Goal: Task Accomplishment & Management: Use online tool/utility

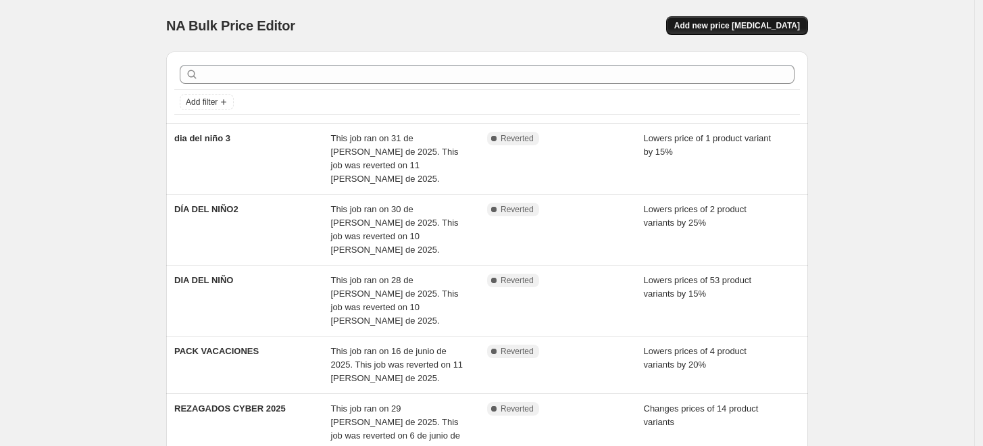
click at [747, 31] on button "Add new price [MEDICAL_DATA]" at bounding box center [737, 25] width 142 height 19
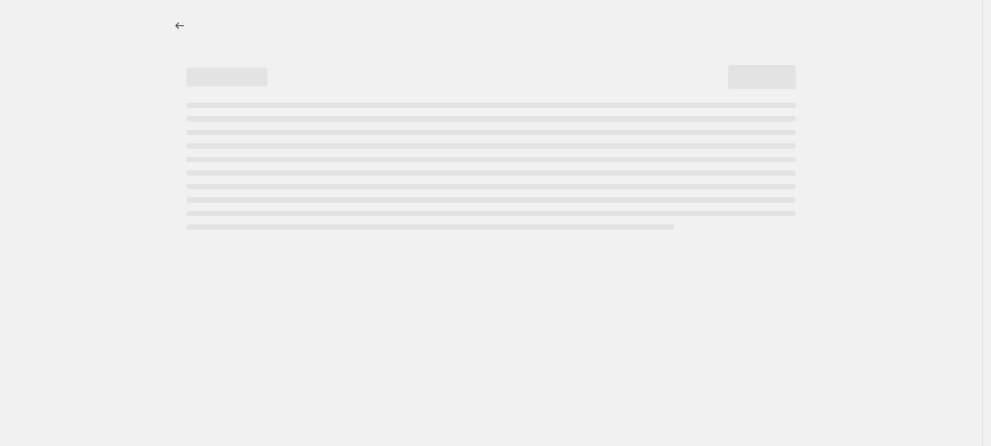
select select "percentage"
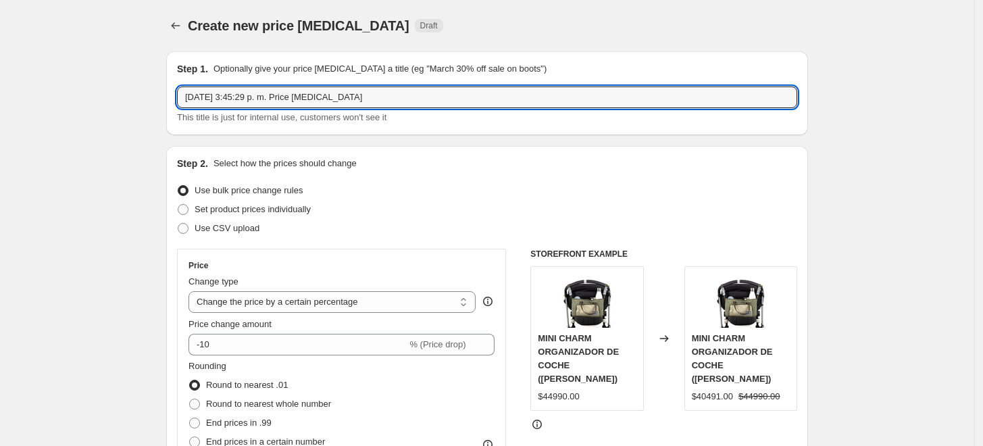
drag, startPoint x: 381, startPoint y: 99, endPoint x: 138, endPoint y: 89, distance: 243.5
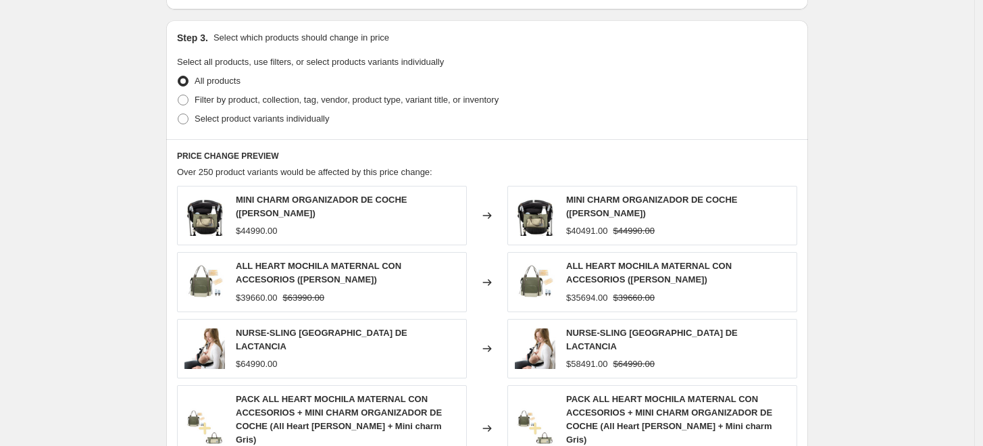
scroll to position [600, 0]
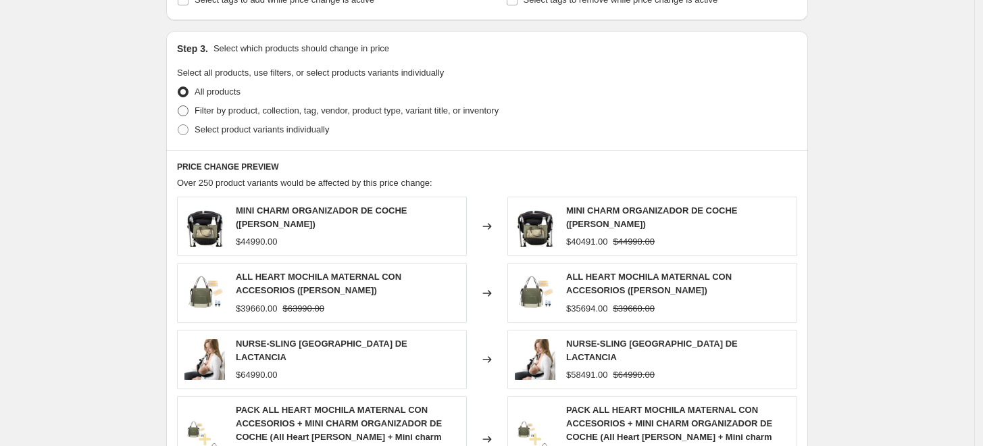
type input "CYBER [DATE] 10%"
click at [186, 107] on span at bounding box center [183, 110] width 11 height 11
click at [178, 106] on input "Filter by product, collection, tag, vendor, product type, variant title, or inv…" at bounding box center [178, 105] width 1 height 1
radio input "true"
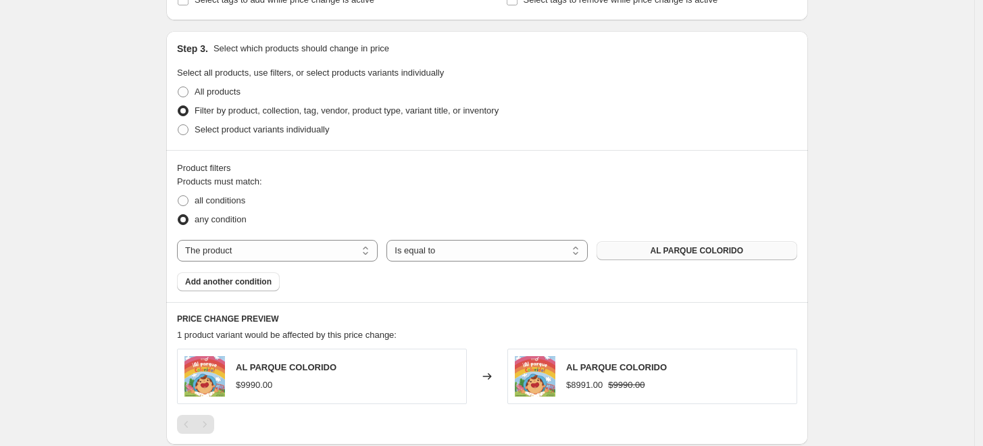
click at [662, 251] on span "AL PARQUE COLORIDO" at bounding box center [697, 250] width 93 height 11
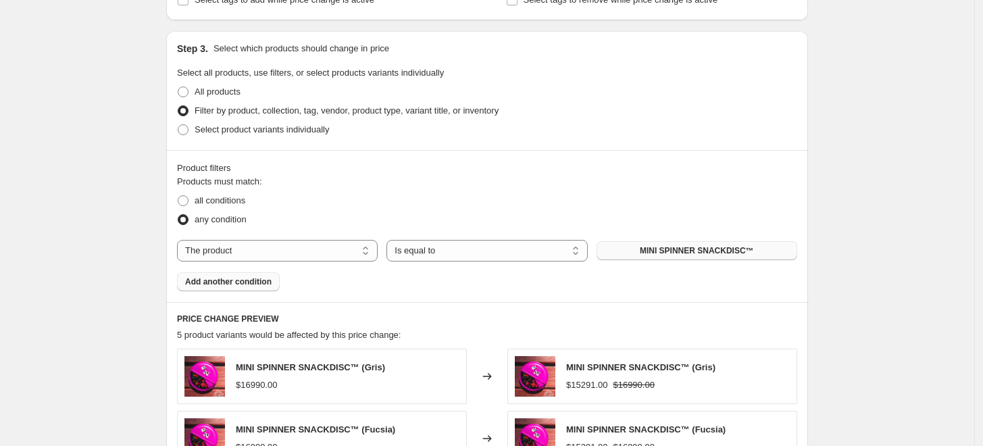
click at [251, 284] on span "Add another condition" at bounding box center [228, 281] width 87 height 11
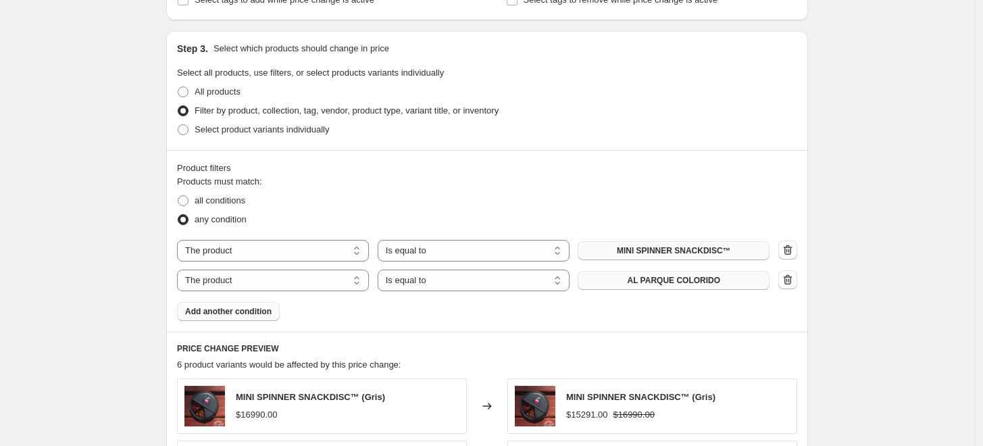
click at [670, 289] on button "AL PARQUE COLORIDO" at bounding box center [674, 280] width 192 height 19
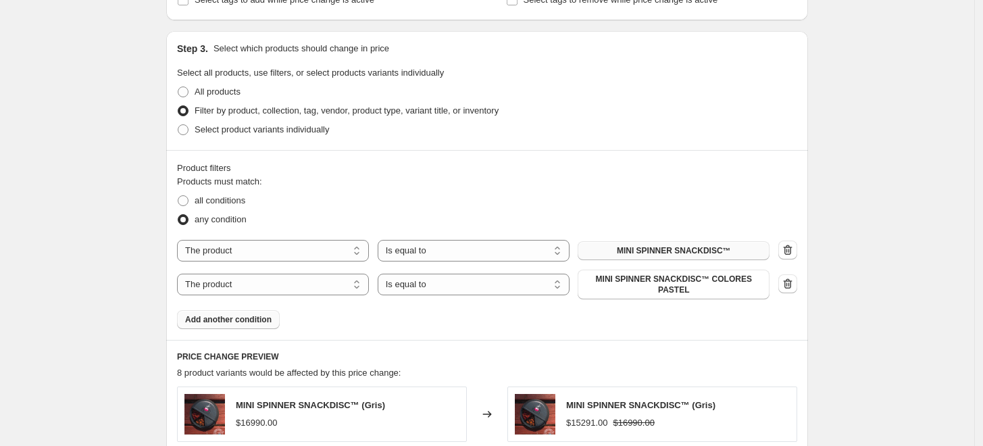
click at [232, 314] on span "Add another condition" at bounding box center [228, 319] width 87 height 11
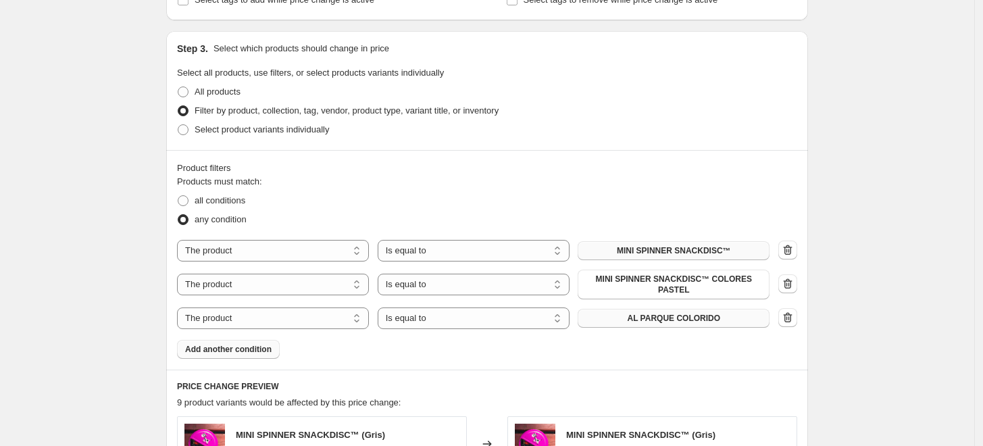
click at [658, 314] on span "AL PARQUE COLORIDO" at bounding box center [673, 318] width 93 height 11
click at [251, 345] on span "Add another condition" at bounding box center [228, 349] width 87 height 11
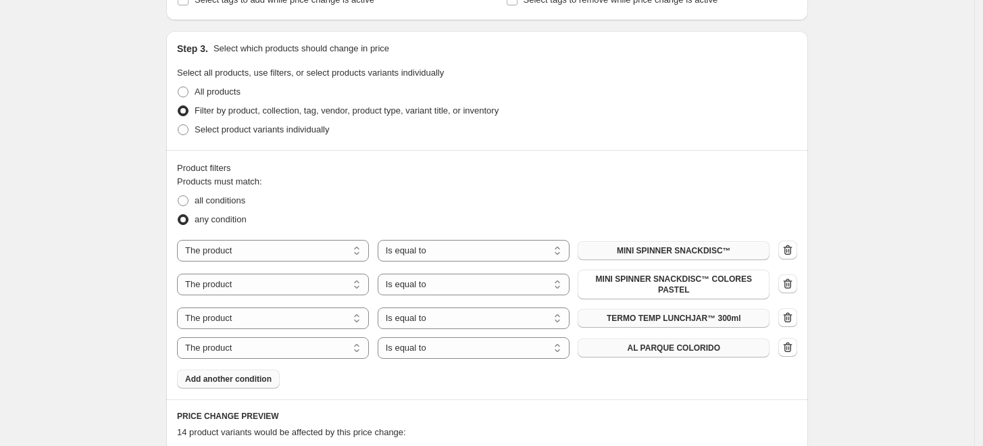
click at [691, 343] on span "AL PARQUE COLORIDO" at bounding box center [673, 348] width 93 height 11
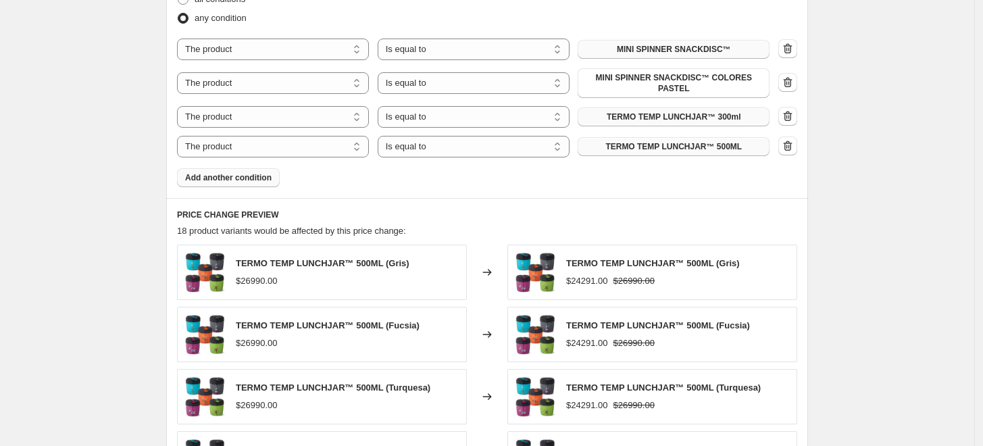
scroll to position [826, 0]
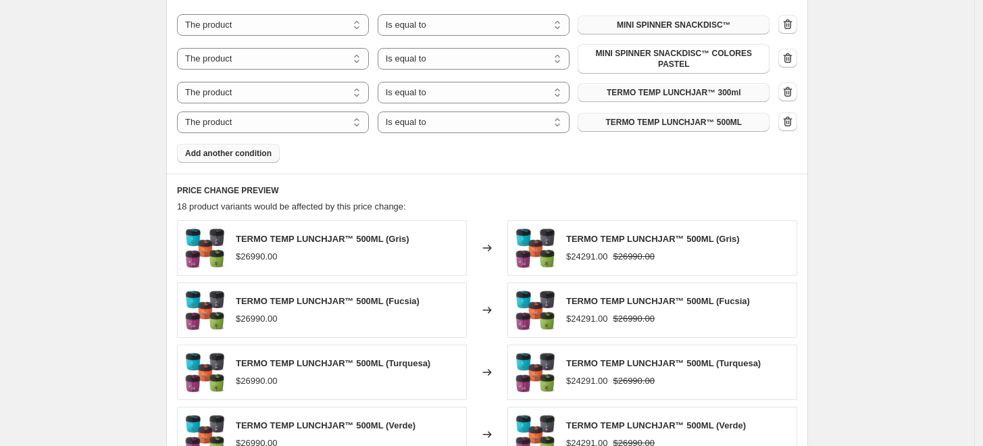
click at [243, 148] on span "Add another condition" at bounding box center [228, 153] width 87 height 11
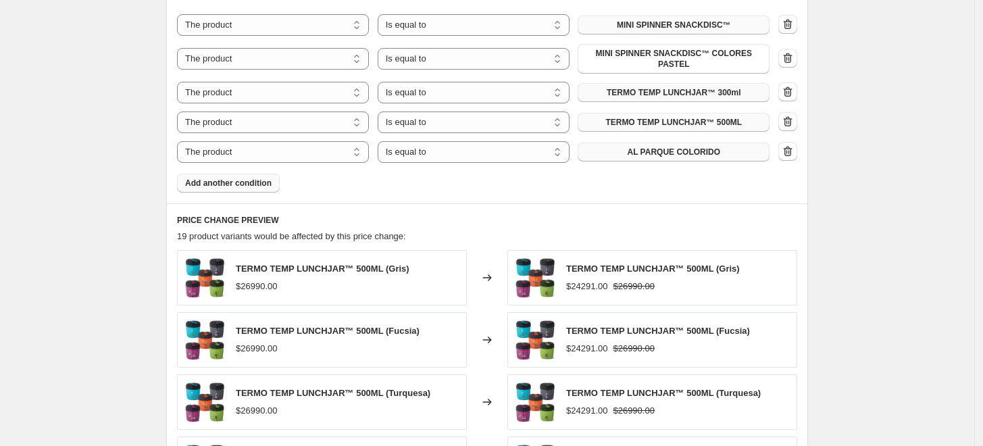
click at [681, 147] on span "AL PARQUE COLORIDO" at bounding box center [673, 152] width 93 height 11
click at [238, 174] on button "Add another condition" at bounding box center [228, 183] width 103 height 19
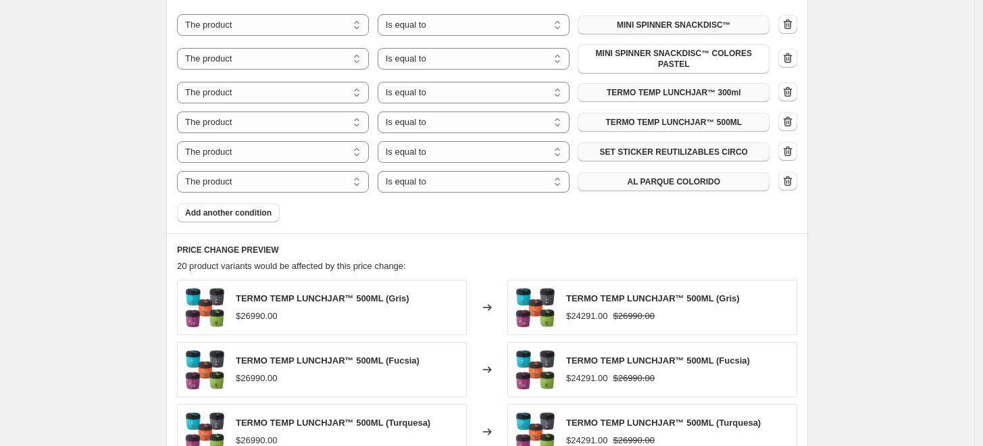
click at [633, 176] on button "AL PARQUE COLORIDO" at bounding box center [674, 181] width 192 height 19
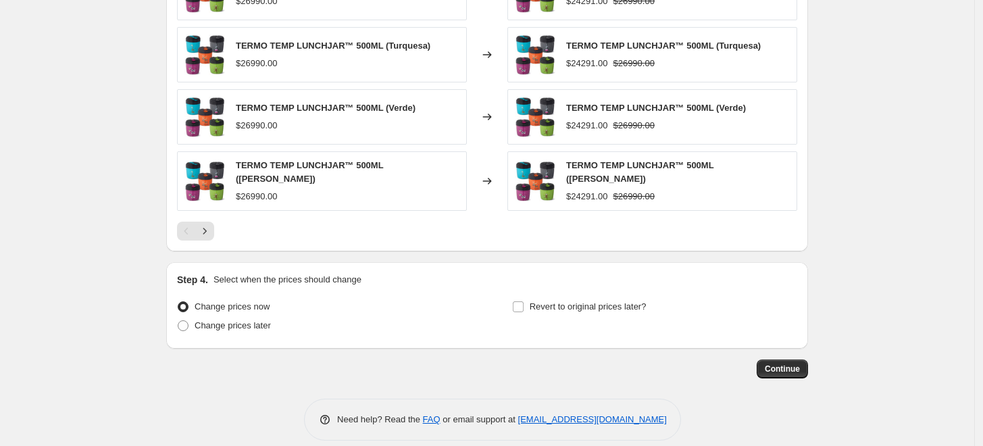
scroll to position [1213, 0]
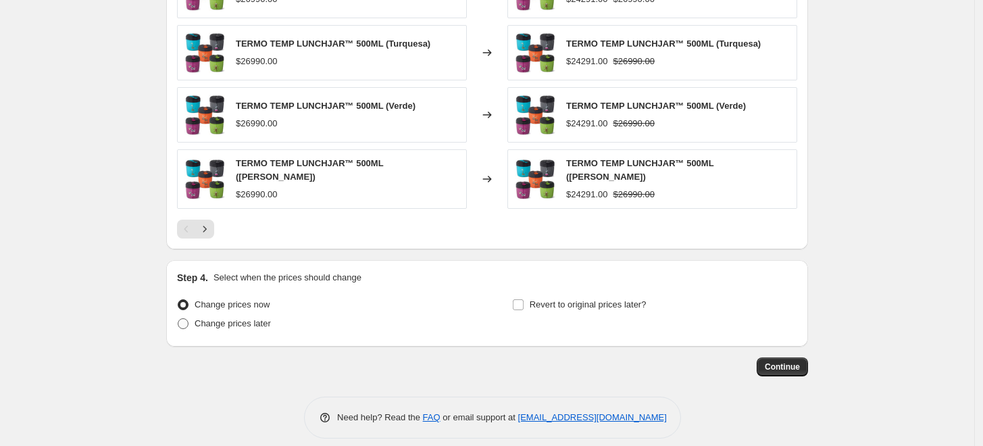
click at [260, 318] on span "Change prices later" at bounding box center [233, 323] width 76 height 10
click at [178, 318] on input "Change prices later" at bounding box center [178, 318] width 1 height 1
radio input "true"
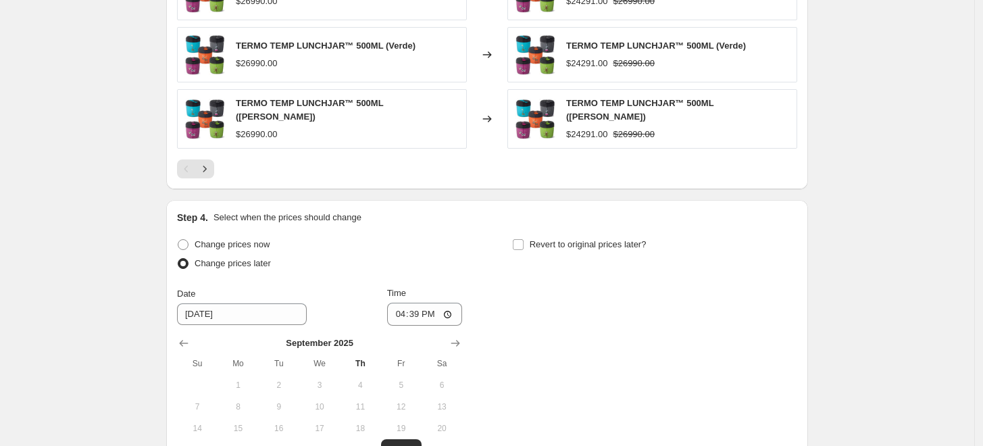
scroll to position [1363, 0]
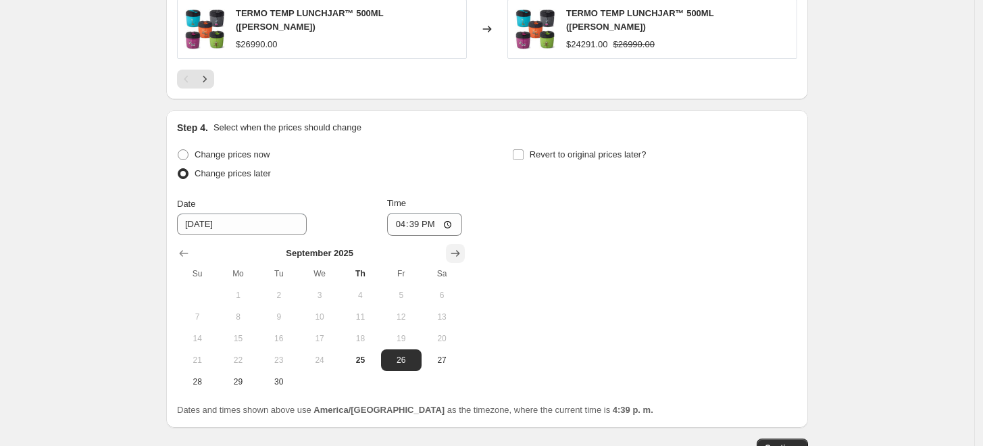
click at [462, 247] on icon "Show next month, October 2025" at bounding box center [456, 254] width 14 height 14
click at [324, 290] on span "1" at bounding box center [320, 295] width 30 height 11
type input "[DATE]"
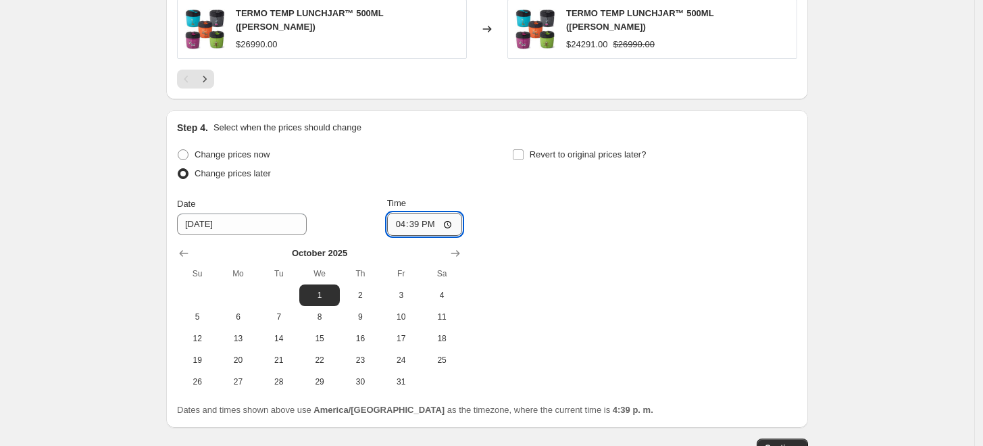
click at [453, 213] on input "16:39" at bounding box center [425, 224] width 76 height 23
type input "20:00"
click at [578, 287] on div "Change prices now Change prices later Date [DATE] Time 20:00 [DATE] Su Mo Tu We…" at bounding box center [487, 268] width 620 height 247
click at [523, 149] on input "Revert to original prices later?" at bounding box center [518, 154] width 11 height 11
checkbox input "true"
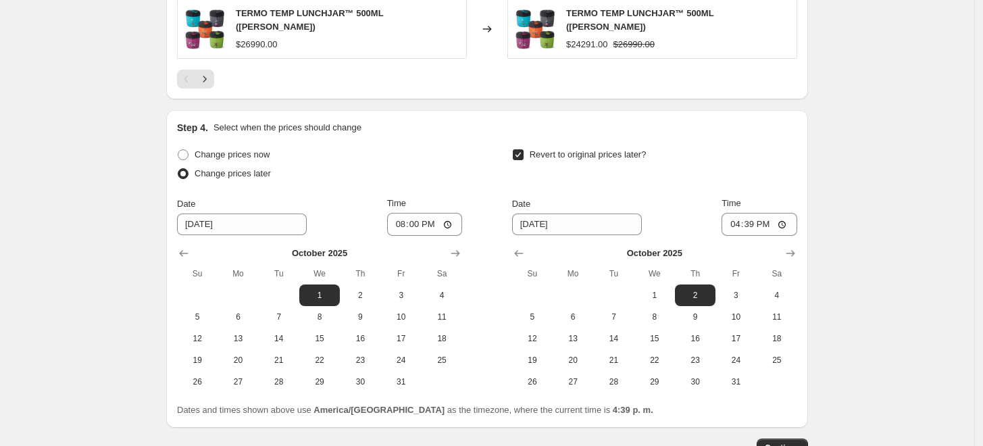
click at [654, 154] on div "Revert to original prices later?" at bounding box center [654, 165] width 285 height 41
click at [566, 214] on input "[DATE]" at bounding box center [577, 225] width 130 height 22
drag, startPoint x: 535, startPoint y: 214, endPoint x: 523, endPoint y: 213, distance: 12.2
click at [523, 214] on input "[DATE]" at bounding box center [577, 225] width 130 height 22
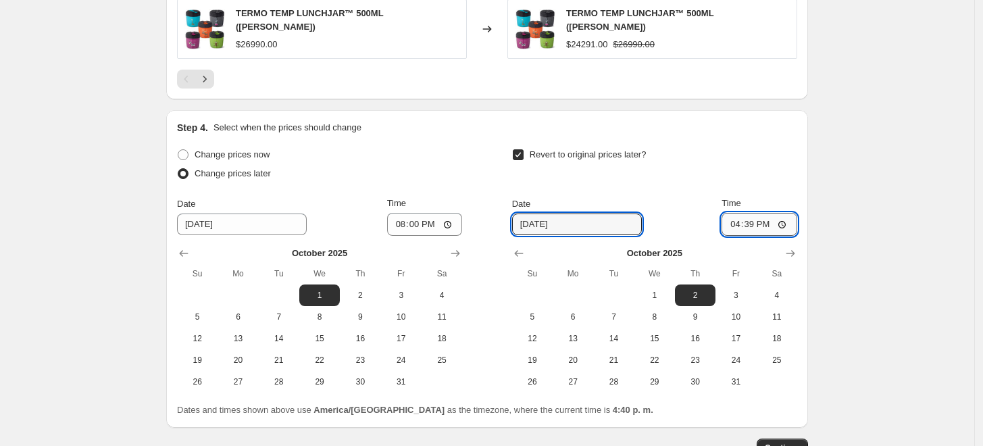
type input "[DATE]"
click at [790, 213] on input "16:39" at bounding box center [760, 224] width 76 height 23
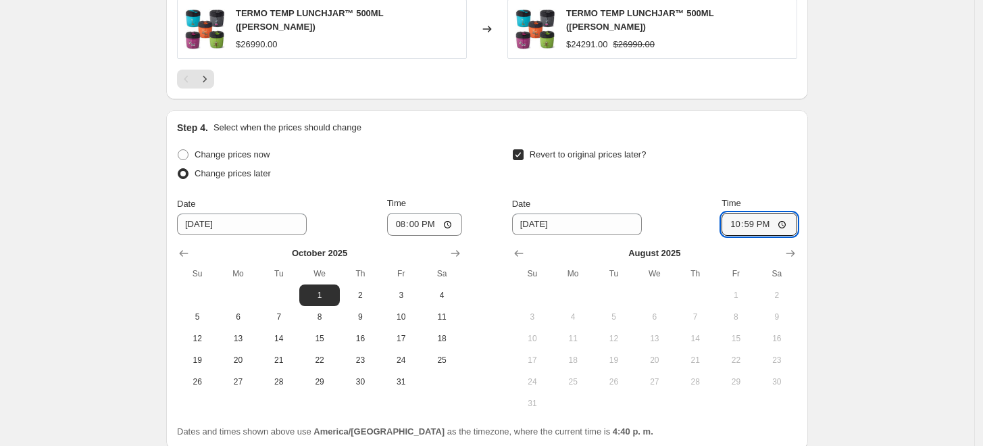
type input "22:59"
click at [778, 155] on div "Revert to original prices later?" at bounding box center [654, 165] width 285 height 41
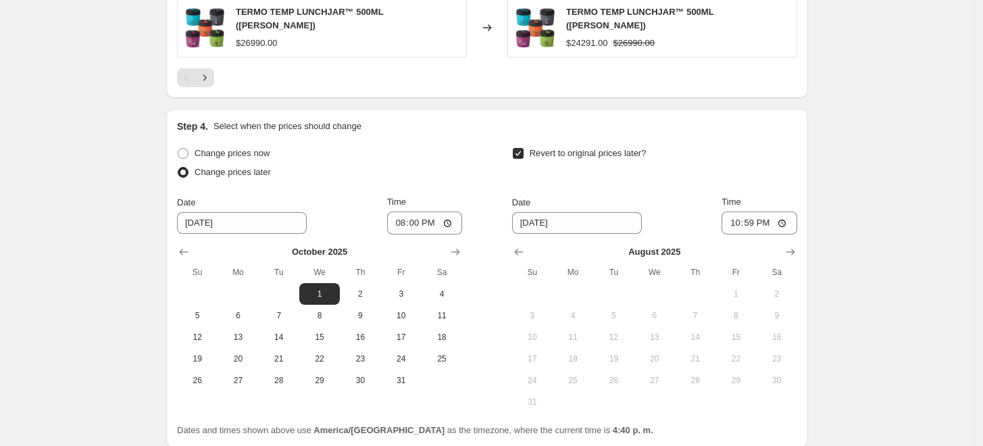
scroll to position [1465, 0]
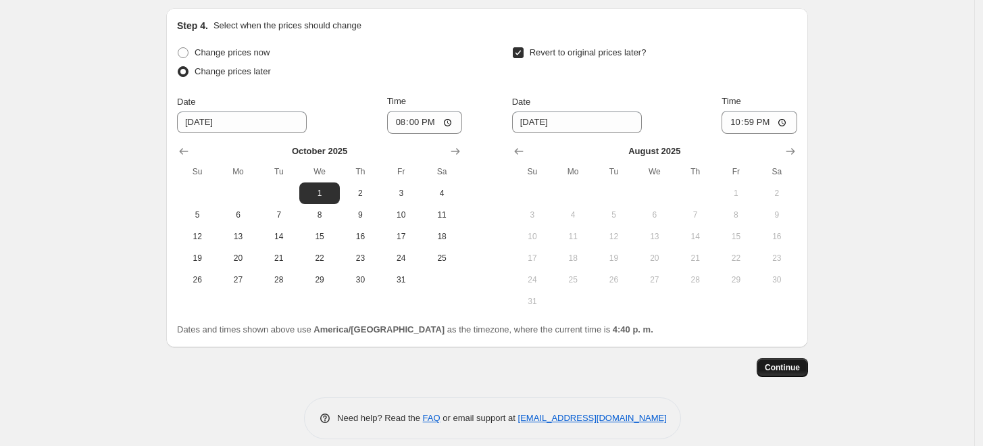
click at [772, 362] on span "Continue" at bounding box center [782, 367] width 35 height 11
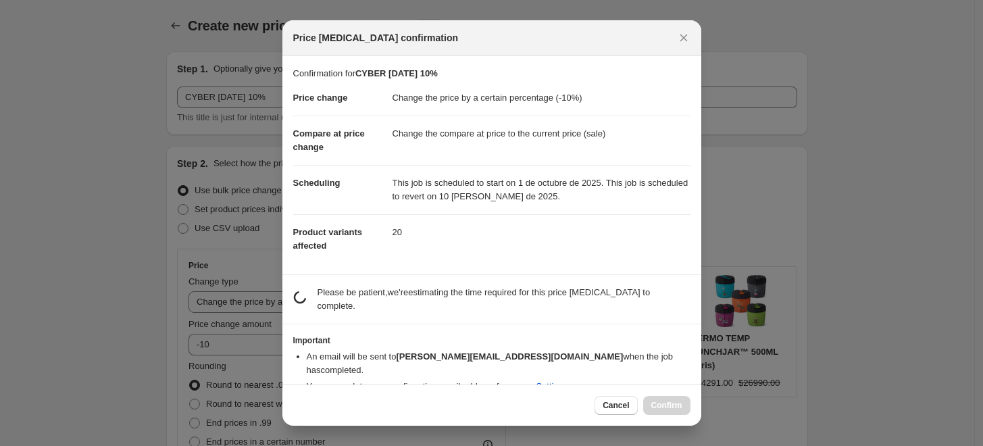
scroll to position [0, 0]
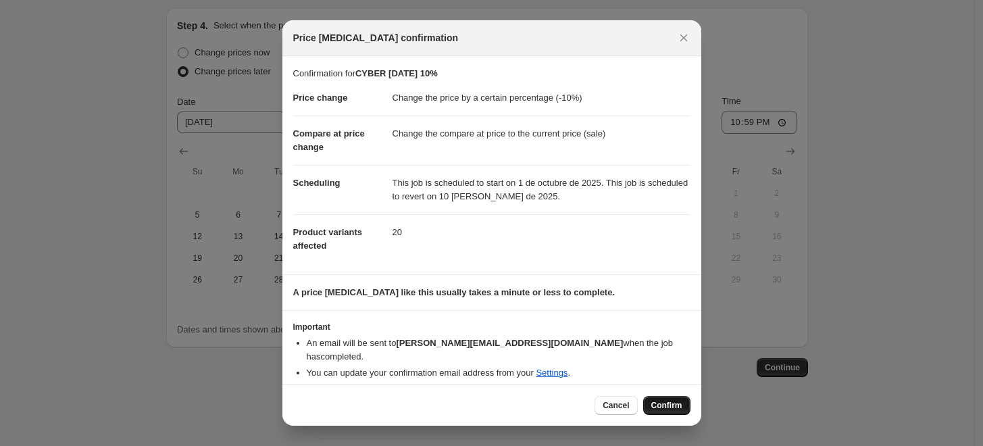
click at [662, 408] on span "Confirm" at bounding box center [667, 405] width 31 height 11
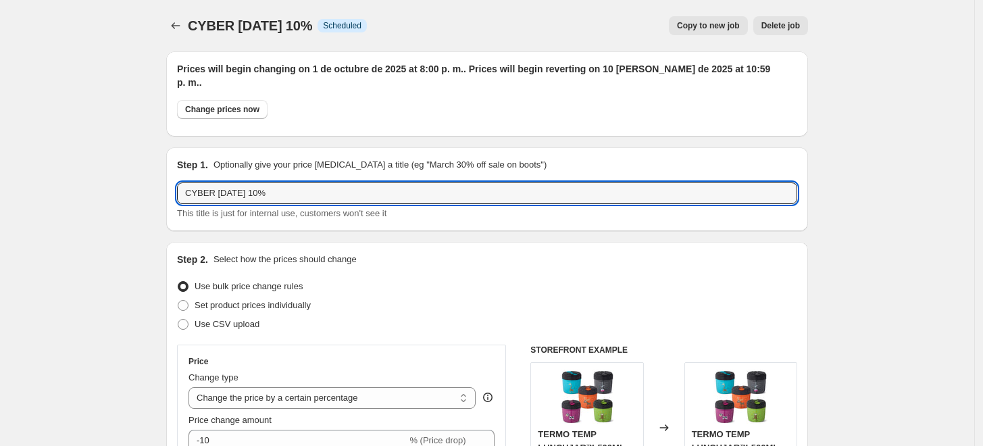
drag, startPoint x: 276, startPoint y: 182, endPoint x: 174, endPoint y: 180, distance: 101.4
click at [174, 180] on div "Step 1. Optionally give your price [MEDICAL_DATA] a title (eg "March 30% off sa…" at bounding box center [487, 189] width 642 height 84
click at [709, 30] on span "Copy to new job" at bounding box center [708, 25] width 63 height 11
select select "percentage"
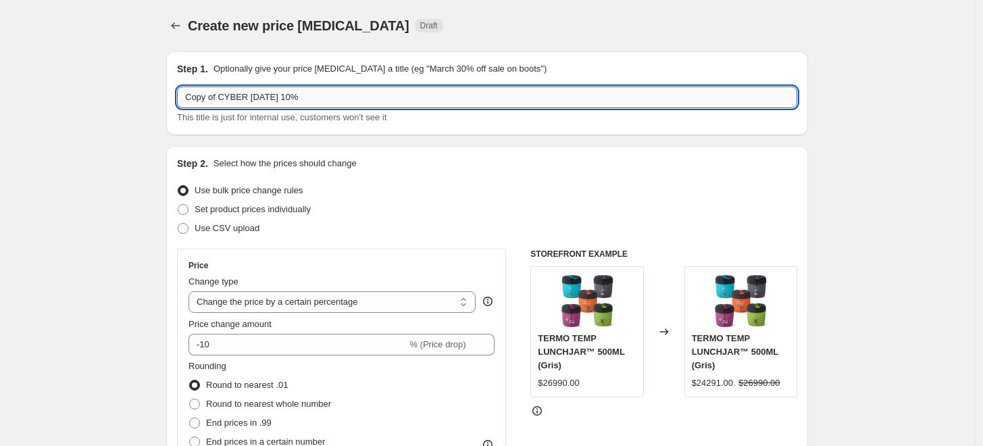
click at [297, 97] on input "Copy of CYBER [DATE] 10%" at bounding box center [487, 98] width 620 height 22
type input "Copy of CYBER [DATE] 15%"
click at [448, 200] on div "Set product prices individually" at bounding box center [487, 209] width 620 height 19
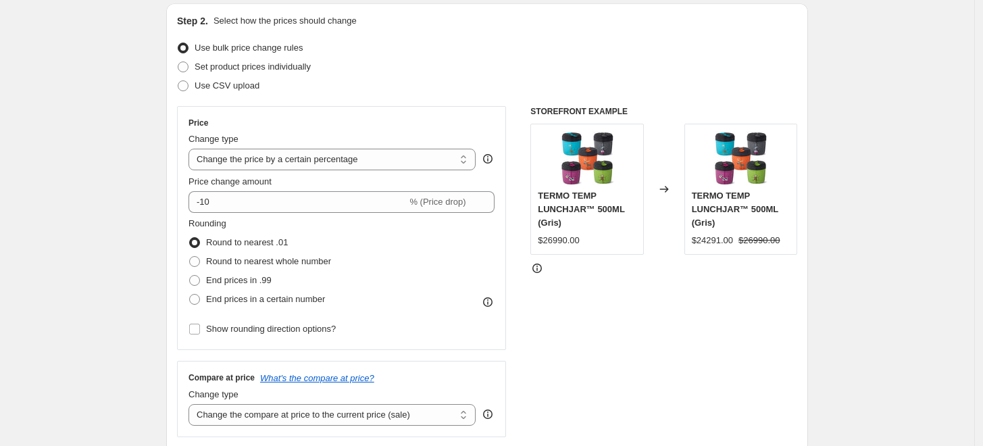
scroll to position [150, 0]
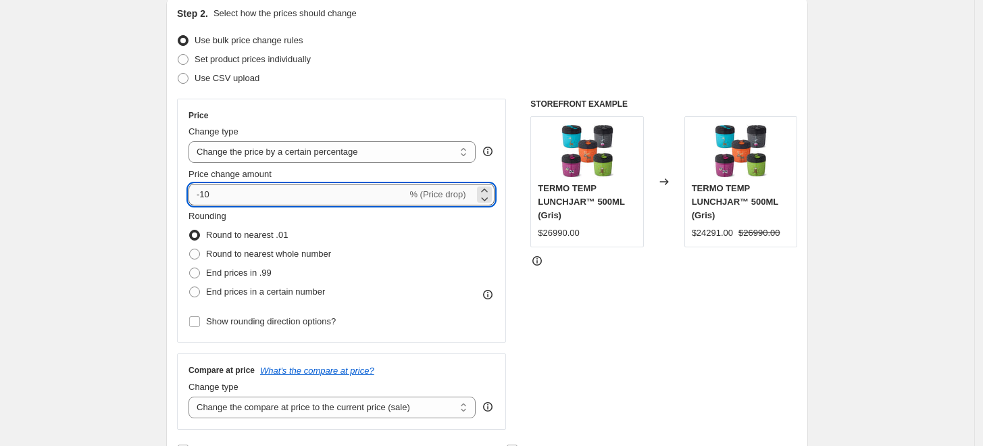
click at [232, 184] on input "-10" at bounding box center [298, 195] width 218 height 22
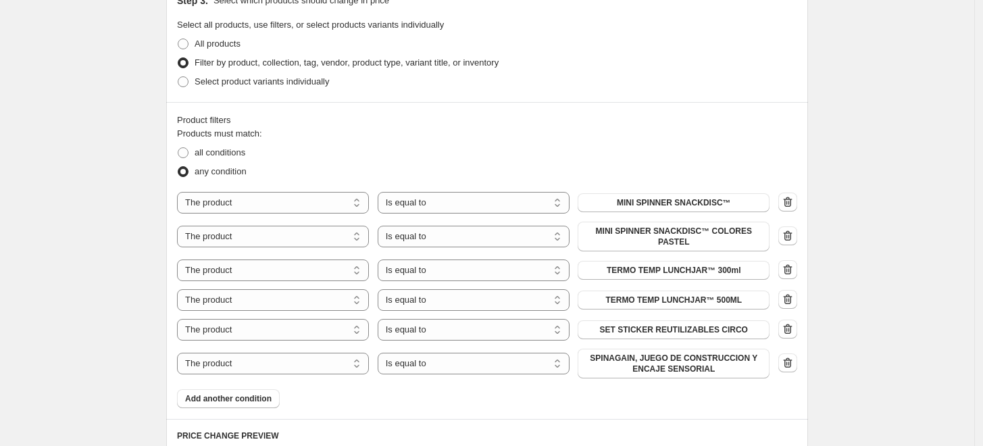
scroll to position [676, 0]
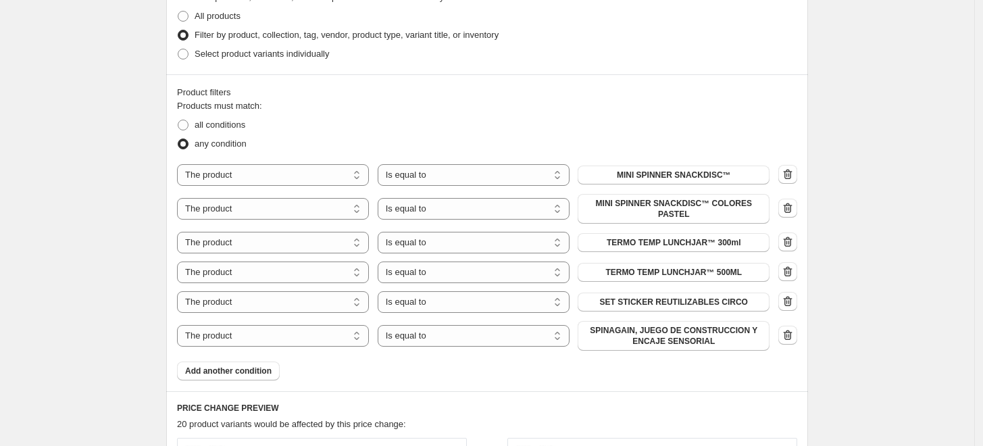
type input "-15"
click at [734, 180] on button "MINI SPINNER SNACKDISC™" at bounding box center [674, 175] width 192 height 19
click at [683, 200] on span "MINI SPINNER SNACKDISC™ COLORES PASTEL" at bounding box center [674, 209] width 176 height 22
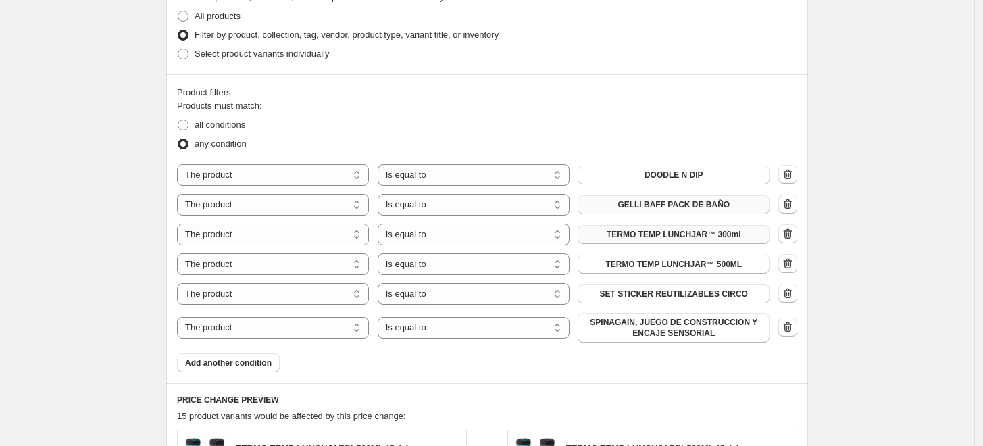
click at [684, 233] on span "TERMO TEMP LUNCHJAR™ 300ml" at bounding box center [674, 234] width 134 height 11
click at [682, 264] on span "TERMO TEMP LUNCHJAR™ 500ML" at bounding box center [674, 264] width 137 height 11
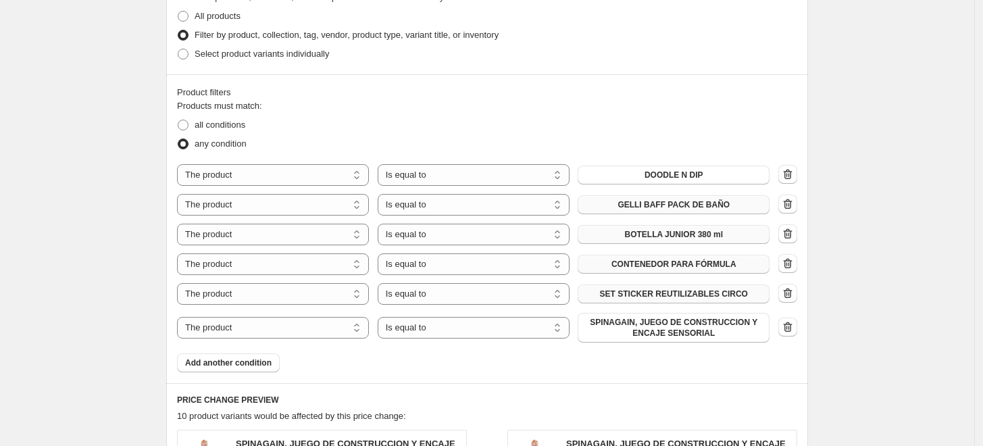
click at [649, 297] on span "SET STICKER REUTILIZABLES CIRCO" at bounding box center [674, 294] width 148 height 11
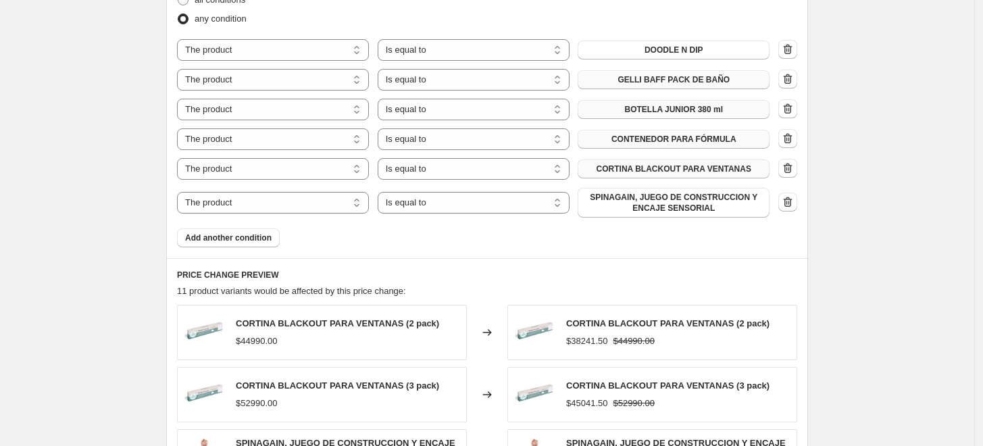
scroll to position [826, 0]
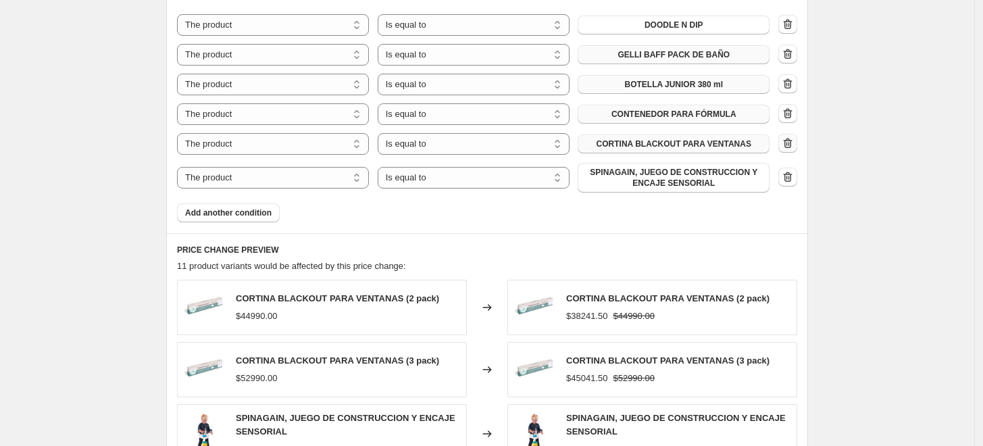
click at [790, 147] on icon "button" at bounding box center [788, 144] width 14 height 14
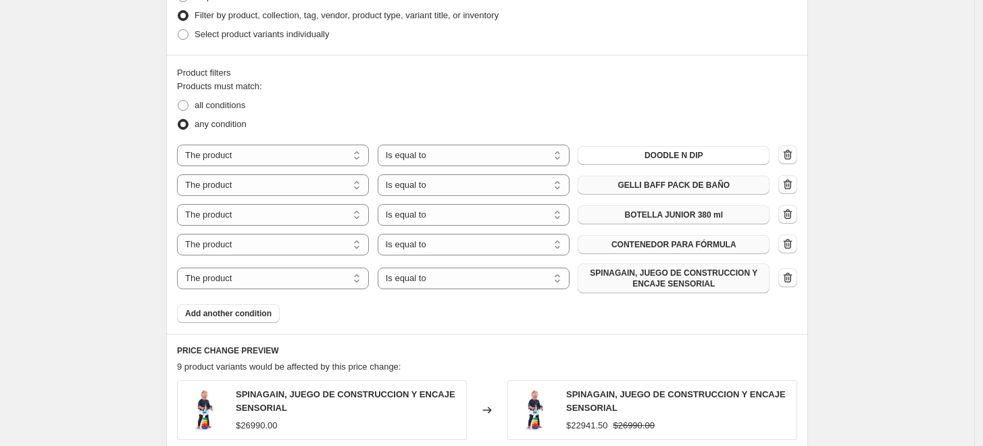
scroll to position [666, 0]
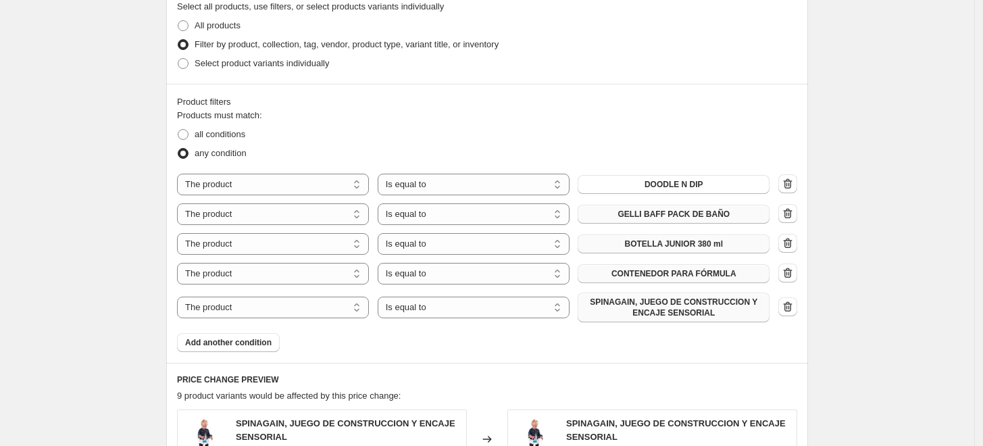
click at [654, 308] on span "SPINAGAIN, JUEGO DE CONSTRUCCION Y ENCAJE SENSORIAL" at bounding box center [674, 308] width 176 height 22
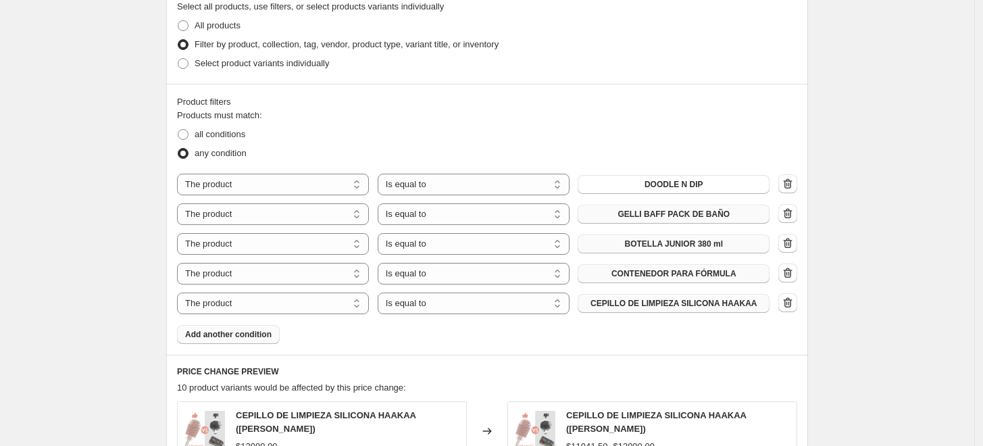
click at [265, 333] on span "Add another condition" at bounding box center [228, 334] width 87 height 11
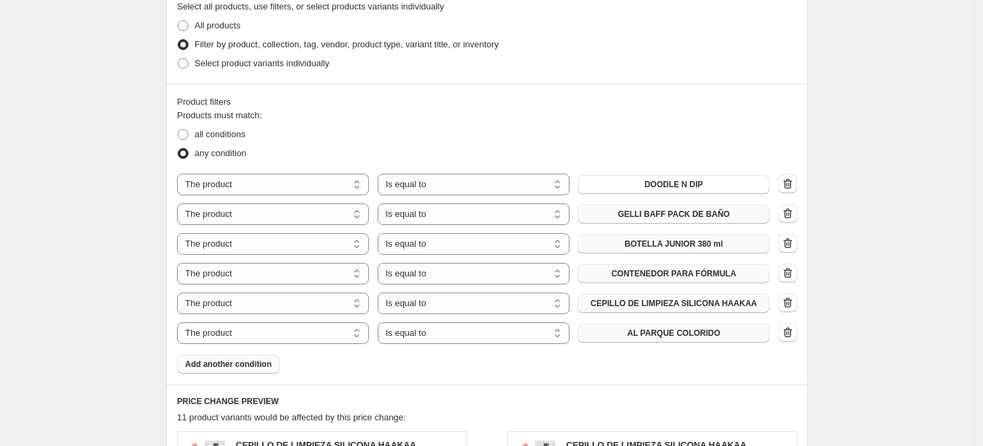
click at [657, 331] on span "AL PARQUE COLORIDO" at bounding box center [673, 333] width 93 height 11
click at [249, 360] on span "Add another condition" at bounding box center [228, 364] width 87 height 11
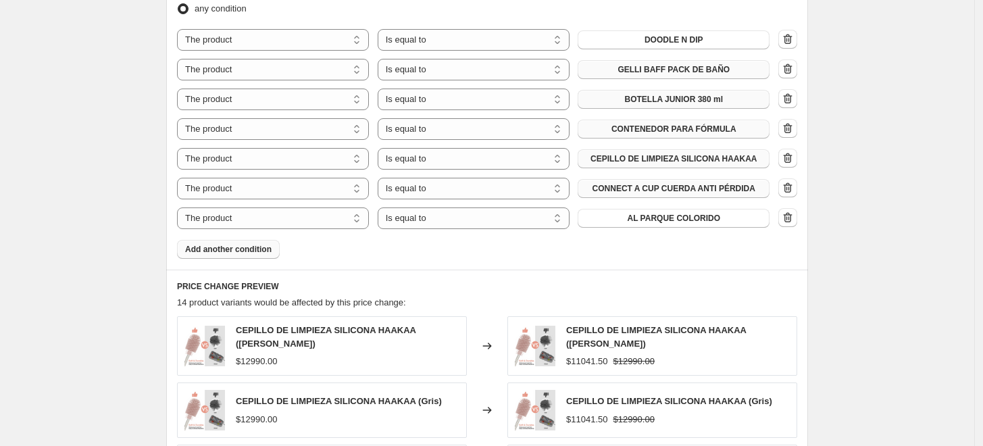
scroll to position [816, 0]
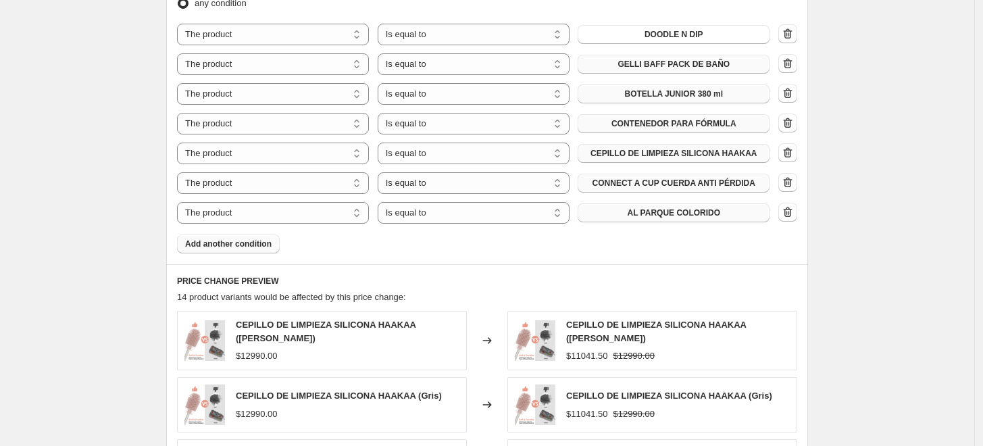
click at [650, 215] on span "AL PARQUE COLORIDO" at bounding box center [673, 212] width 93 height 11
click at [235, 253] on button "Add another condition" at bounding box center [228, 244] width 103 height 19
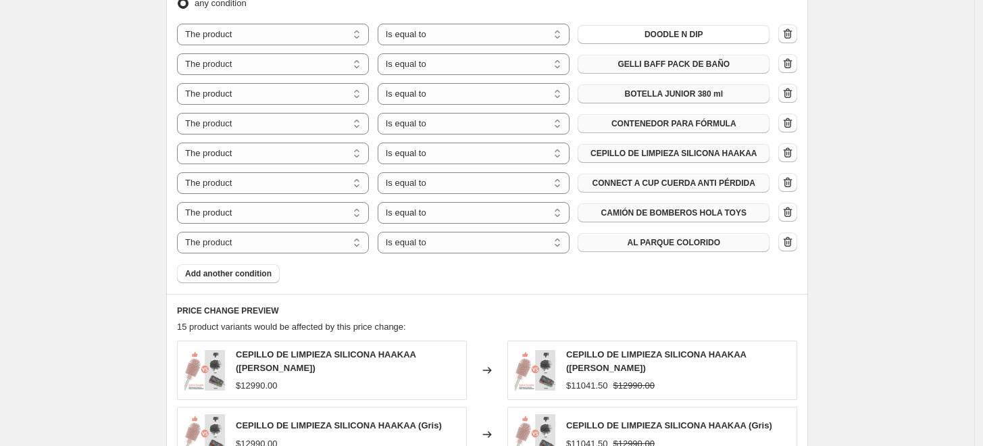
click at [632, 240] on button "AL PARQUE COLORIDO" at bounding box center [674, 242] width 192 height 19
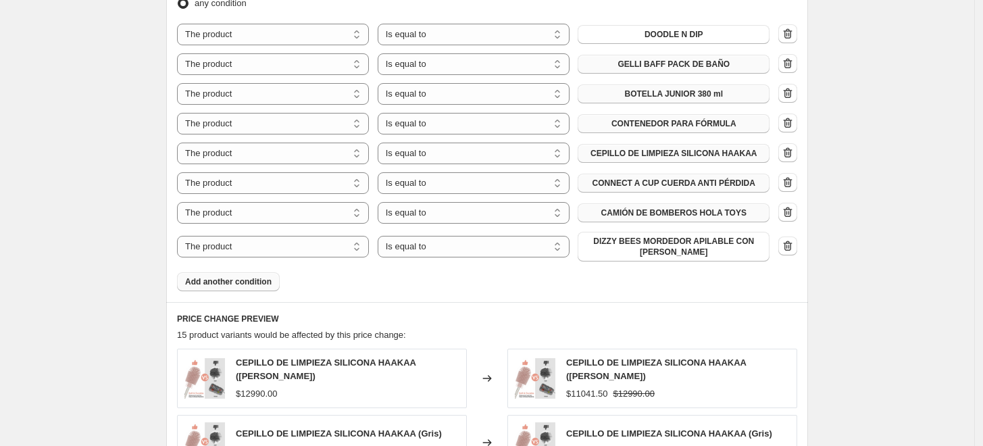
click at [241, 276] on span "Add another condition" at bounding box center [228, 281] width 87 height 11
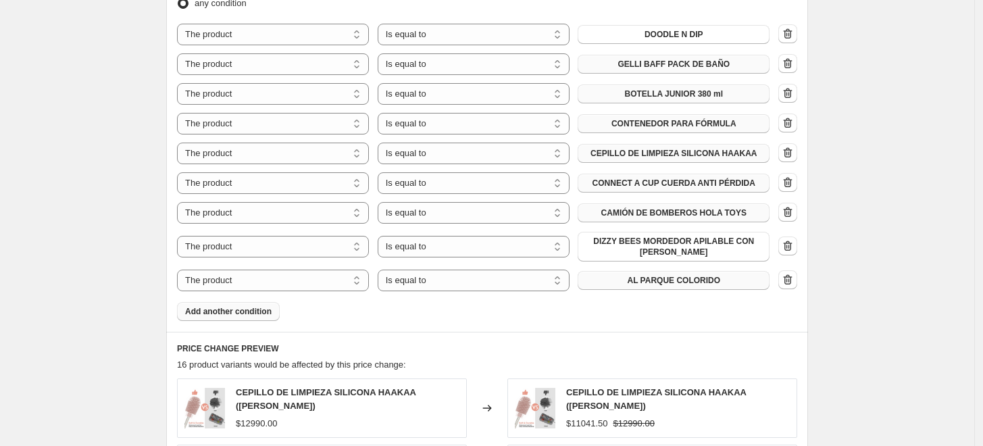
click at [620, 278] on button "AL PARQUE COLORIDO" at bounding box center [674, 280] width 192 height 19
click at [267, 307] on span "Add another condition" at bounding box center [228, 311] width 87 height 11
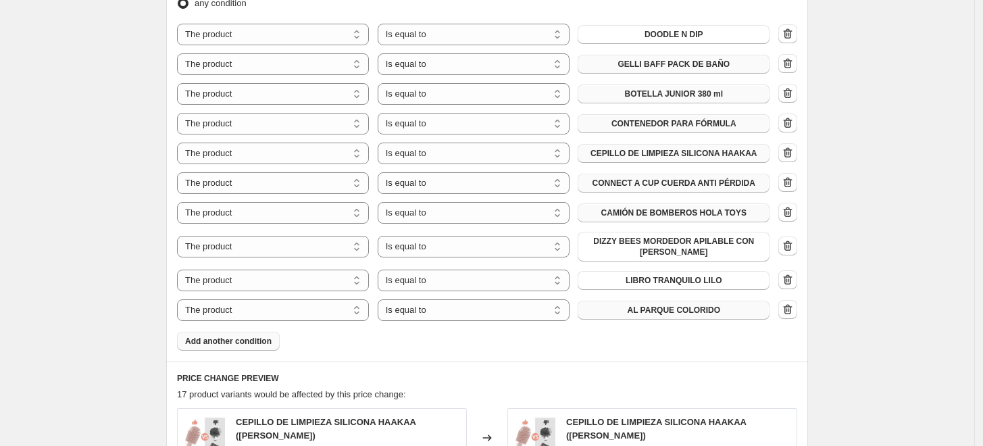
click at [696, 308] on button "AL PARQUE COLORIDO" at bounding box center [674, 310] width 192 height 19
click at [639, 311] on button "AL PARQUE COLORIDO" at bounding box center [674, 310] width 192 height 19
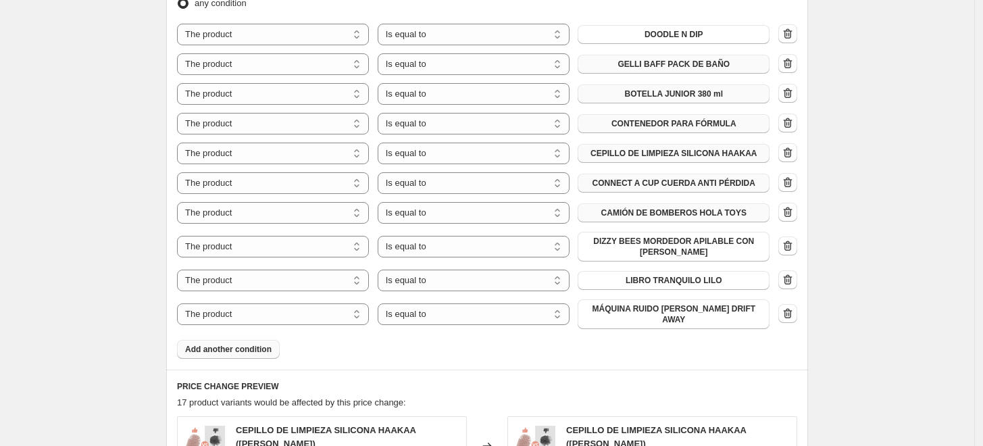
click at [269, 344] on span "Add another condition" at bounding box center [228, 349] width 87 height 11
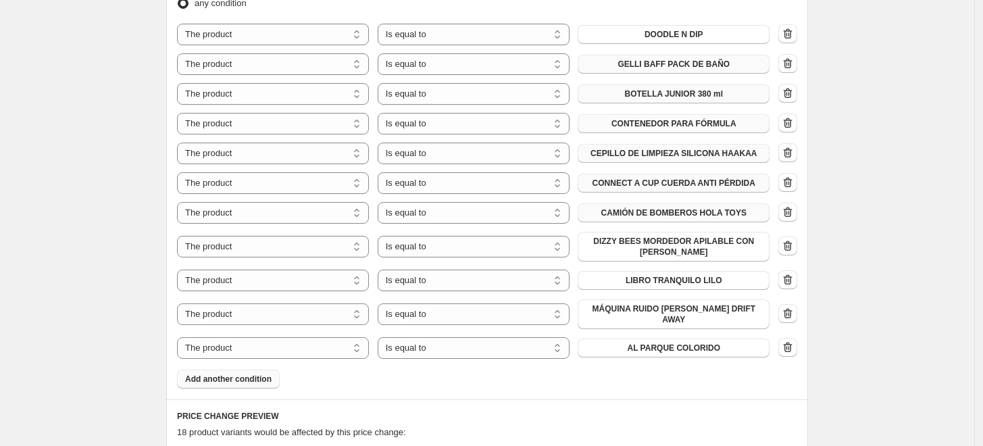
click at [253, 374] on span "Add another condition" at bounding box center [228, 379] width 87 height 11
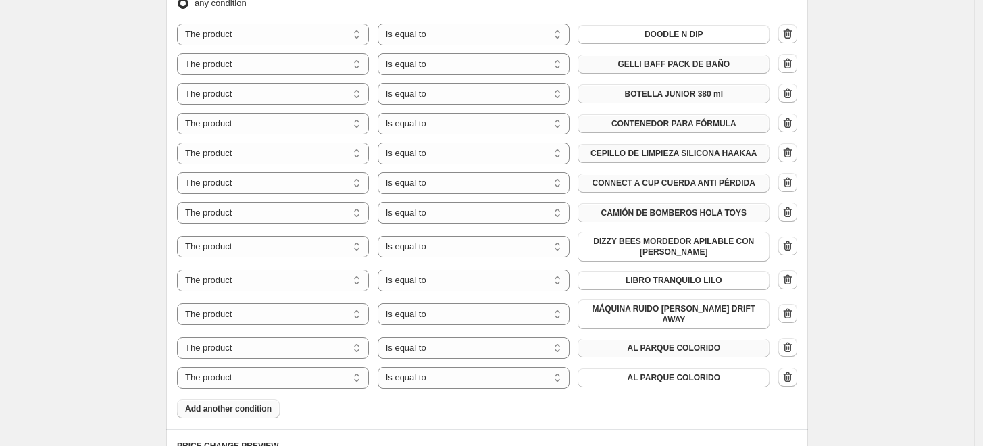
click at [649, 343] on span "AL PARQUE COLORIDO" at bounding box center [673, 348] width 93 height 11
click at [643, 372] on span "AL PARQUE COLORIDO" at bounding box center [673, 377] width 93 height 11
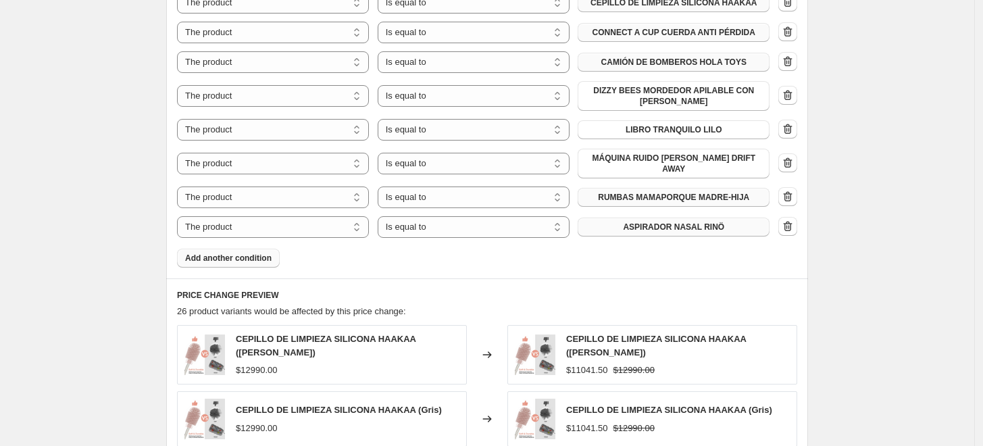
click at [272, 253] on span "Add another condition" at bounding box center [228, 258] width 87 height 11
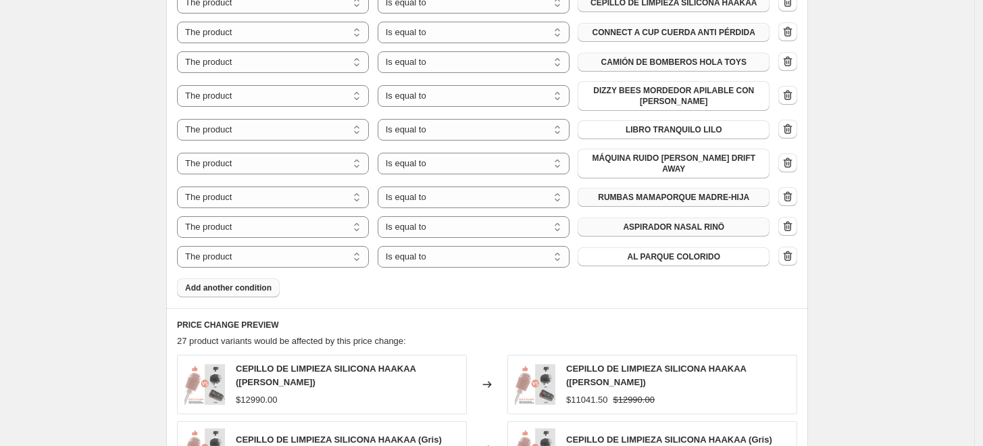
click at [257, 282] on span "Add another condition" at bounding box center [228, 287] width 87 height 11
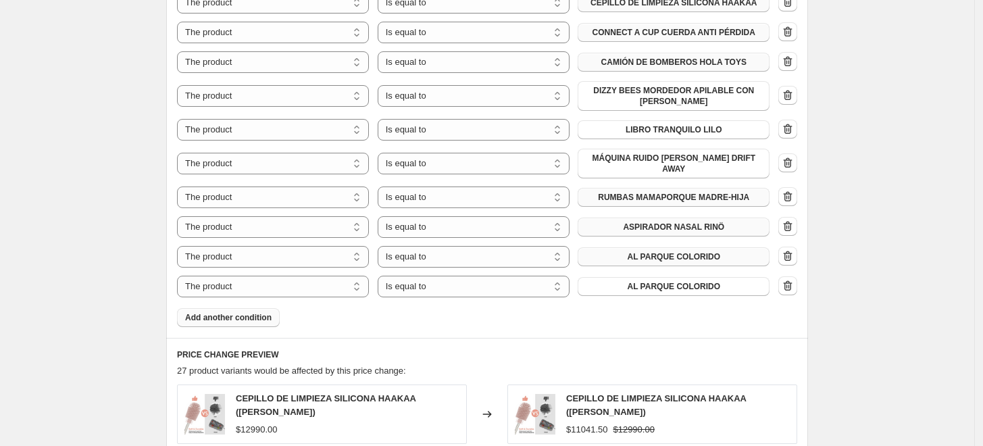
click at [671, 251] on span "AL PARQUE COLORIDO" at bounding box center [673, 256] width 93 height 11
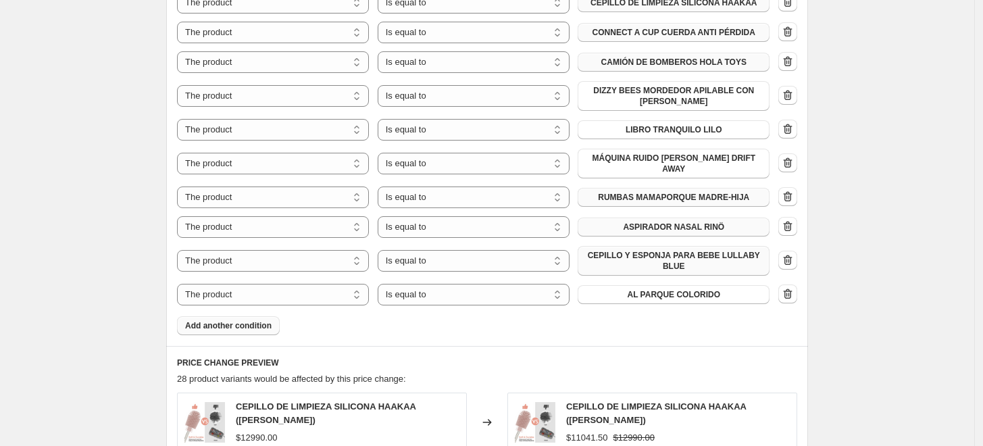
click at [216, 320] on span "Add another condition" at bounding box center [228, 325] width 87 height 11
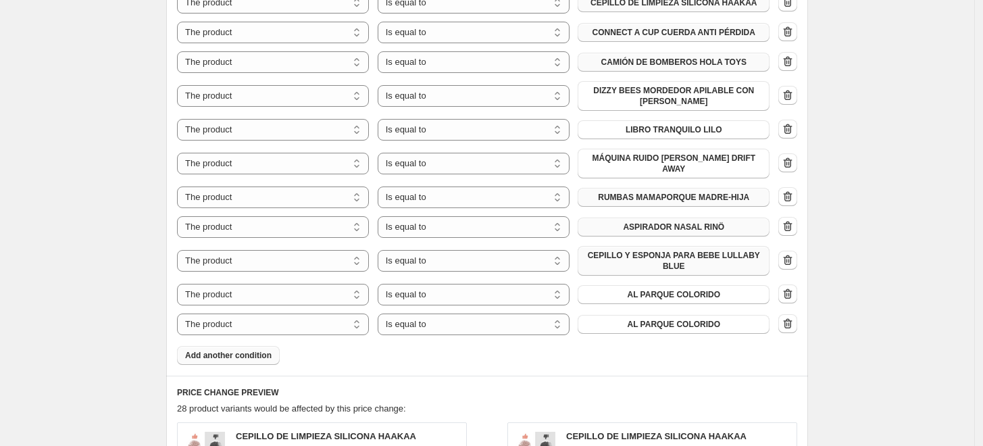
click at [223, 350] on span "Add another condition" at bounding box center [228, 355] width 87 height 11
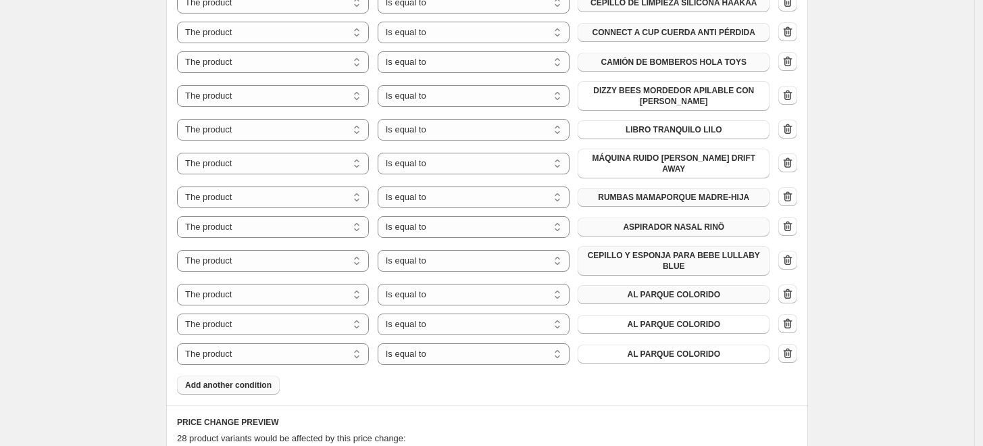
click at [656, 289] on span "AL PARQUE COLORIDO" at bounding box center [673, 294] width 93 height 11
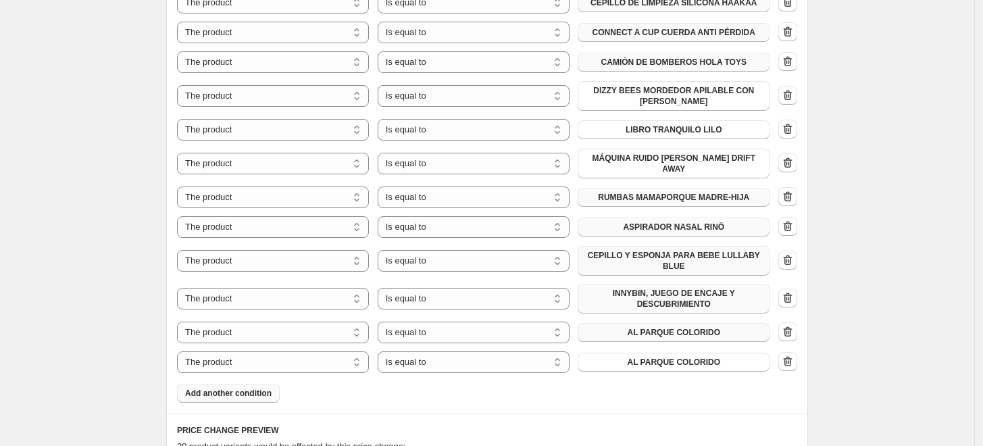
click at [658, 327] on span "AL PARQUE COLORIDO" at bounding box center [673, 332] width 93 height 11
click at [679, 327] on span "AL PARQUE COLORIDO" at bounding box center [673, 332] width 93 height 11
click at [647, 357] on span "AL PARQUE COLORIDO" at bounding box center [673, 362] width 93 height 11
click at [265, 388] on span "Add another condition" at bounding box center [228, 393] width 87 height 11
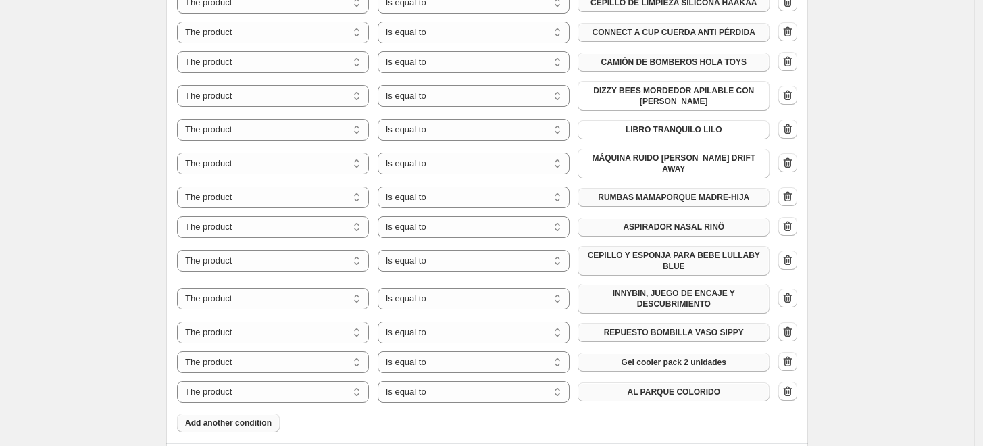
click at [695, 387] on span "AL PARQUE COLORIDO" at bounding box center [673, 392] width 93 height 11
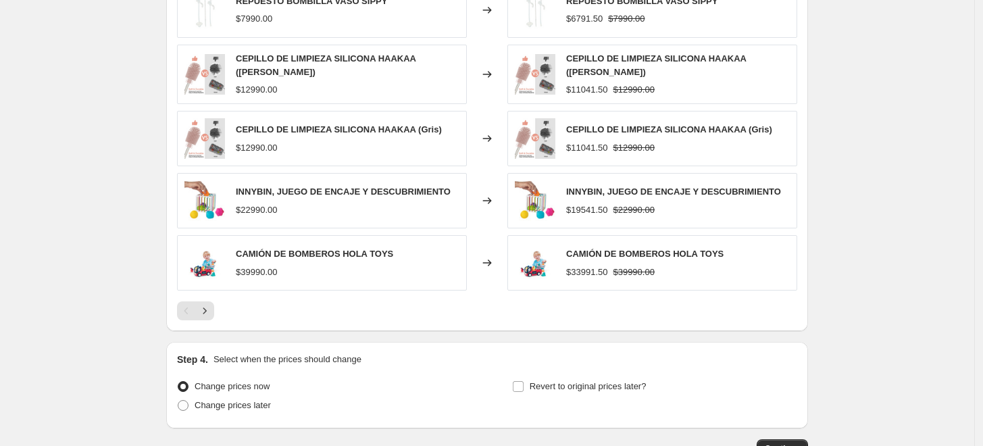
scroll to position [1492, 0]
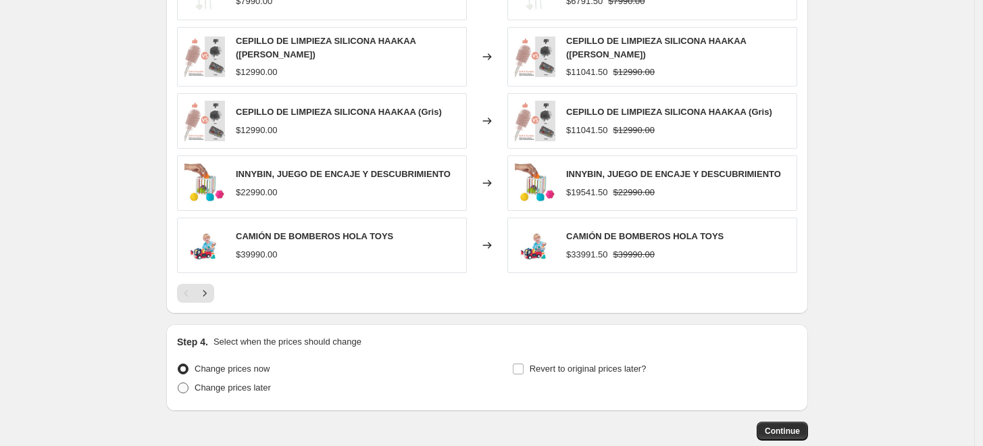
click at [258, 383] on span "Change prices later" at bounding box center [233, 388] width 76 height 10
click at [178, 383] on input "Change prices later" at bounding box center [178, 383] width 1 height 1
radio input "true"
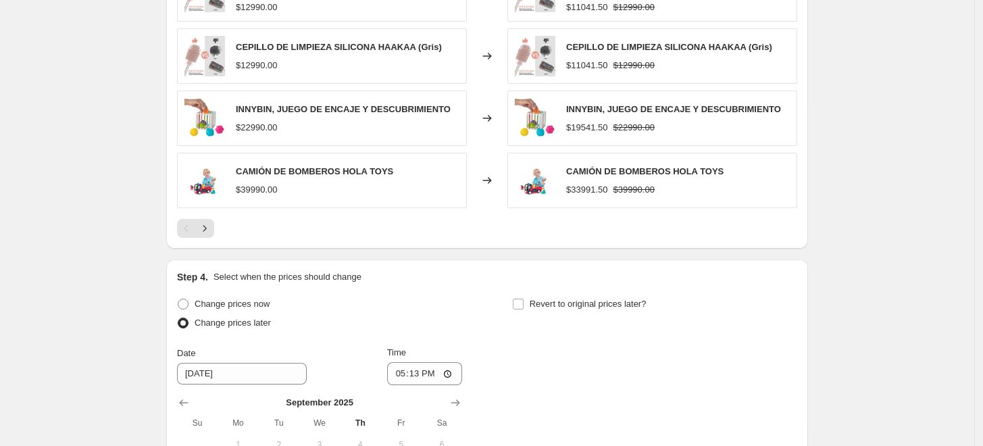
scroll to position [1643, 0]
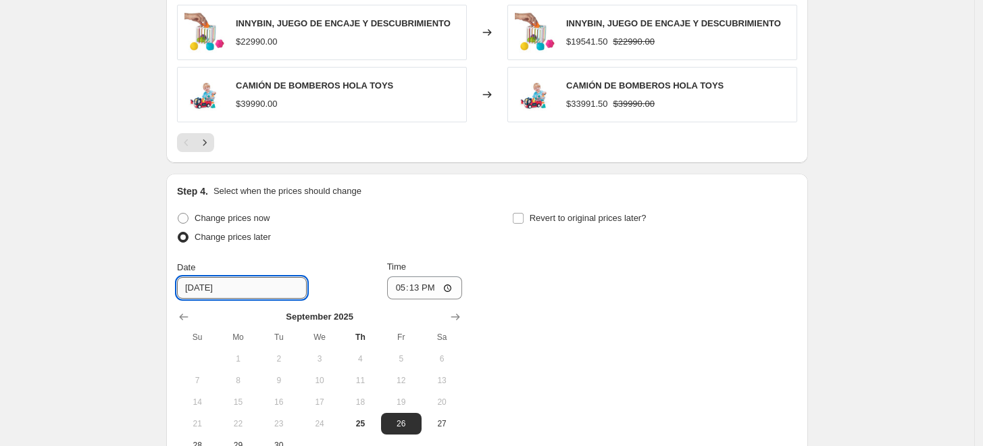
click at [263, 277] on input "[DATE]" at bounding box center [242, 288] width 130 height 22
click at [461, 310] on icon "Show next month, October 2025" at bounding box center [456, 317] width 14 height 14
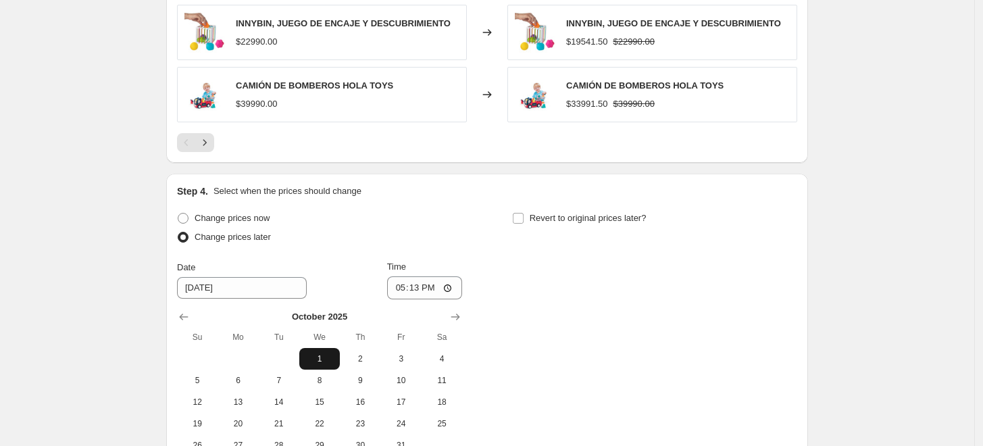
click at [326, 353] on span "1" at bounding box center [320, 358] width 30 height 11
type input "[DATE]"
click at [419, 276] on input "17:13" at bounding box center [425, 287] width 76 height 23
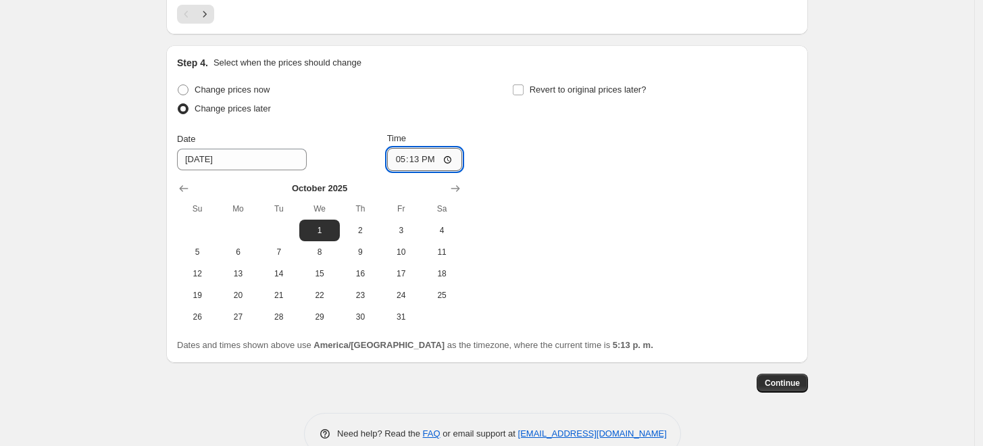
click at [453, 148] on input "17:13" at bounding box center [425, 159] width 76 height 23
type input "20:00"
click at [530, 80] on label "Revert to original prices later?" at bounding box center [579, 89] width 134 height 19
click at [524, 84] on input "Revert to original prices later?" at bounding box center [518, 89] width 11 height 11
checkbox input "true"
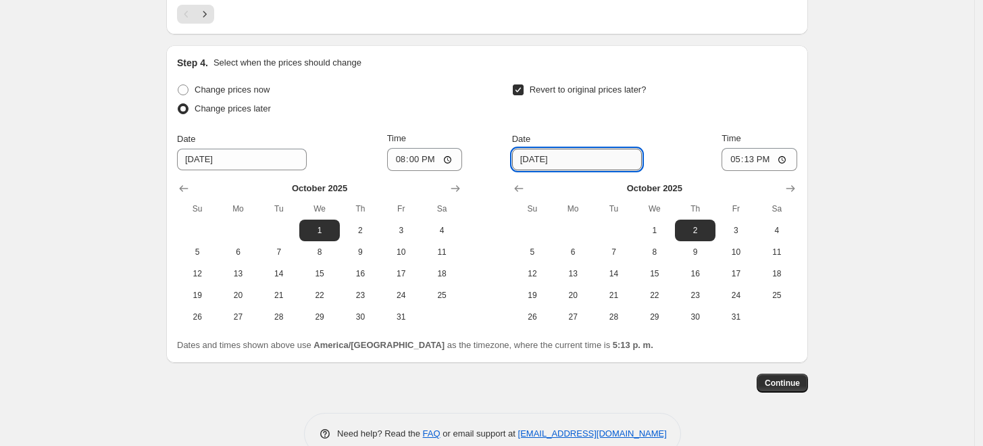
click at [620, 149] on input "[DATE]" at bounding box center [577, 160] width 130 height 22
click at [662, 247] on span "8" at bounding box center [655, 252] width 30 height 11
type input "[DATE]"
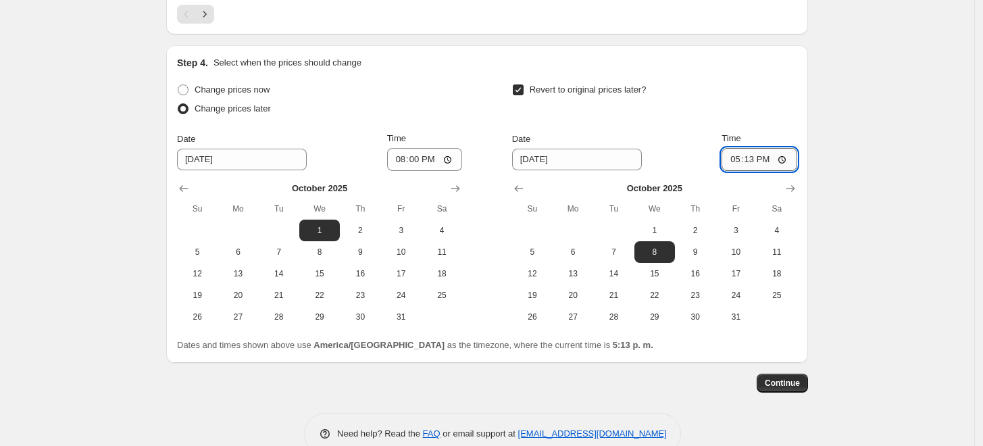
click at [752, 148] on input "17:13" at bounding box center [760, 159] width 76 height 23
click at [789, 148] on input "17:13" at bounding box center [760, 159] width 76 height 23
type input "23:00"
click at [789, 378] on span "Continue" at bounding box center [782, 383] width 35 height 11
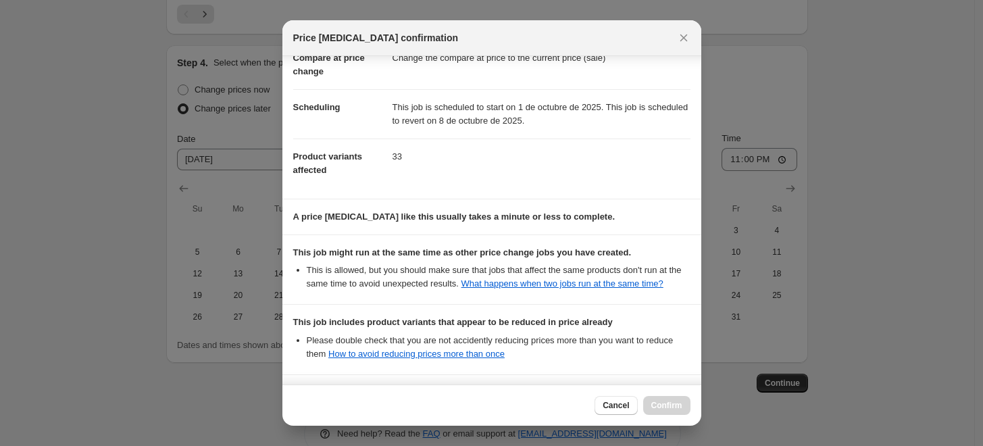
scroll to position [202, 0]
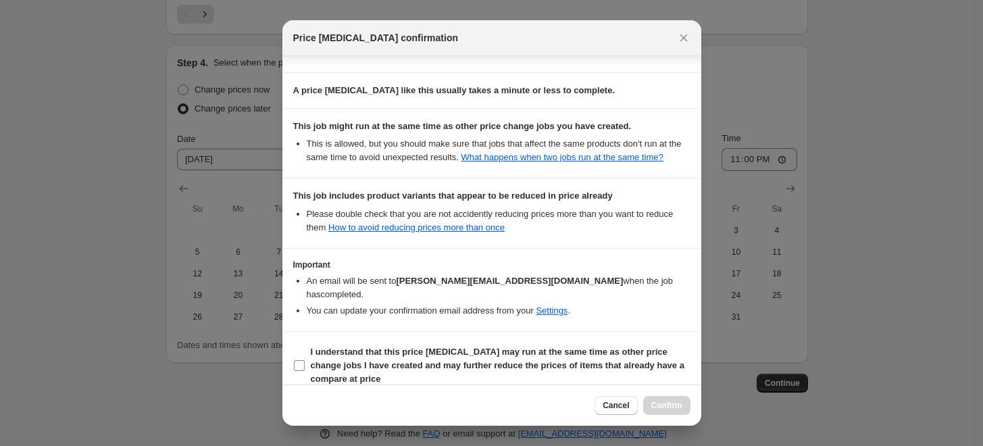
click at [294, 360] on input "I understand that this price [MEDICAL_DATA] may run at the same time as other p…" at bounding box center [299, 365] width 11 height 11
checkbox input "true"
click at [656, 401] on span "Confirm" at bounding box center [667, 405] width 31 height 11
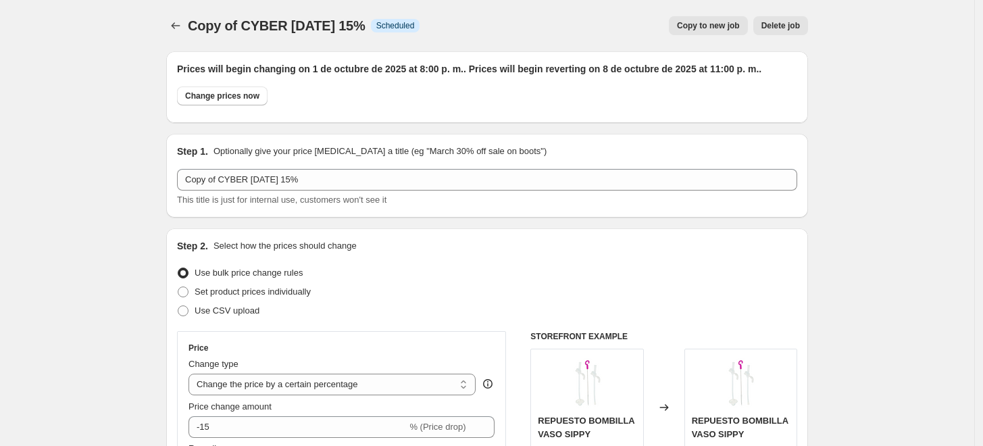
click at [719, 29] on span "Copy to new job" at bounding box center [708, 25] width 63 height 11
select select "percentage"
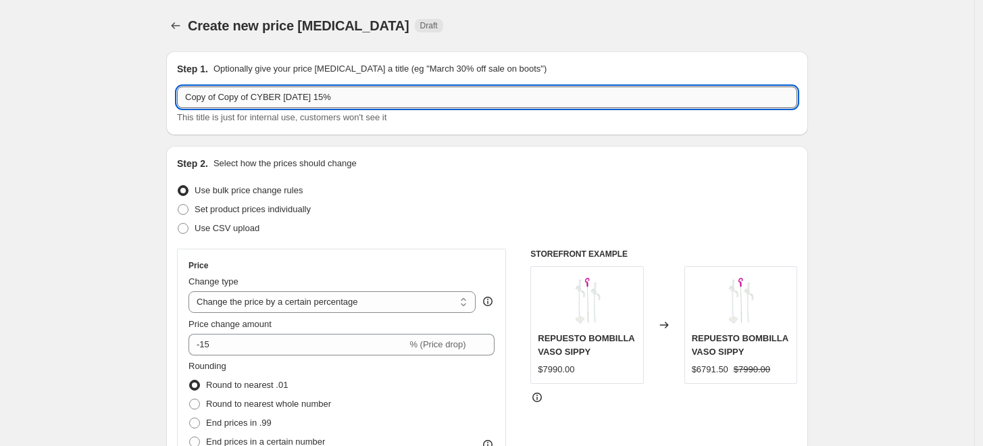
click at [331, 99] on input "Copy of Copy of CYBER [DATE] 15%" at bounding box center [487, 98] width 620 height 22
type input "Copy of Copy of CYBER [DATE] 20%"
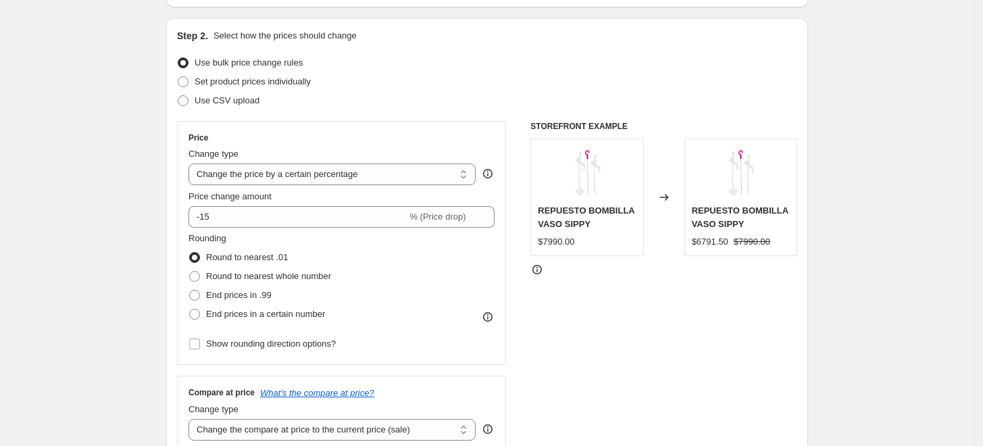
scroll to position [150, 0]
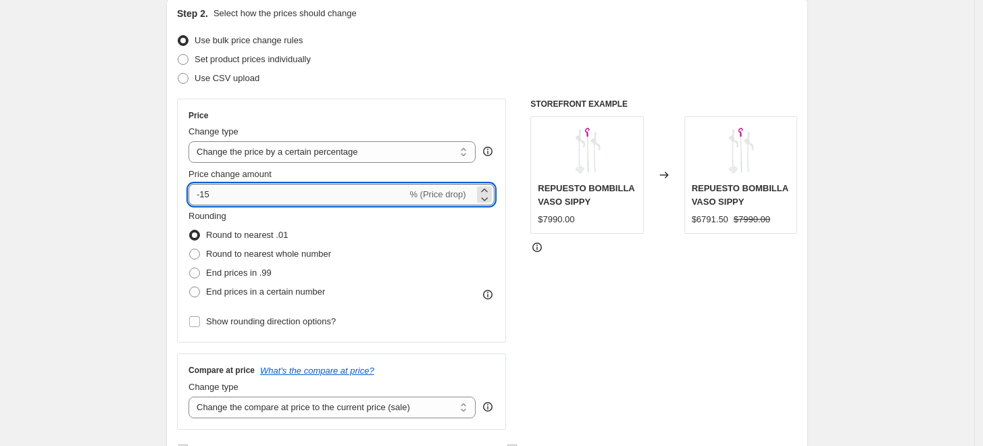
drag, startPoint x: 220, startPoint y: 197, endPoint x: 205, endPoint y: 203, distance: 16.7
click at [205, 203] on input "-15" at bounding box center [298, 195] width 218 height 22
type input "-20"
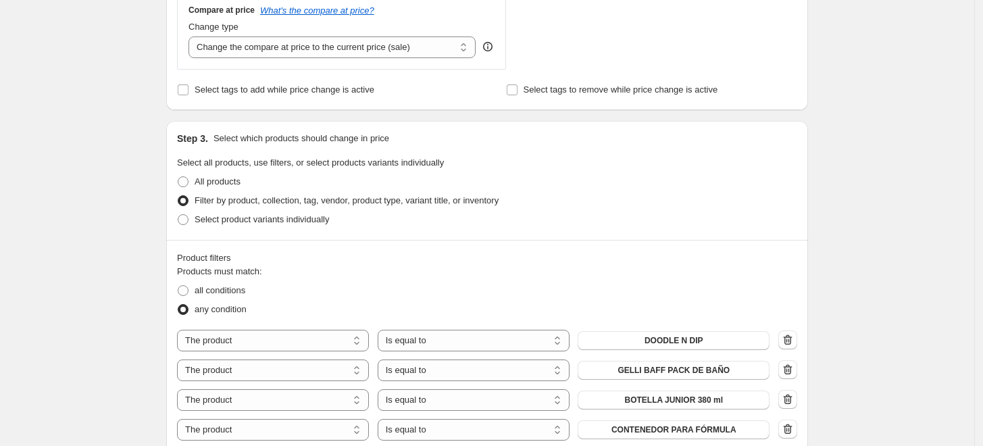
scroll to position [600, 0]
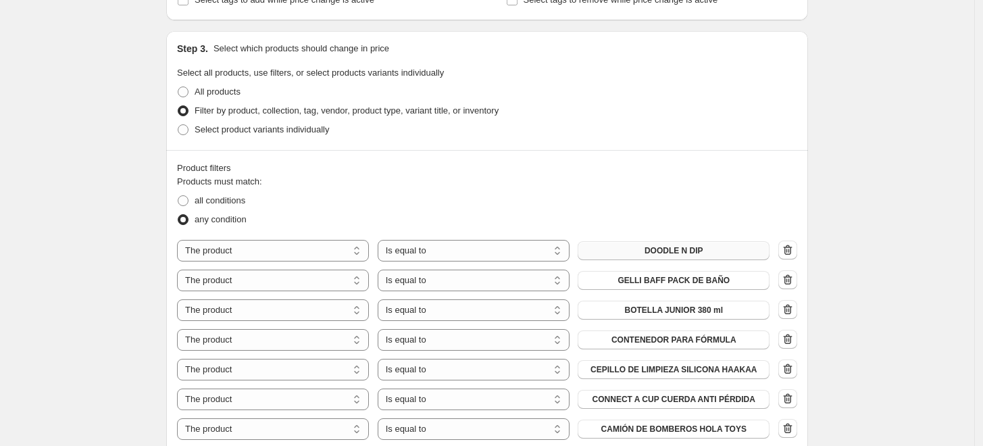
click at [703, 251] on span "DOODLE N DIP" at bounding box center [674, 250] width 59 height 11
click at [696, 279] on span "GELLI BAFF PACK DE BAÑO" at bounding box center [674, 280] width 112 height 11
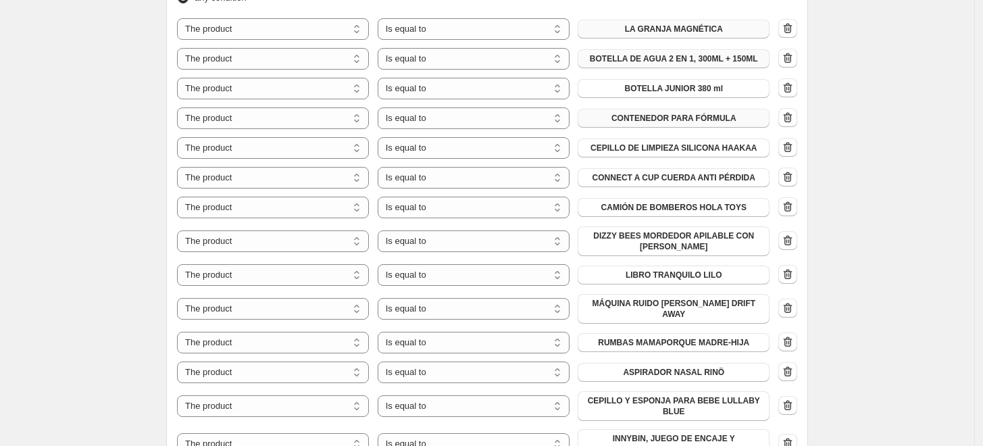
scroll to position [826, 0]
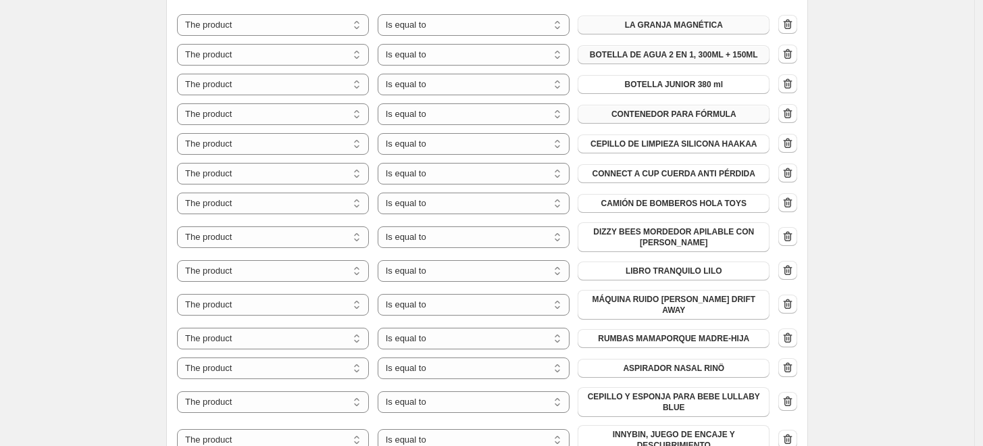
click at [685, 116] on span "CONTENEDOR PARA FÓRMULA" at bounding box center [674, 114] width 125 height 11
click at [789, 141] on icon "button" at bounding box center [788, 143] width 9 height 10
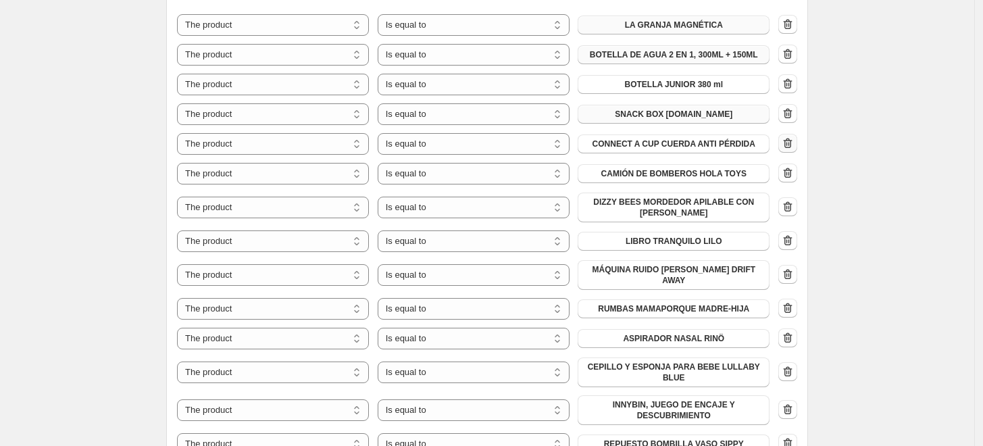
click at [788, 145] on icon "button" at bounding box center [787, 144] width 1 height 4
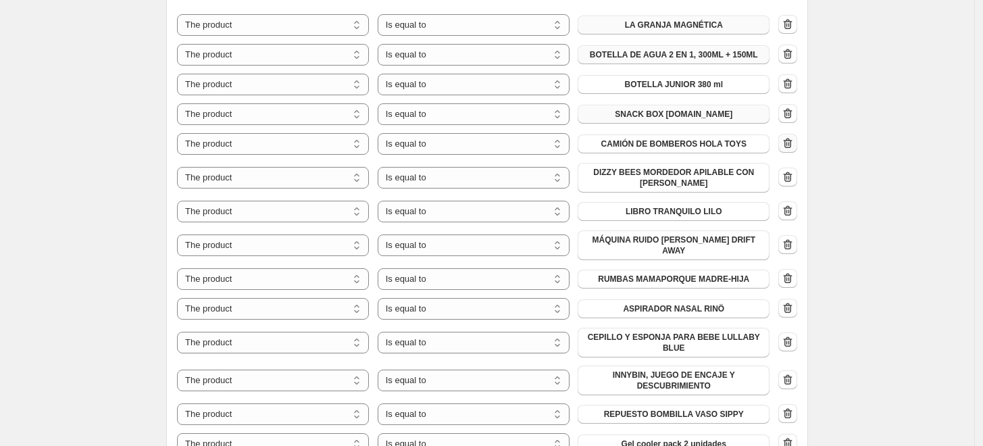
click at [788, 145] on icon "button" at bounding box center [787, 144] width 1 height 4
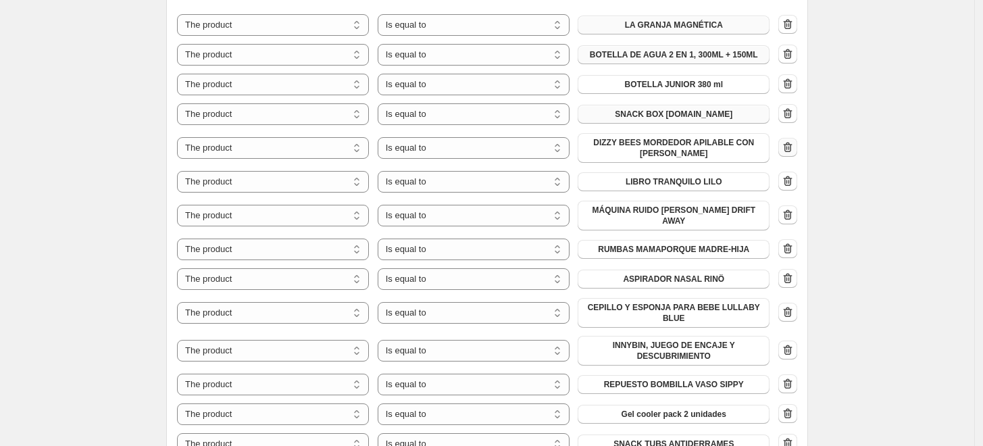
click at [788, 146] on icon "button" at bounding box center [787, 148] width 1 height 4
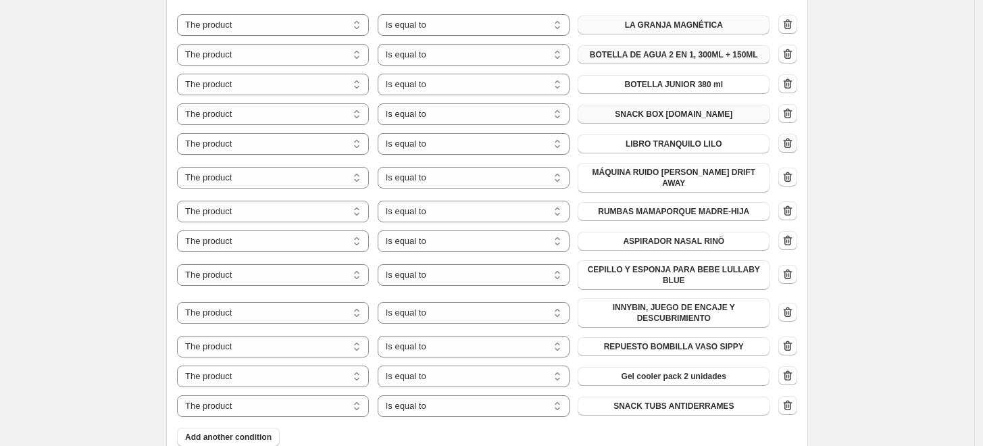
click at [788, 145] on icon "button" at bounding box center [787, 144] width 1 height 4
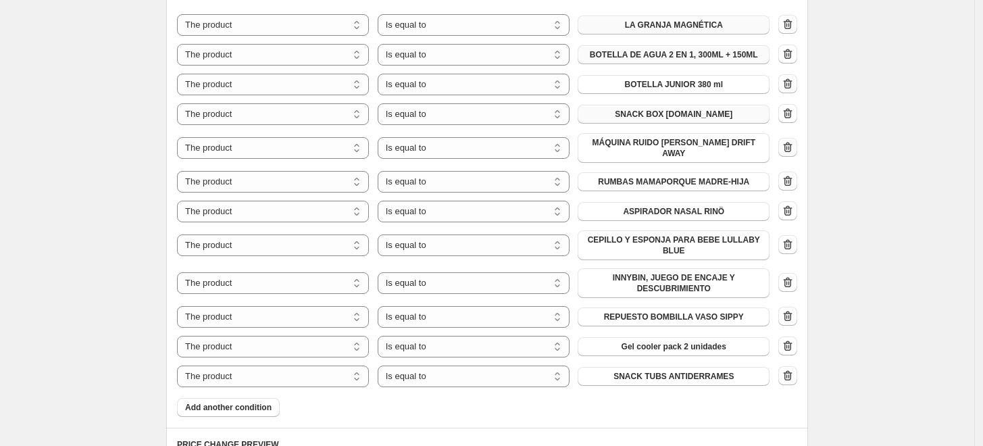
click at [788, 146] on icon "button" at bounding box center [787, 148] width 1 height 4
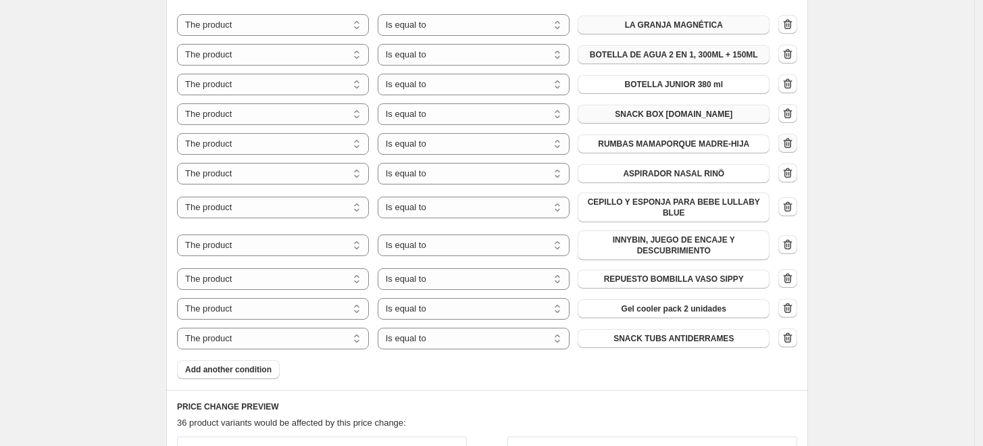
click at [788, 145] on icon "button" at bounding box center [787, 144] width 1 height 4
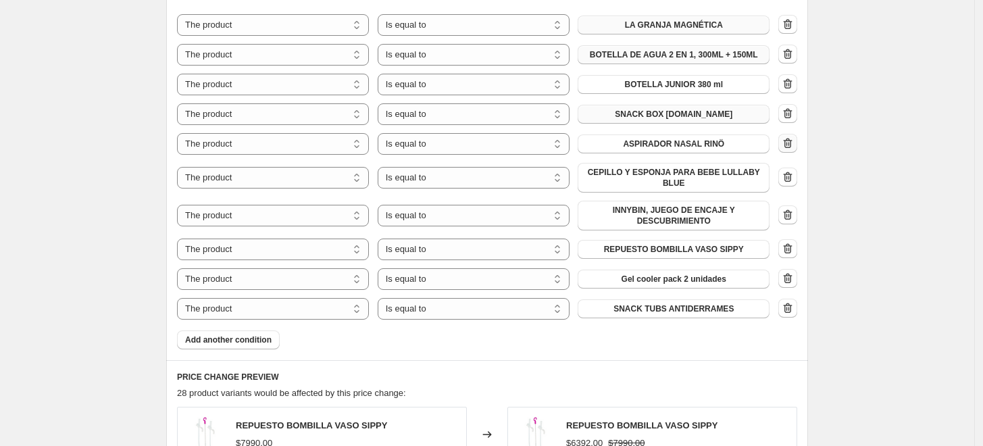
click at [788, 145] on icon "button" at bounding box center [787, 144] width 1 height 4
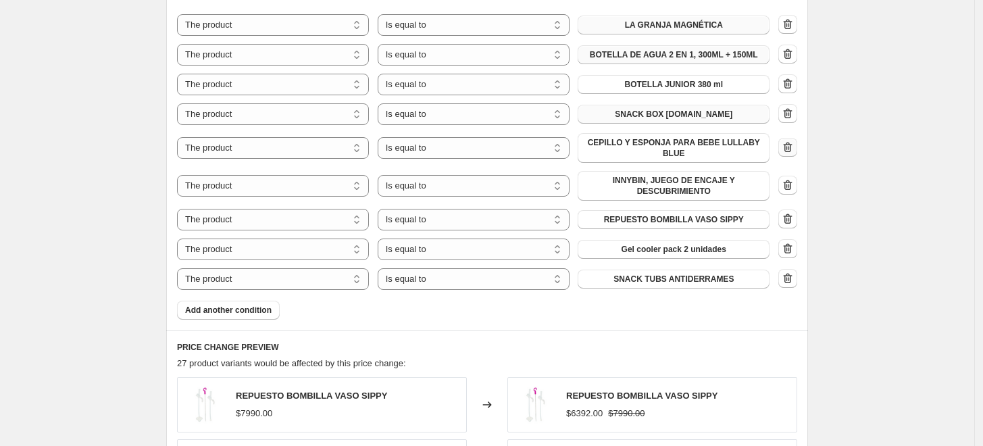
click at [788, 146] on icon "button" at bounding box center [787, 148] width 1 height 4
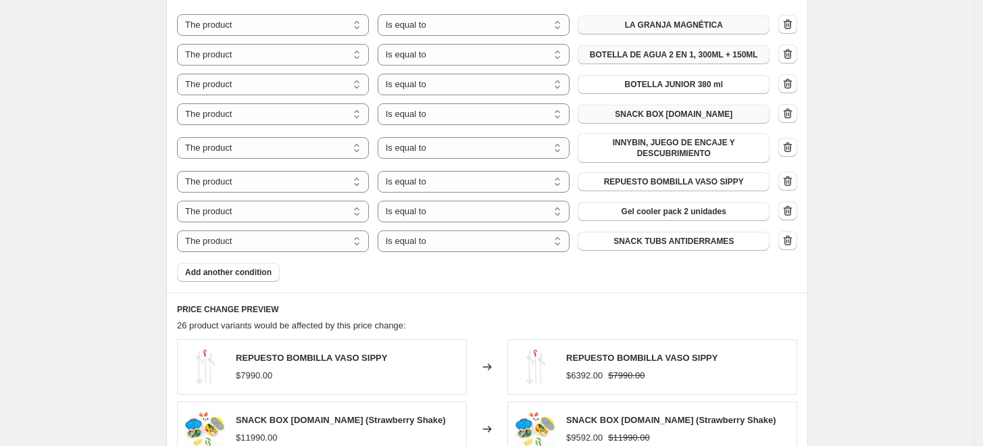
click at [791, 145] on icon "button" at bounding box center [788, 147] width 9 height 10
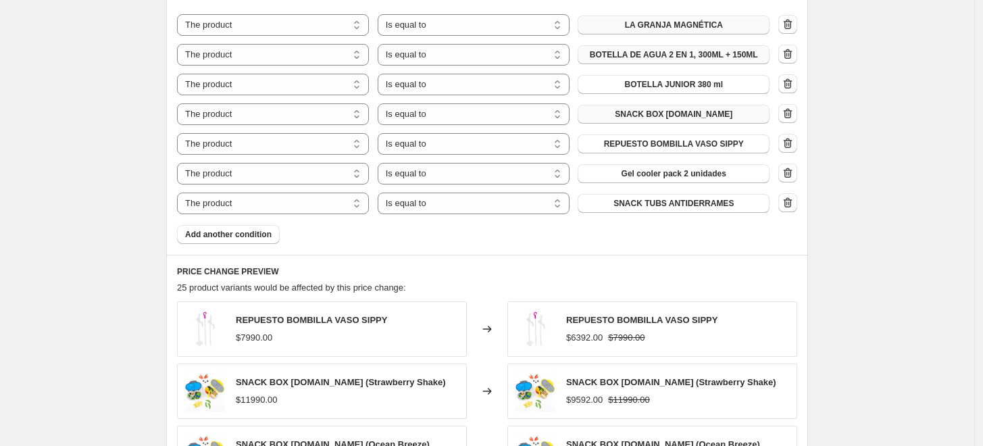
click at [788, 145] on icon "button" at bounding box center [787, 144] width 1 height 4
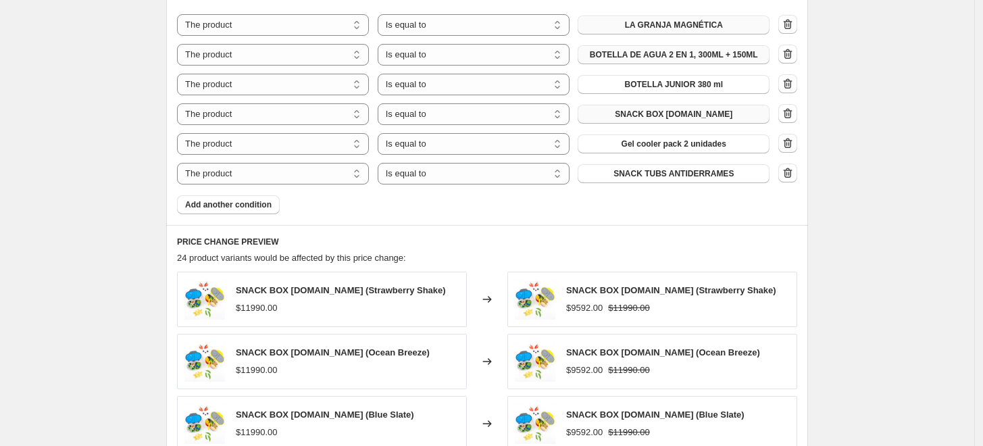
click at [788, 145] on icon "button" at bounding box center [787, 144] width 1 height 4
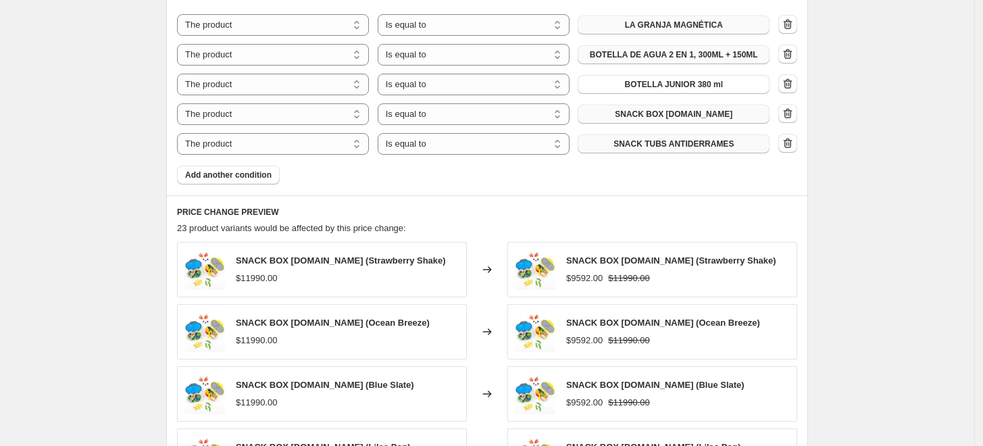
click at [649, 147] on span "SNACK TUBS ANTIDERRAMES" at bounding box center [674, 144] width 120 height 11
click at [252, 175] on span "Add another condition" at bounding box center [228, 175] width 87 height 11
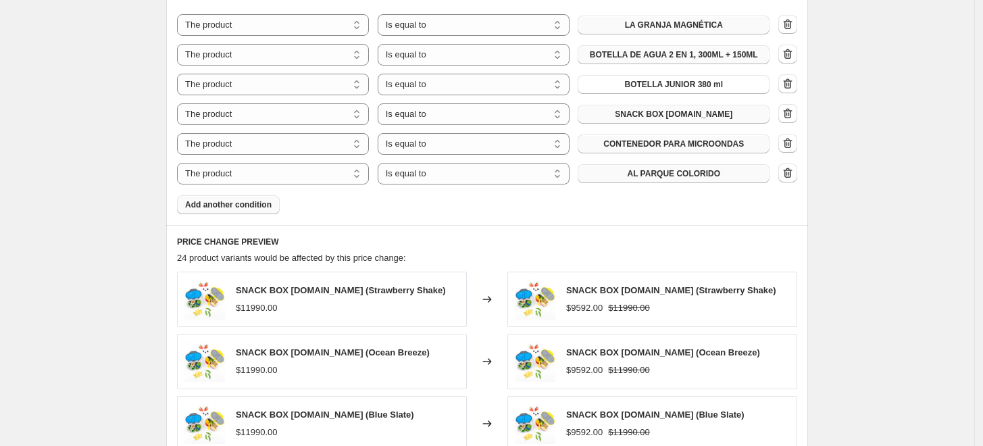
click at [648, 174] on span "AL PARQUE COLORIDO" at bounding box center [673, 173] width 93 height 11
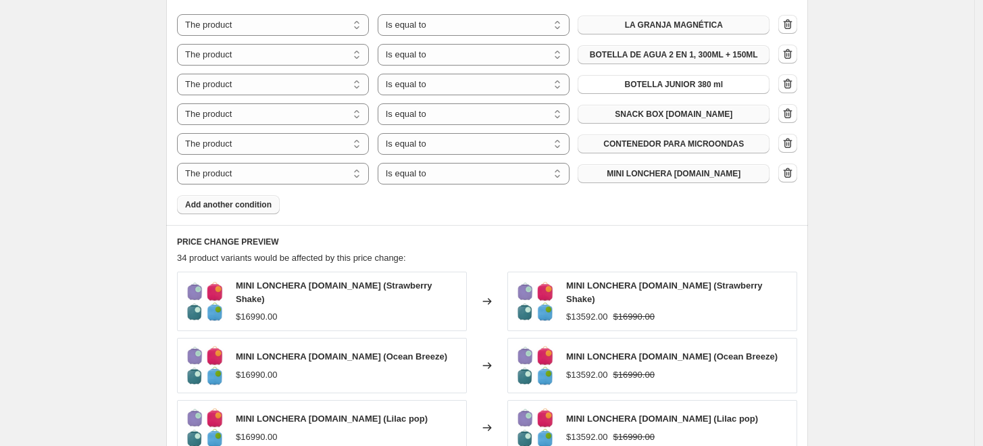
click at [268, 205] on span "Add another condition" at bounding box center [228, 204] width 87 height 11
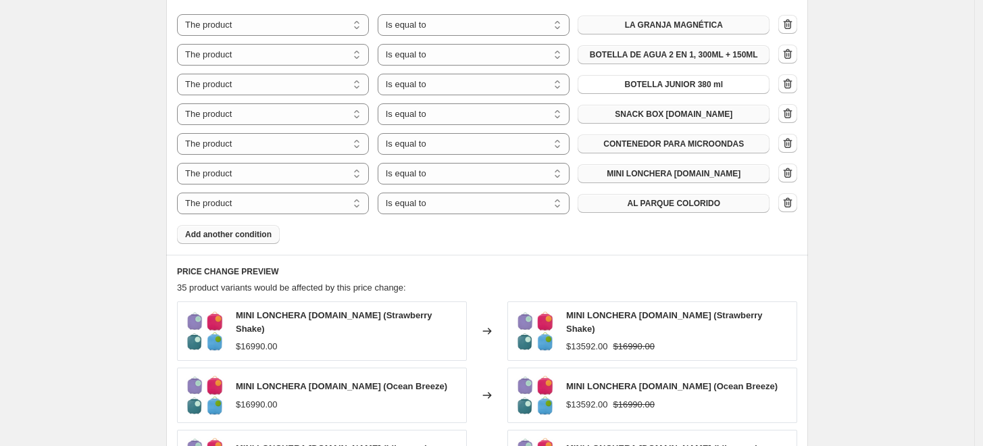
click at [643, 201] on span "AL PARQUE COLORIDO" at bounding box center [673, 203] width 93 height 11
click at [259, 237] on span "Add another condition" at bounding box center [228, 234] width 87 height 11
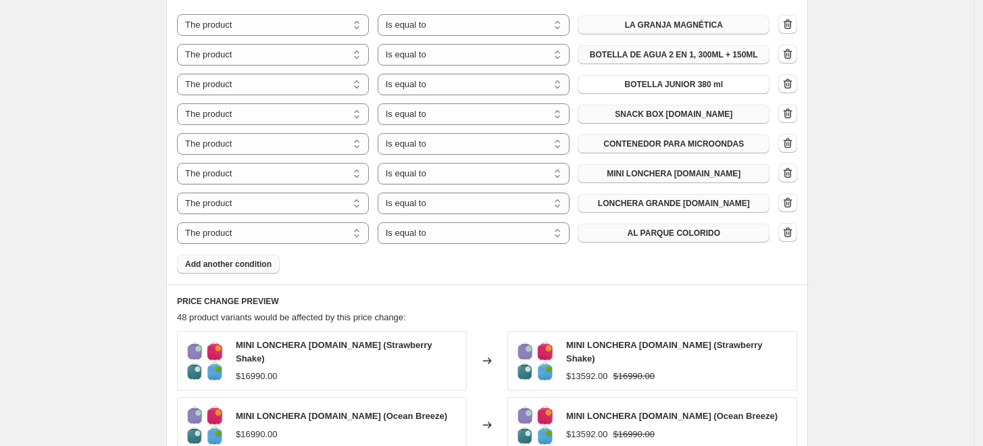
click at [641, 230] on span "AL PARQUE COLORIDO" at bounding box center [673, 233] width 93 height 11
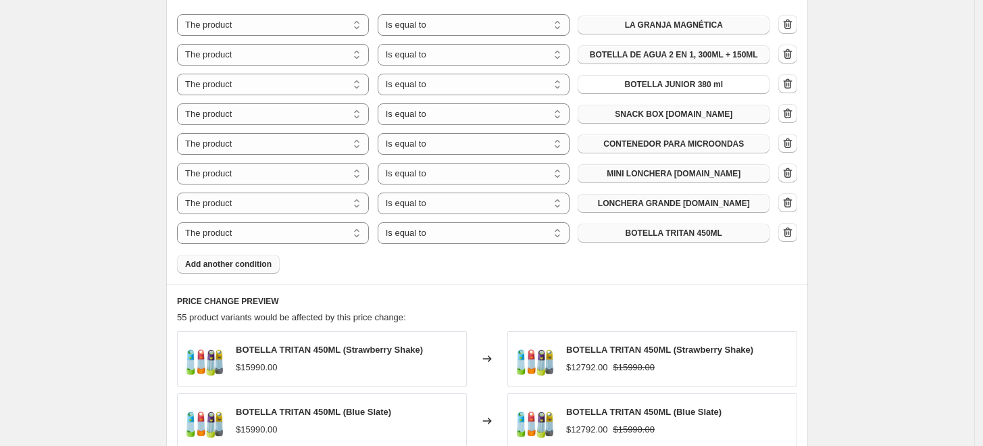
click at [249, 269] on span "Add another condition" at bounding box center [228, 264] width 87 height 11
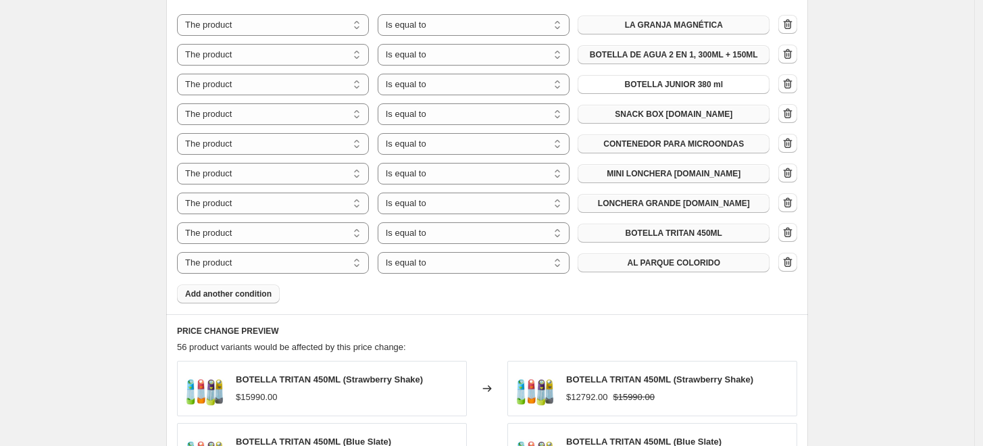
click at [662, 266] on span "AL PARQUE COLORIDO" at bounding box center [673, 262] width 93 height 11
click at [235, 293] on span "Add another condition" at bounding box center [228, 294] width 87 height 11
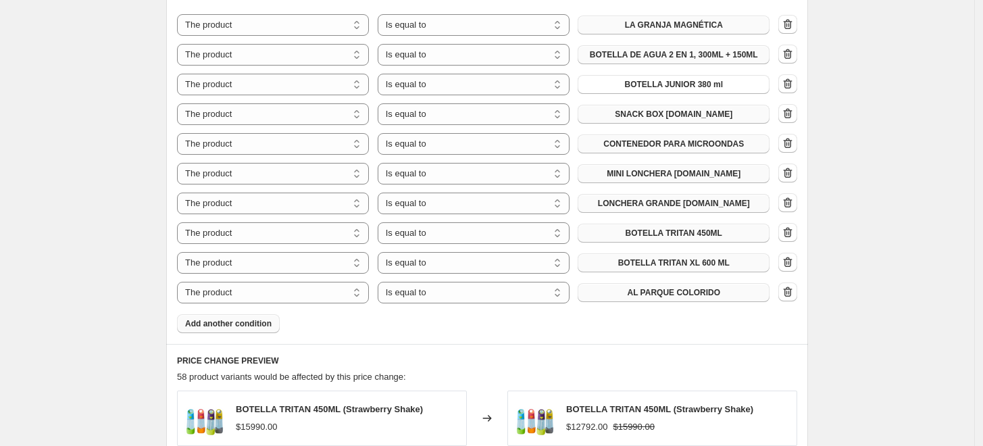
click at [672, 295] on span "AL PARQUE COLORIDO" at bounding box center [673, 292] width 93 height 11
click at [912, 270] on div "Create new price [MEDICAL_DATA]. This page is ready Create new price [MEDICAL_D…" at bounding box center [487, 59] width 975 height 1771
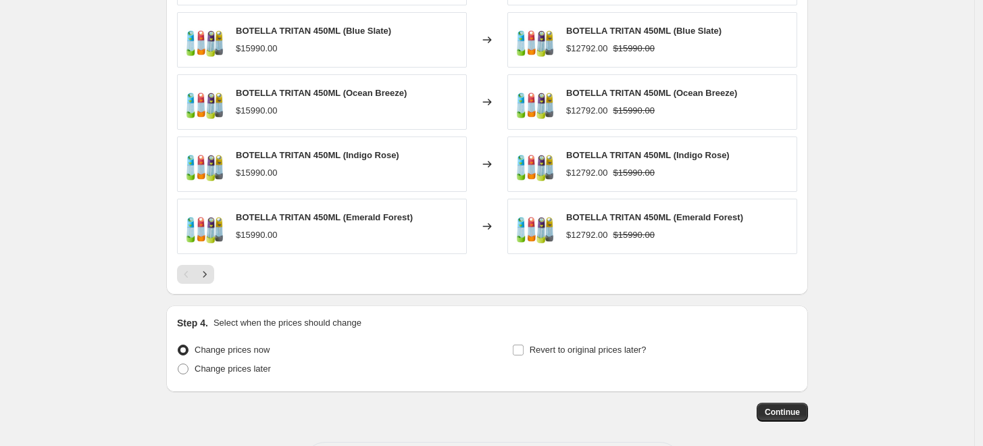
scroll to position [1324, 0]
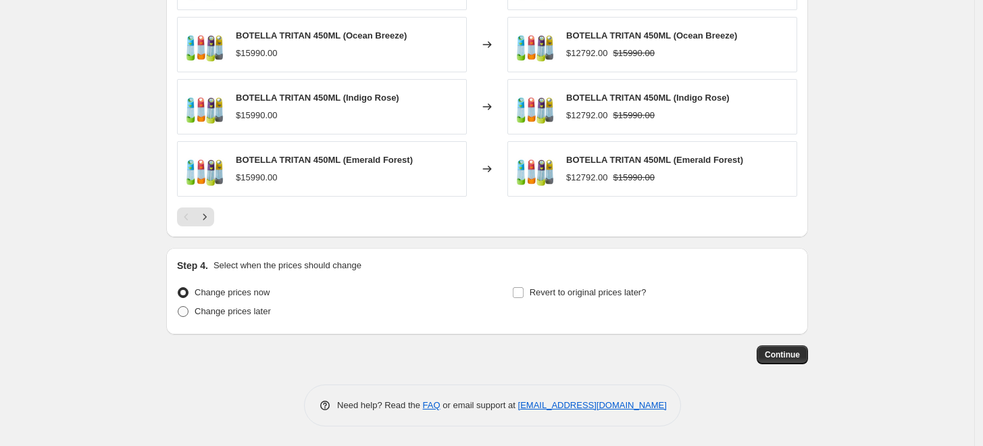
click at [224, 310] on span "Change prices later" at bounding box center [233, 311] width 76 height 10
click at [178, 307] on input "Change prices later" at bounding box center [178, 306] width 1 height 1
radio input "true"
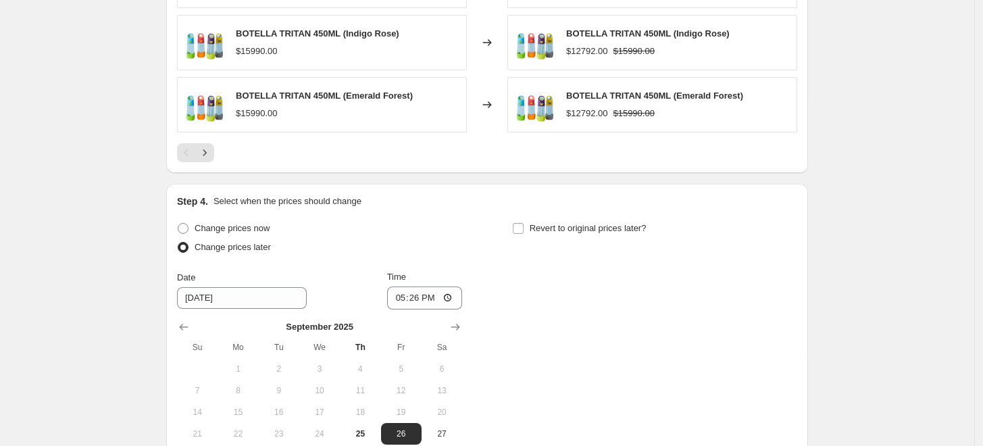
scroll to position [1474, 0]
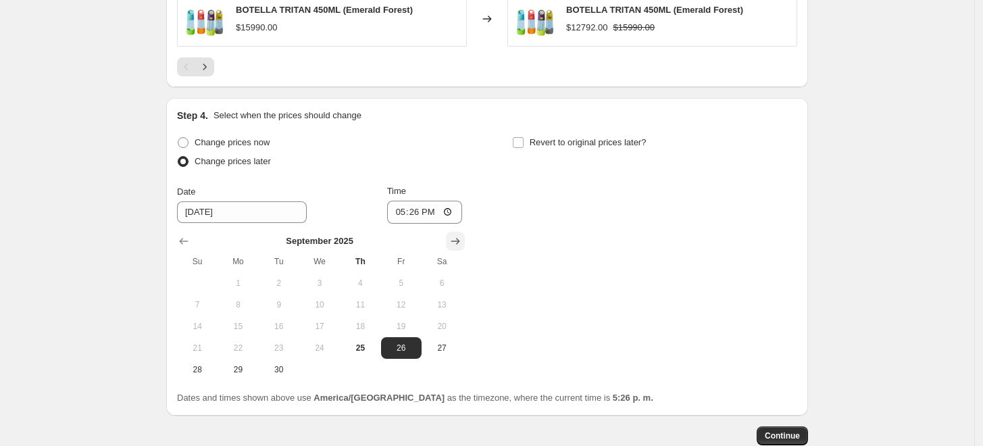
click at [456, 241] on icon "Show next month, October 2025" at bounding box center [455, 241] width 9 height 7
click at [329, 280] on span "1" at bounding box center [320, 283] width 30 height 11
type input "[DATE]"
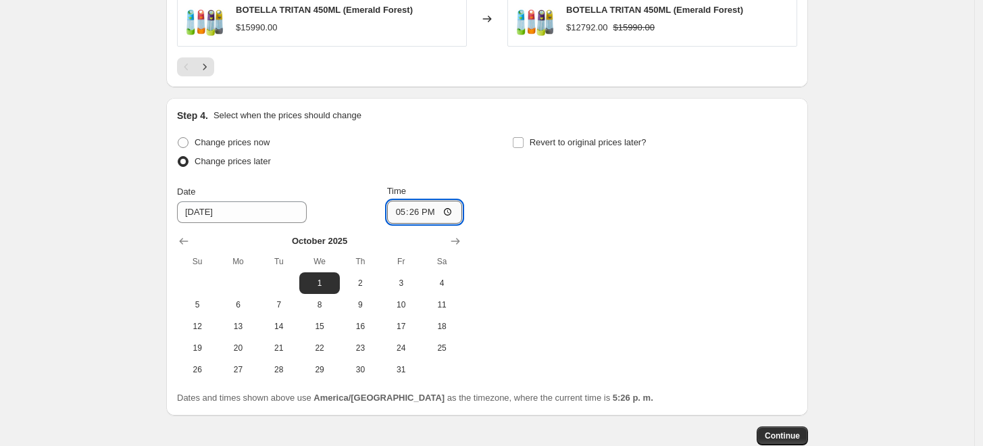
click at [436, 207] on input "17:26" at bounding box center [425, 212] width 76 height 23
click at [421, 212] on input "17:26" at bounding box center [425, 212] width 76 height 23
type input "20:00"
click at [591, 224] on div "Change prices now Change prices later Date [DATE] Time 20:00 [DATE] Su Mo Tu We…" at bounding box center [487, 256] width 620 height 247
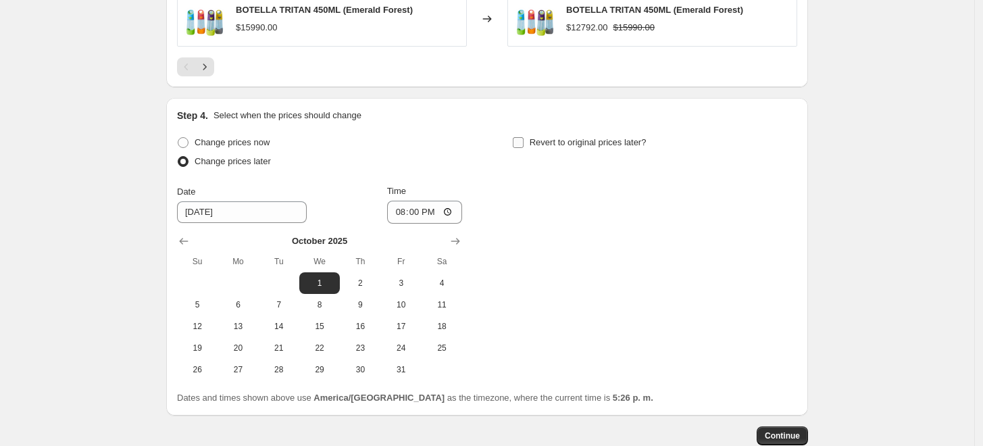
click at [524, 143] on input "Revert to original prices later?" at bounding box center [518, 142] width 11 height 11
checkbox input "true"
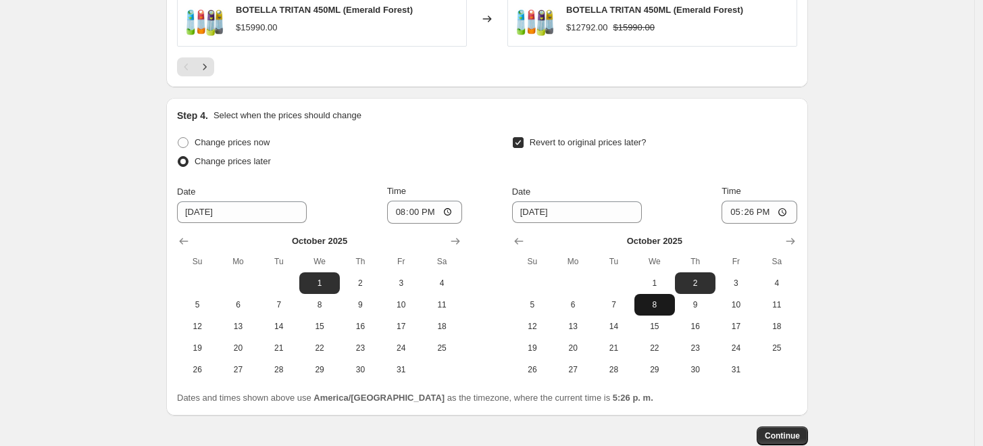
click at [662, 303] on span "8" at bounding box center [655, 304] width 30 height 11
type input "[DATE]"
click at [752, 215] on input "17:26" at bounding box center [760, 212] width 76 height 23
type input "23:59"
click at [787, 437] on span "Continue" at bounding box center [782, 436] width 35 height 11
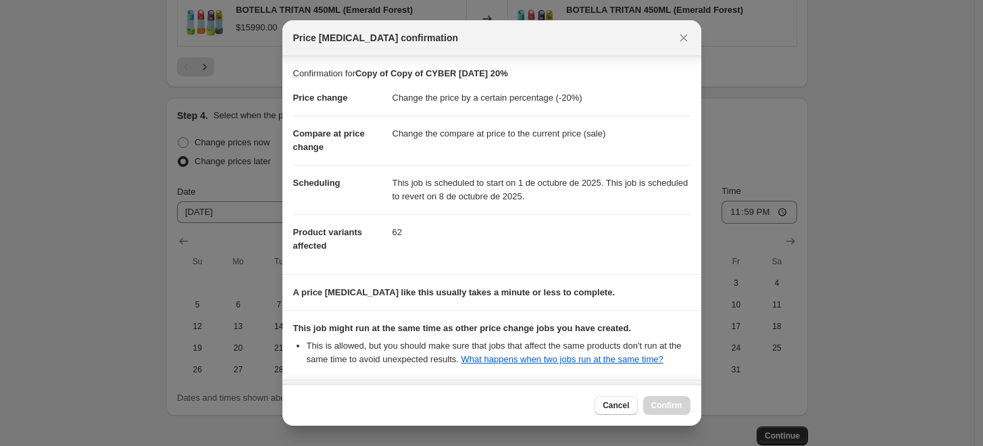
scroll to position [119, 0]
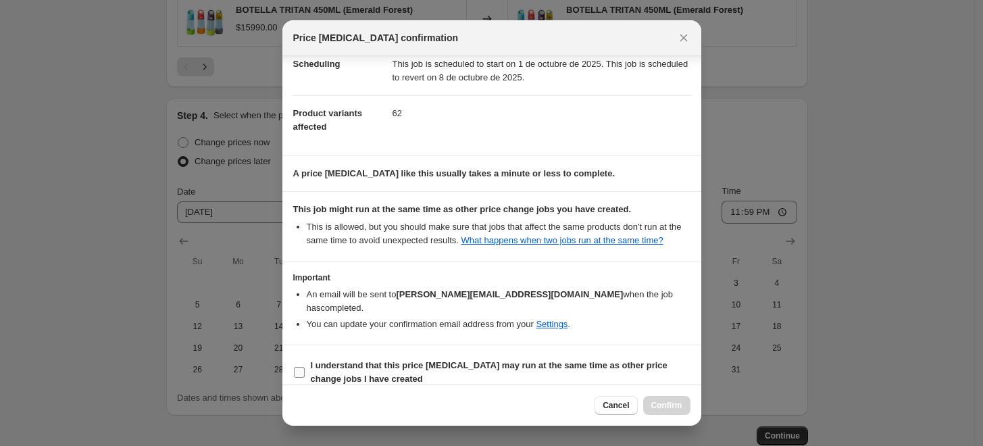
click at [303, 367] on input "I understand that this price [MEDICAL_DATA] may run at the same time as other p…" at bounding box center [299, 372] width 11 height 11
checkbox input "true"
click at [677, 404] on span "Confirm" at bounding box center [667, 405] width 31 height 11
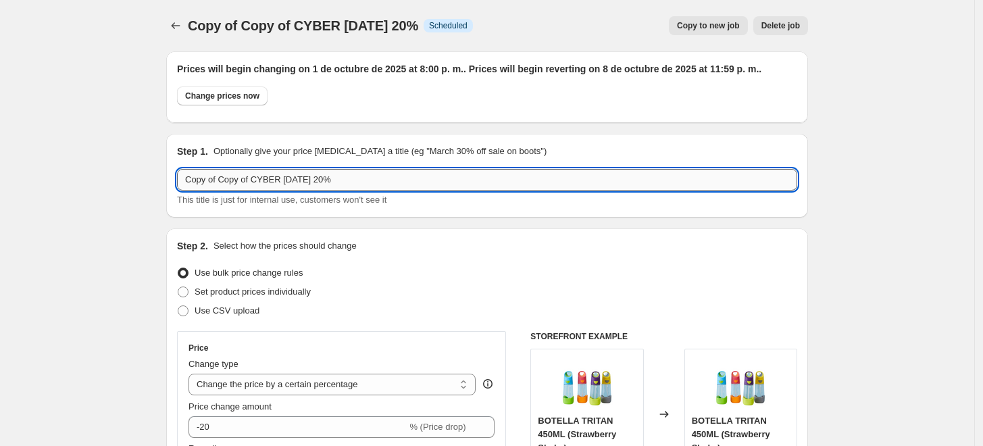
click at [251, 178] on input "Copy of Copy of CYBER [DATE] 20%" at bounding box center [487, 180] width 620 height 22
click at [182, 30] on icon "Price change jobs" at bounding box center [176, 26] width 14 height 14
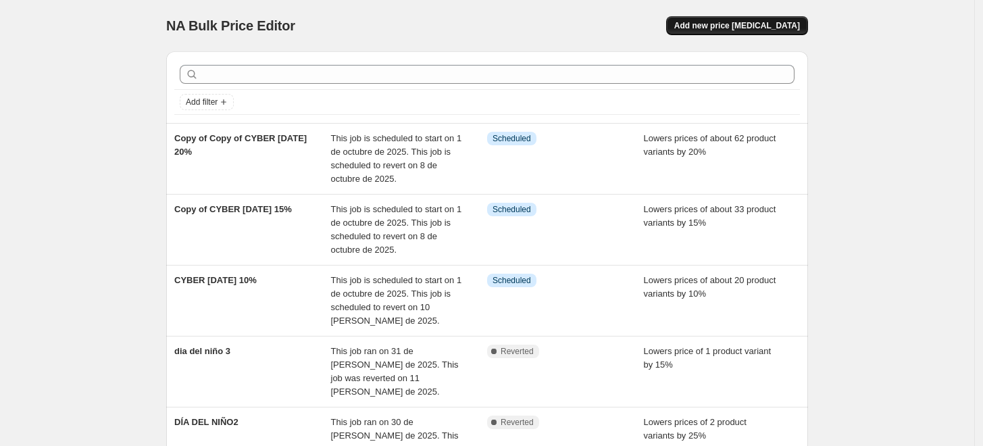
click at [736, 32] on button "Add new price [MEDICAL_DATA]" at bounding box center [737, 25] width 142 height 19
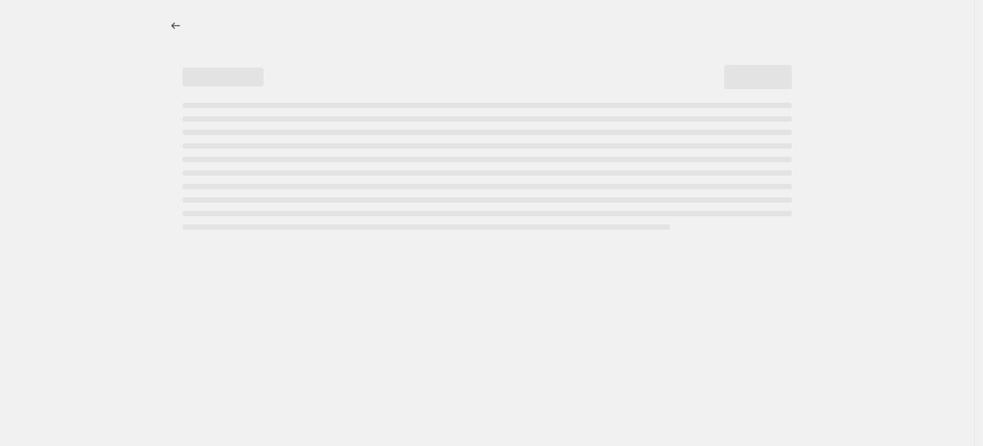
select select "percentage"
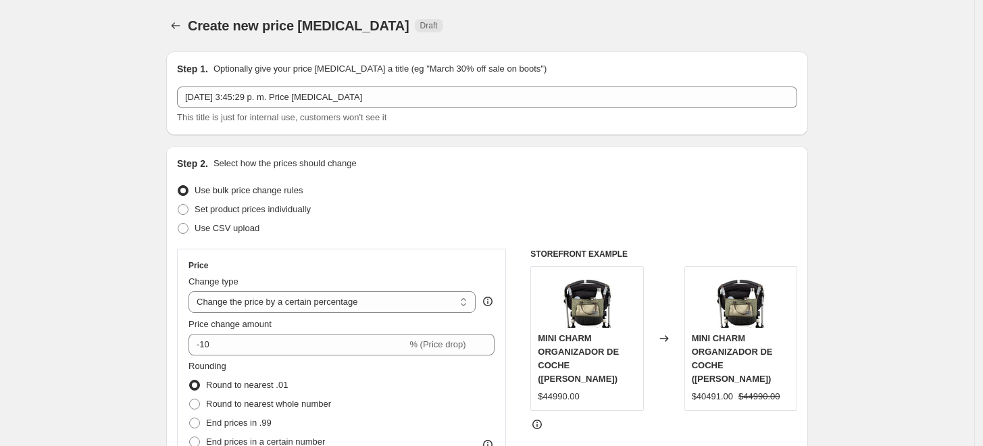
scroll to position [75, 0]
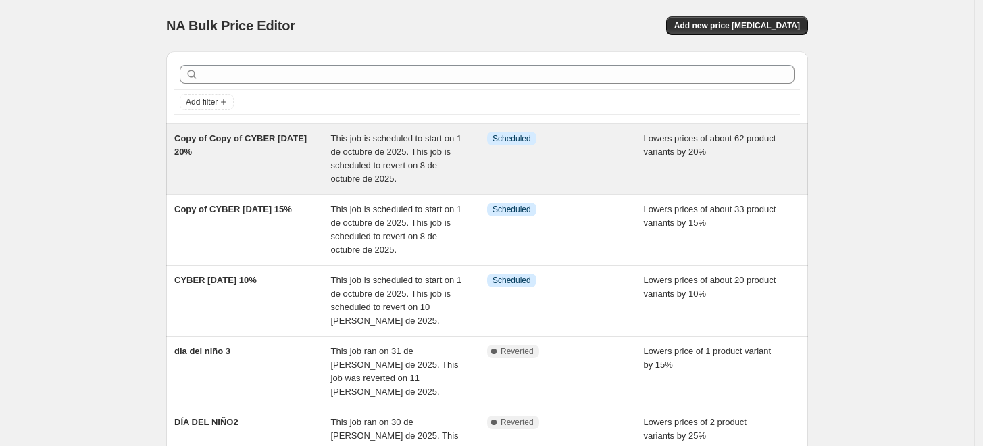
drag, startPoint x: 243, startPoint y: 138, endPoint x: 295, endPoint y: 154, distance: 54.5
click at [295, 154] on div "Copy of Copy of CYBER [DATE] 20%" at bounding box center [252, 159] width 157 height 54
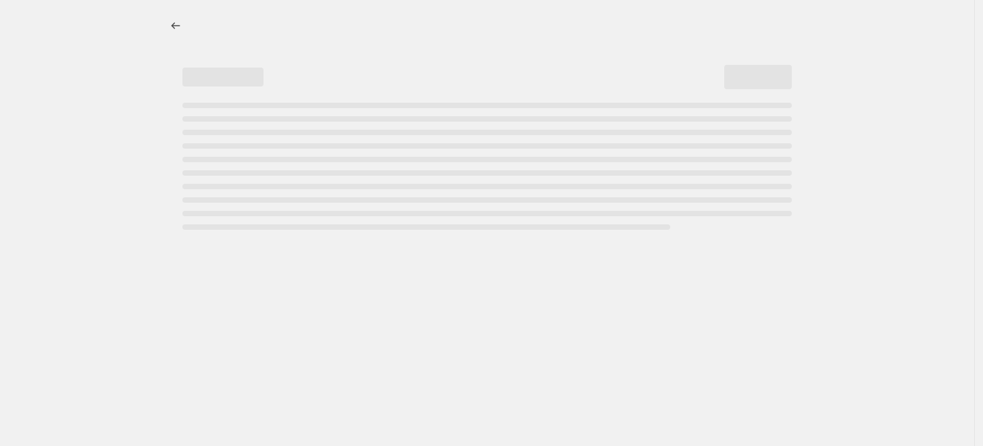
select select "percentage"
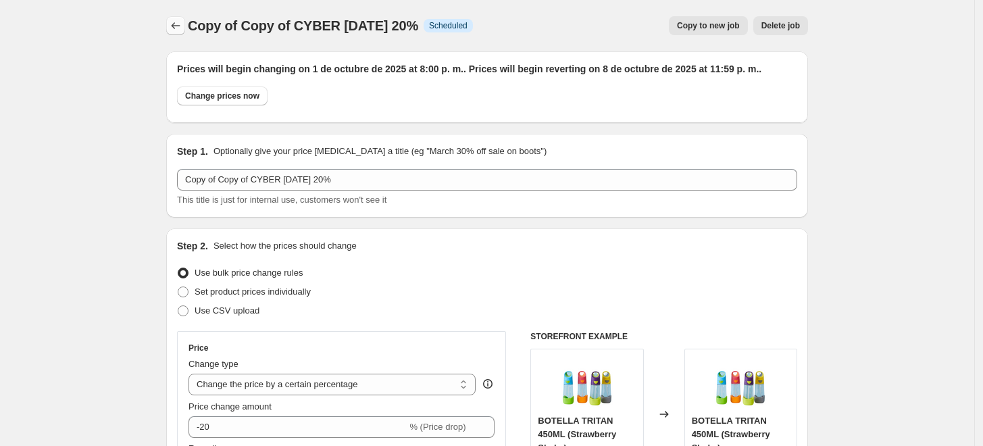
click at [172, 27] on button "Price change jobs" at bounding box center [175, 25] width 19 height 19
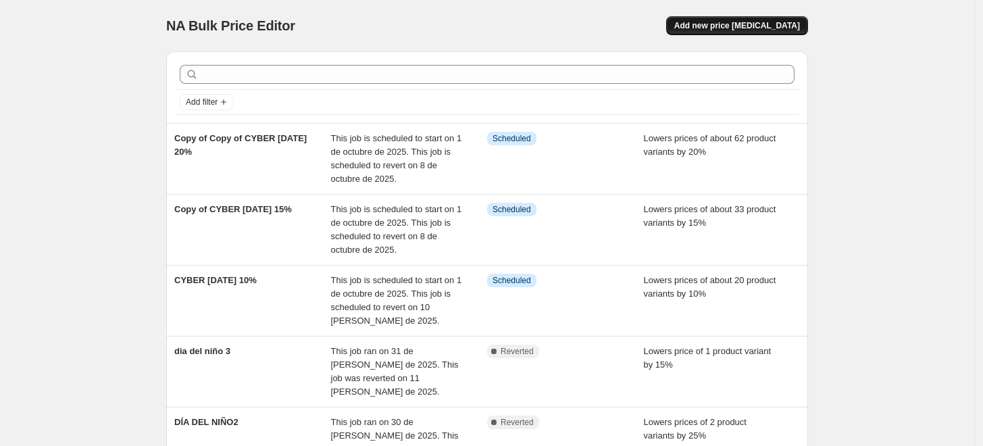
click at [749, 30] on span "Add new price [MEDICAL_DATA]" at bounding box center [737, 25] width 126 height 11
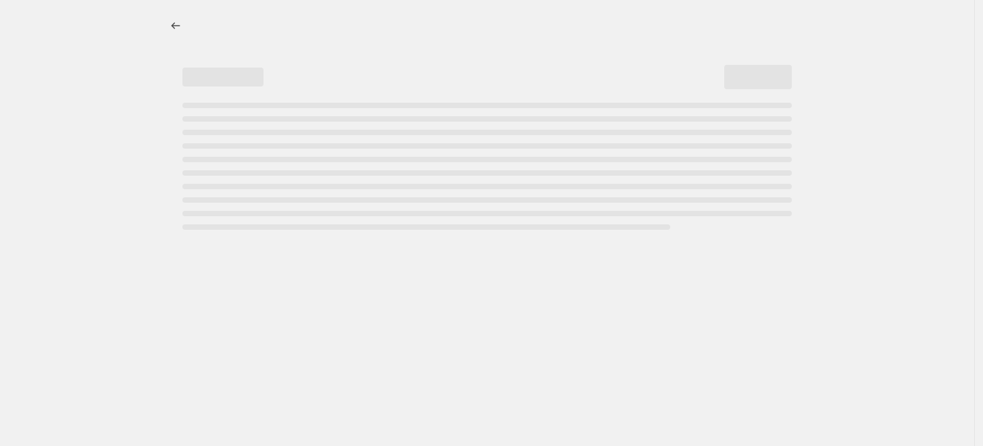
select select "percentage"
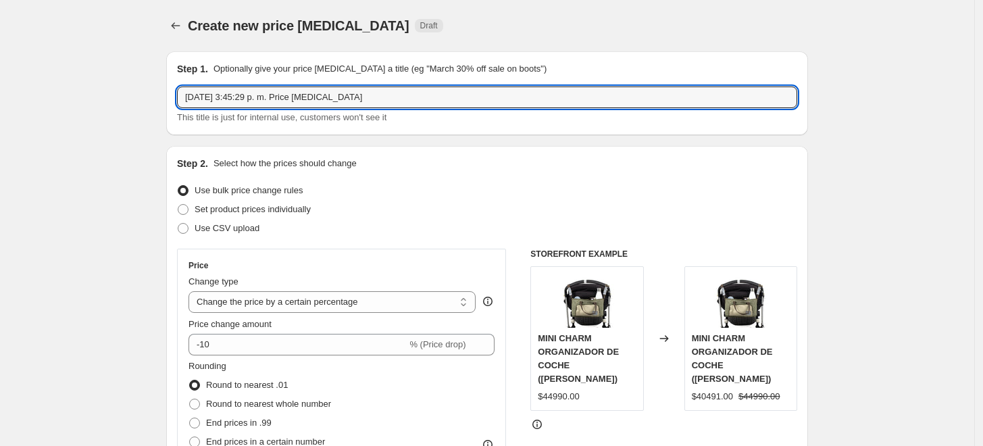
drag, startPoint x: 412, startPoint y: 101, endPoint x: 64, endPoint y: 82, distance: 348.6
paste input "text"
paste input "C"
type input "CYBER [DATE] 25%"
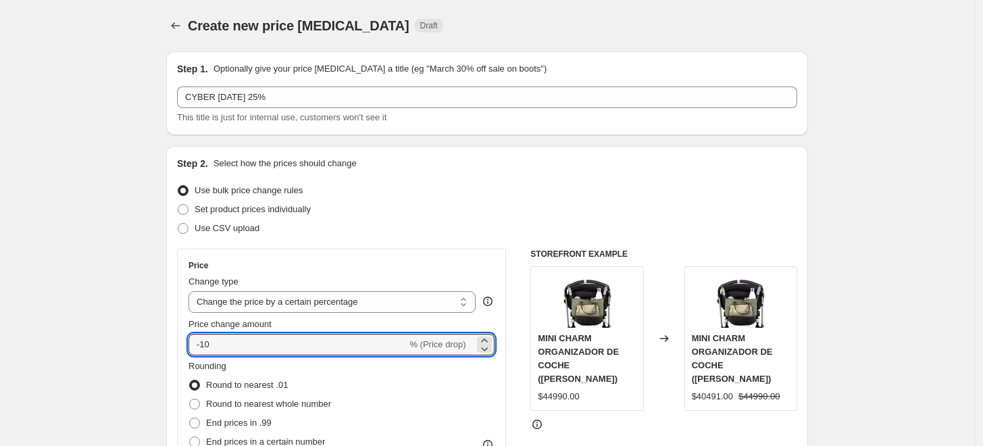
drag, startPoint x: 230, startPoint y: 346, endPoint x: 187, endPoint y: 348, distance: 43.3
click at [187, 348] on div "Price Change type Change the price to a certain amount Change the price by a ce…" at bounding box center [341, 371] width 329 height 244
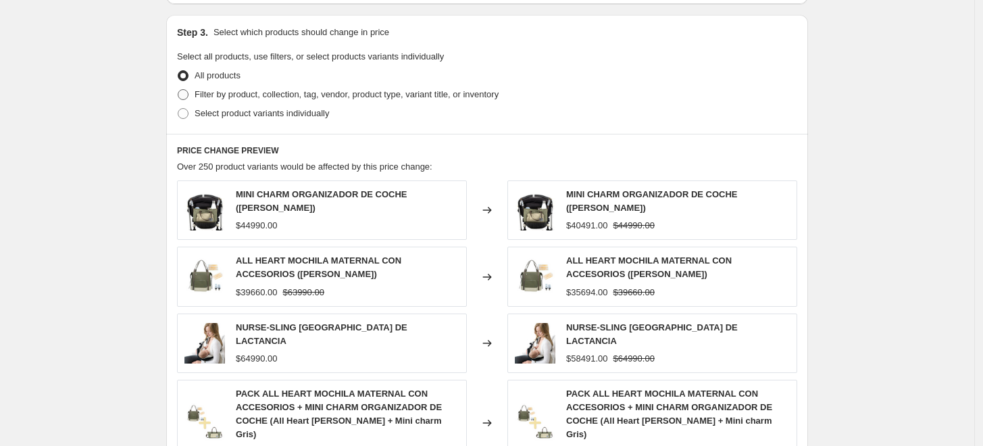
scroll to position [600, 0]
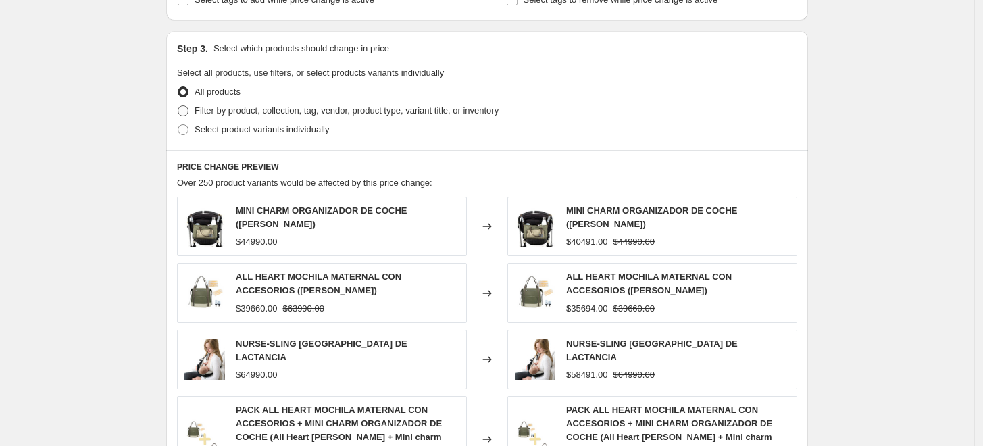
type input "-25"
click at [189, 112] on span at bounding box center [183, 110] width 11 height 11
click at [178, 106] on input "Filter by product, collection, tag, vendor, product type, variant title, or inv…" at bounding box center [178, 105] width 1 height 1
radio input "true"
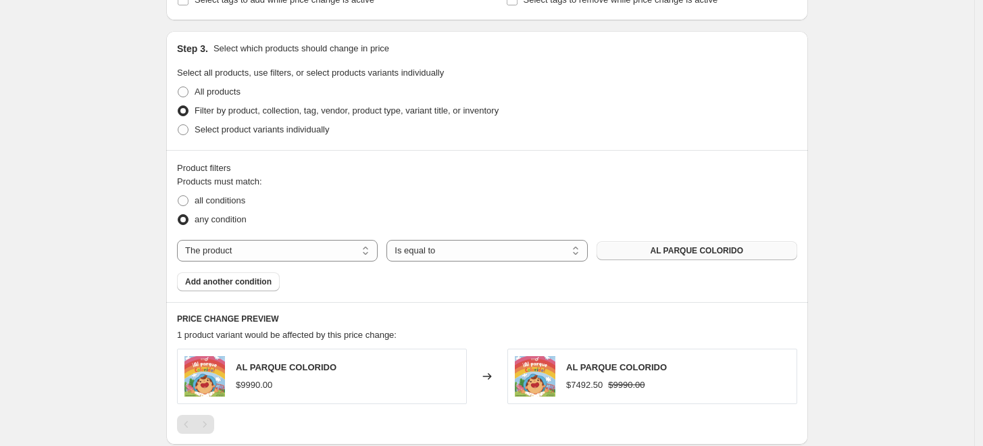
click at [657, 255] on button "AL PARQUE COLORIDO" at bounding box center [697, 250] width 201 height 19
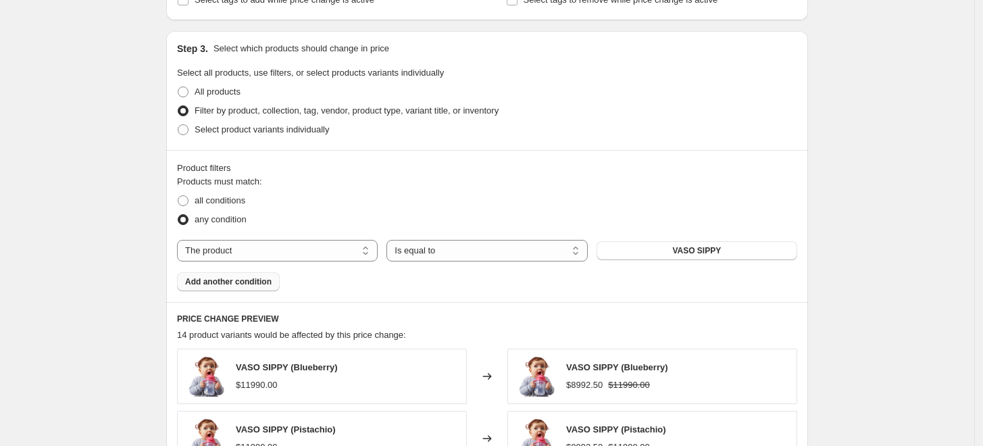
click at [251, 287] on span "Add another condition" at bounding box center [228, 281] width 87 height 11
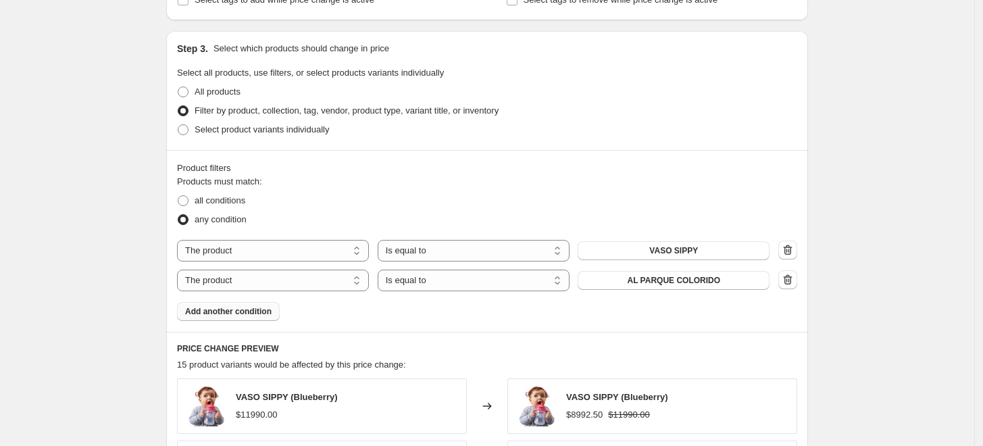
click at [611, 269] on div "The product The product's collection The product's tag The product's vendor The…" at bounding box center [487, 265] width 620 height 51
click at [614, 276] on button "AL PARQUE COLORIDO" at bounding box center [674, 280] width 192 height 19
click at [245, 312] on span "Add another condition" at bounding box center [228, 311] width 87 height 11
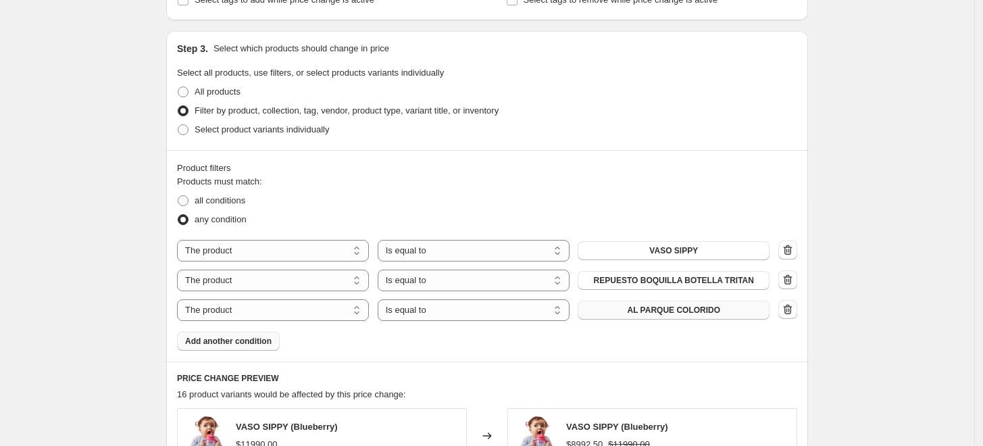
click at [627, 312] on button "AL PARQUE COLORIDO" at bounding box center [674, 310] width 192 height 19
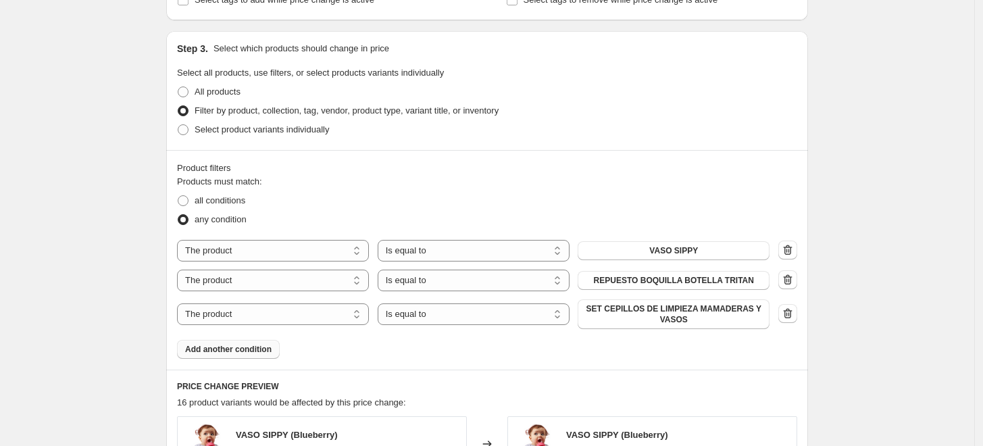
click at [256, 346] on span "Add another condition" at bounding box center [228, 349] width 87 height 11
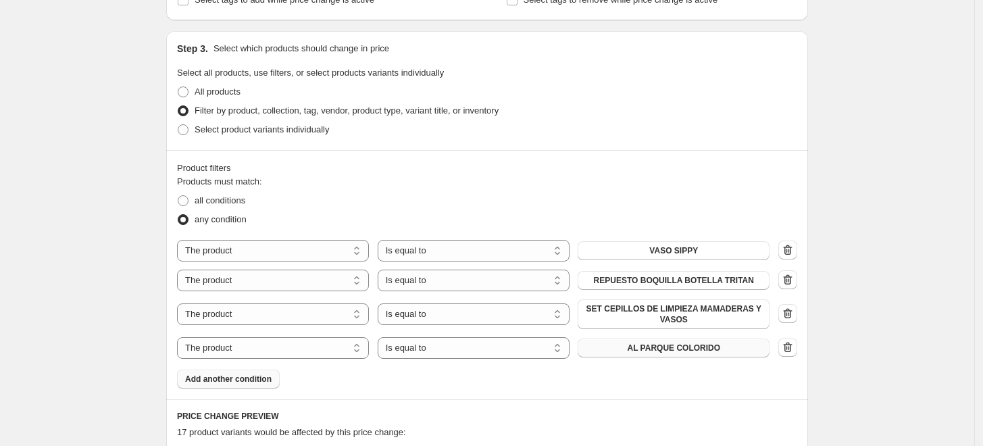
click at [646, 339] on button "AL PARQUE COLORIDO" at bounding box center [674, 348] width 192 height 19
click at [933, 282] on div "Create new price [MEDICAL_DATA]. This page is ready Create new price [MEDICAL_D…" at bounding box center [487, 200] width 975 height 1600
click at [248, 378] on span "Add another condition" at bounding box center [228, 379] width 87 height 11
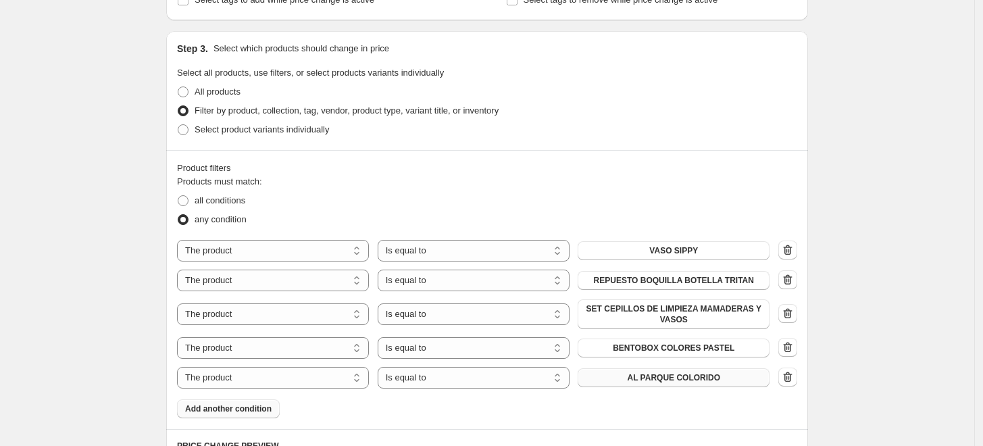
click at [682, 382] on span "AL PARQUE COLORIDO" at bounding box center [673, 377] width 93 height 11
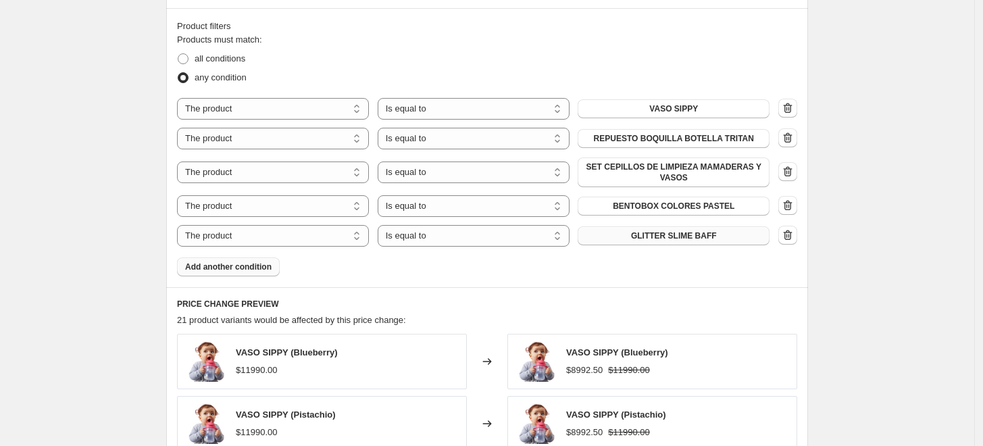
scroll to position [751, 0]
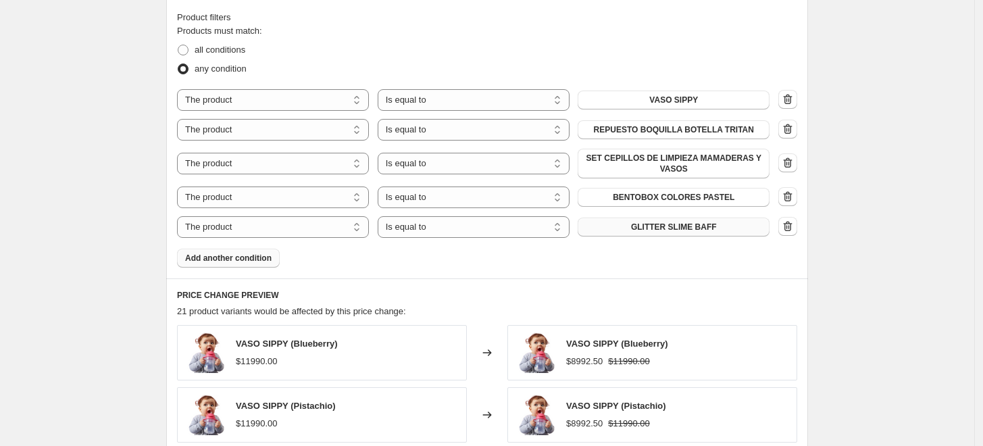
click at [235, 262] on span "Add another condition" at bounding box center [228, 258] width 87 height 11
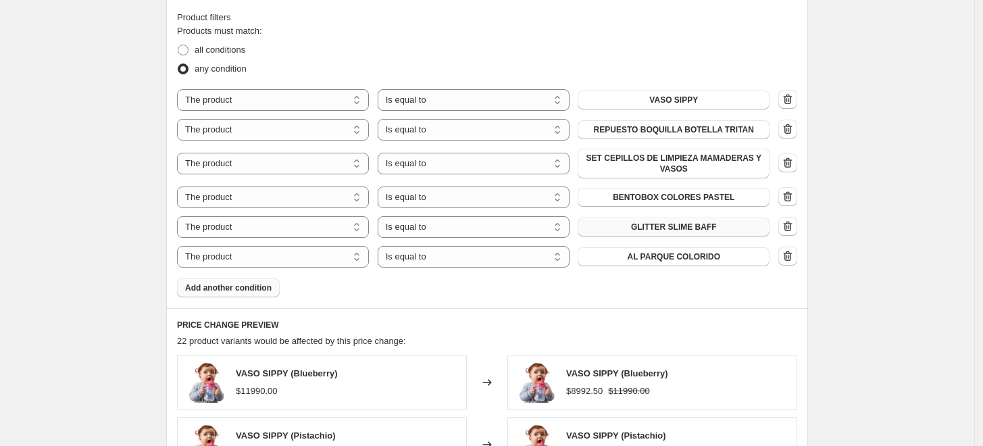
click at [237, 291] on span "Add another condition" at bounding box center [228, 287] width 87 height 11
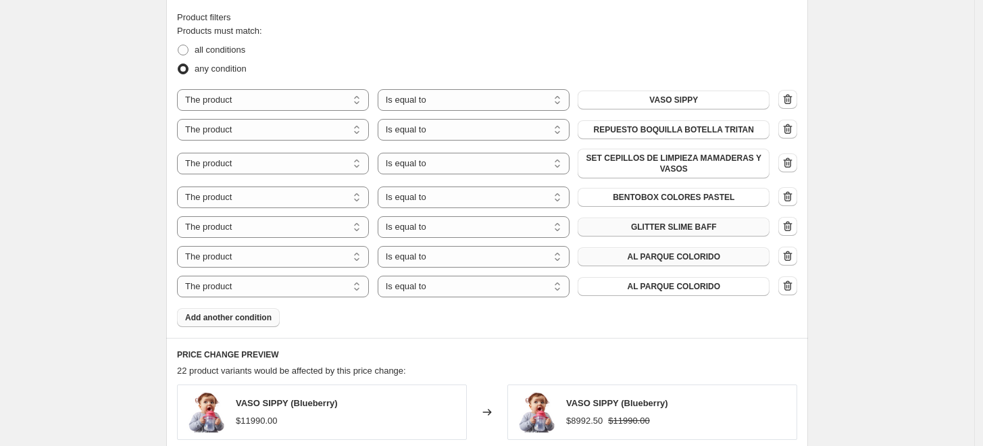
click at [702, 250] on button "AL PARQUE COLORIDO" at bounding box center [674, 256] width 192 height 19
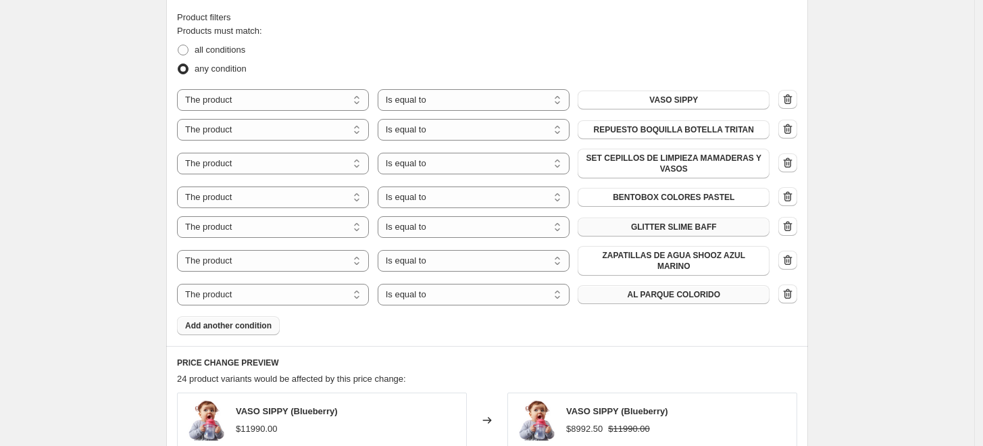
click at [646, 291] on span "AL PARQUE COLORIDO" at bounding box center [673, 294] width 93 height 11
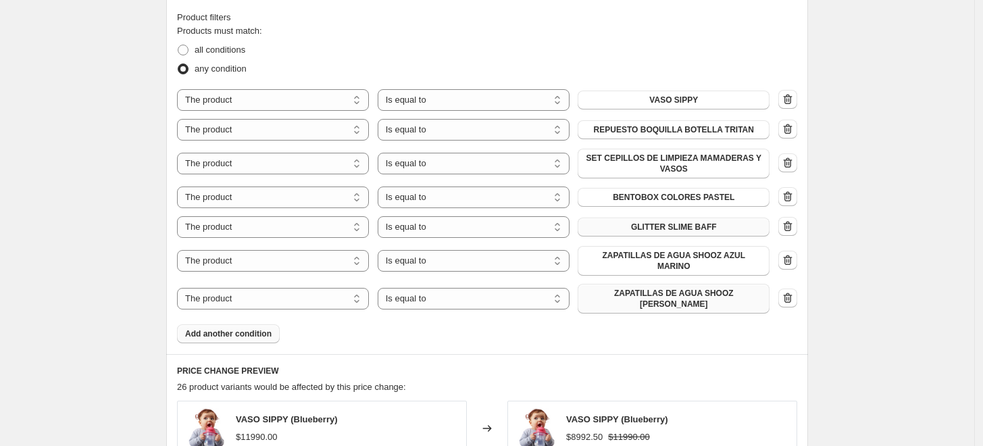
click at [264, 326] on button "Add another condition" at bounding box center [228, 333] width 103 height 19
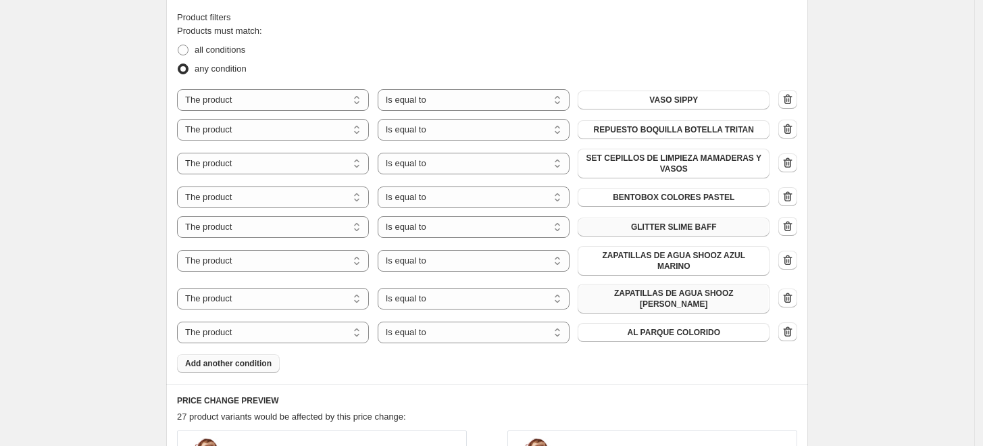
click at [255, 358] on span "Add another condition" at bounding box center [228, 363] width 87 height 11
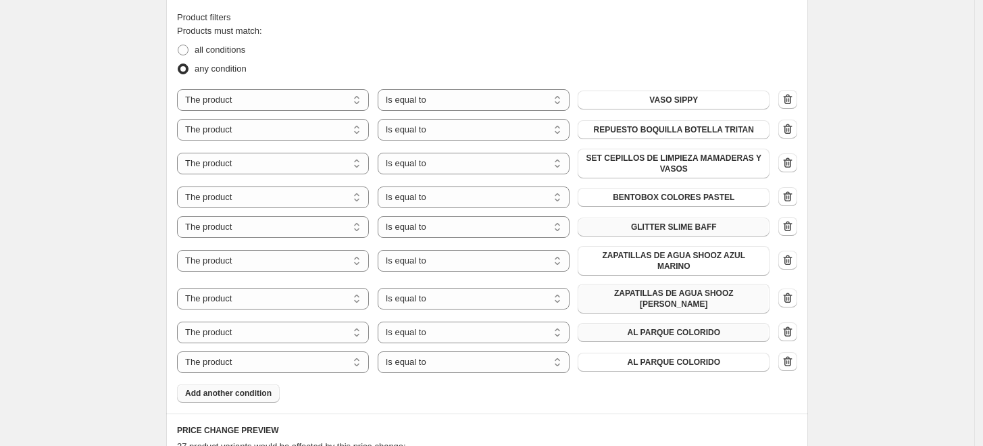
click at [681, 327] on span "AL PARQUE COLORIDO" at bounding box center [673, 332] width 93 height 11
click at [659, 357] on span "AL PARQUE COLORIDO" at bounding box center [673, 362] width 93 height 11
click at [261, 388] on span "Add another condition" at bounding box center [228, 393] width 87 height 11
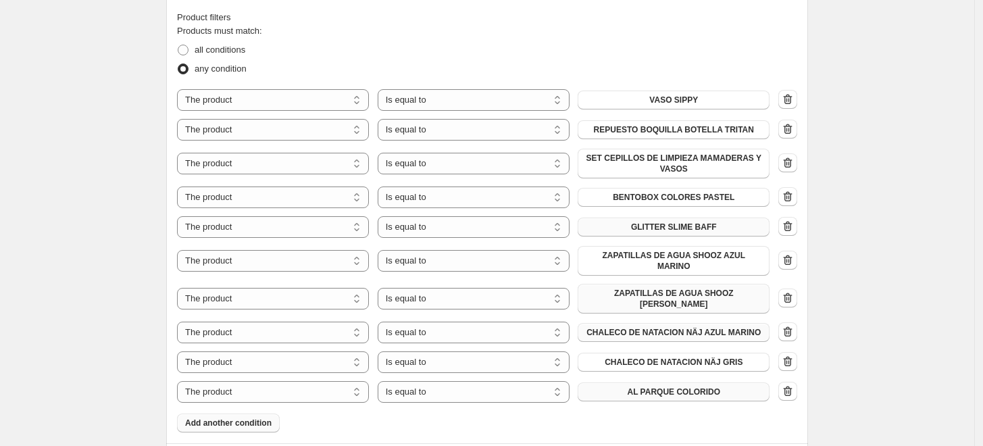
click at [636, 383] on button "AL PARQUE COLORIDO" at bounding box center [674, 392] width 192 height 19
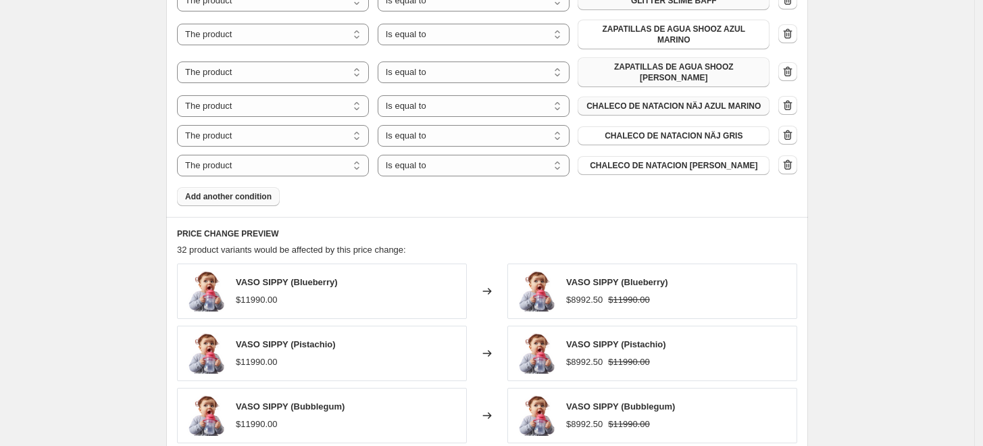
scroll to position [1051, 0]
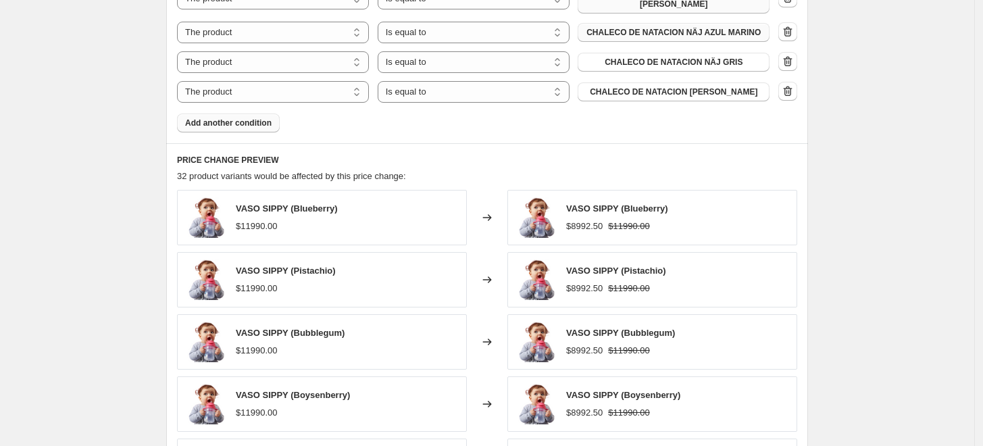
click at [212, 118] on span "Add another condition" at bounding box center [228, 123] width 87 height 11
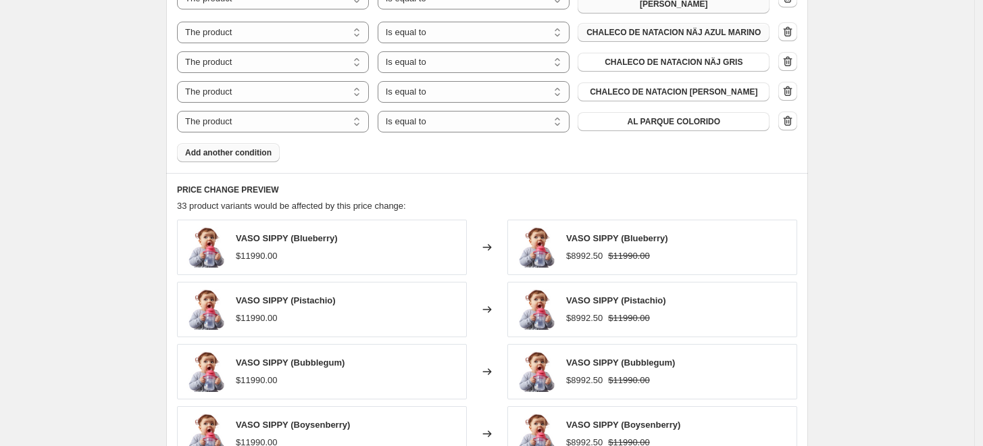
click at [220, 147] on span "Add another condition" at bounding box center [228, 152] width 87 height 11
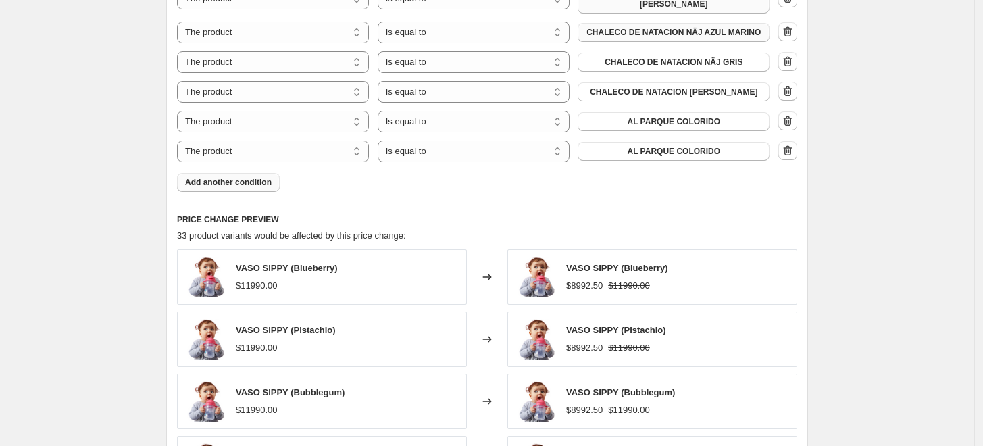
click at [239, 177] on span "Add another condition" at bounding box center [228, 182] width 87 height 11
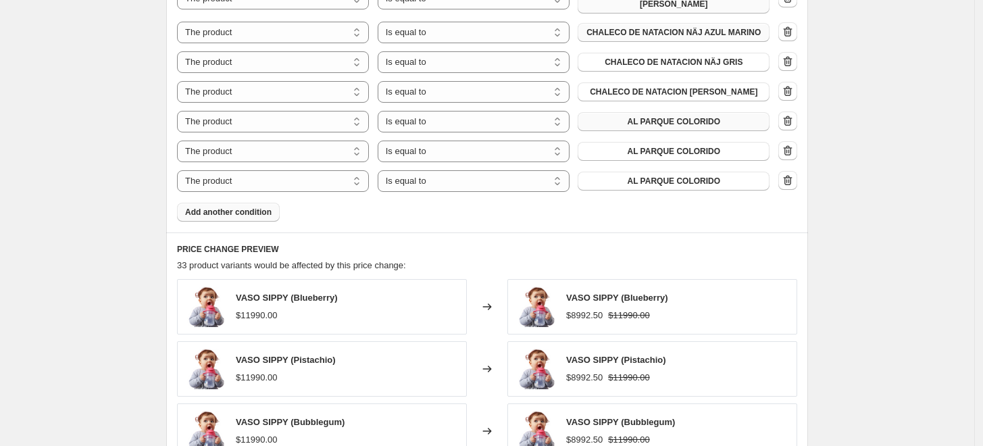
click at [660, 112] on button "AL PARQUE COLORIDO" at bounding box center [674, 121] width 192 height 19
click at [256, 204] on button "Add another condition" at bounding box center [228, 212] width 103 height 19
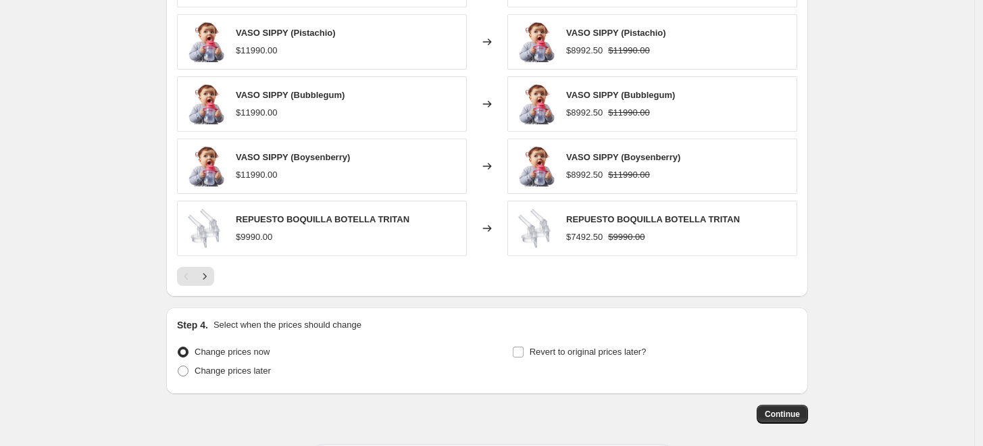
scroll to position [1451, 0]
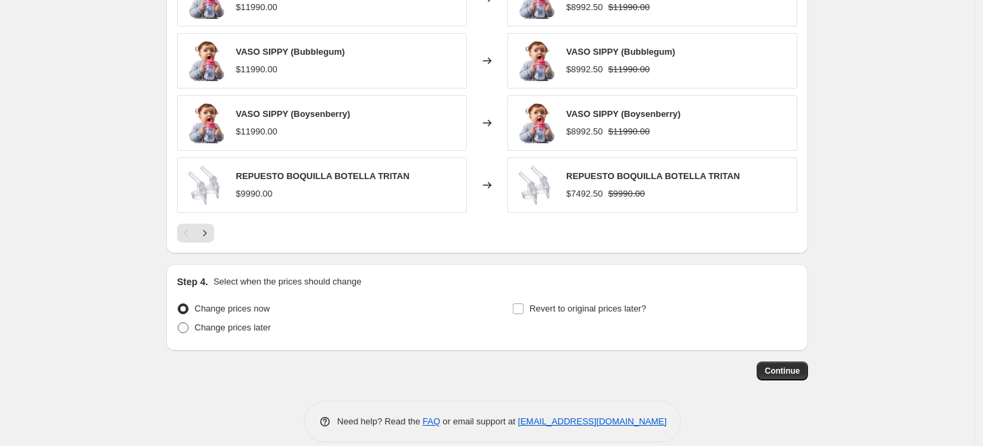
click at [243, 322] on span "Change prices later" at bounding box center [233, 327] width 76 height 10
click at [178, 322] on input "Change prices later" at bounding box center [178, 322] width 1 height 1
radio input "true"
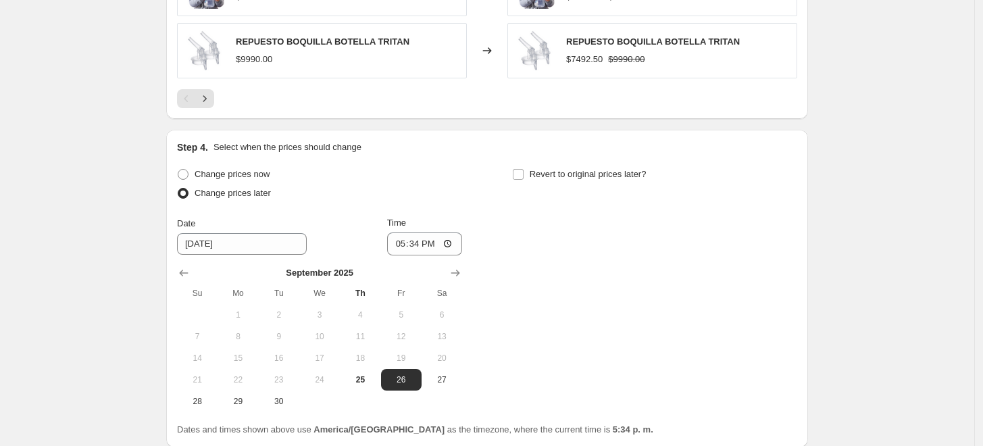
scroll to position [1601, 0]
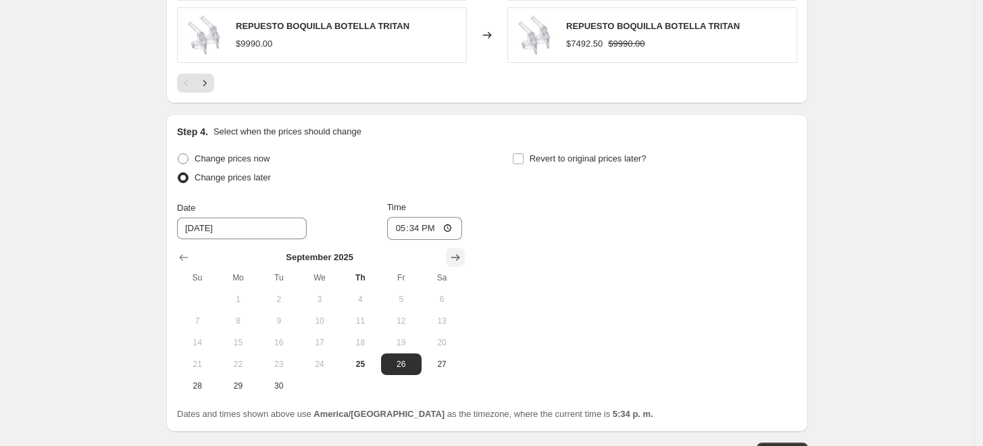
click at [452, 251] on icon "Show next month, October 2025" at bounding box center [456, 258] width 14 height 14
click at [330, 294] on span "1" at bounding box center [320, 299] width 30 height 11
type input "[DATE]"
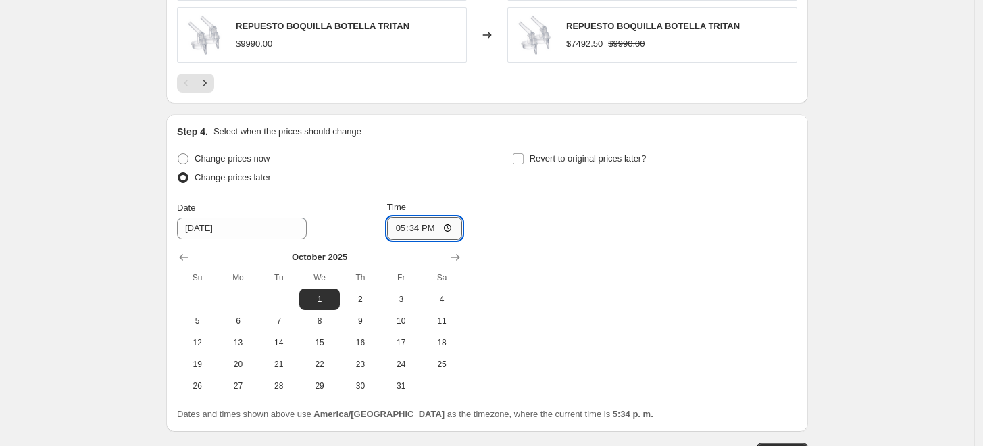
click at [426, 217] on input "17:34" at bounding box center [425, 228] width 76 height 23
type input "20:00"
click at [524, 153] on input "Revert to original prices later?" at bounding box center [518, 158] width 11 height 11
checkbox input "true"
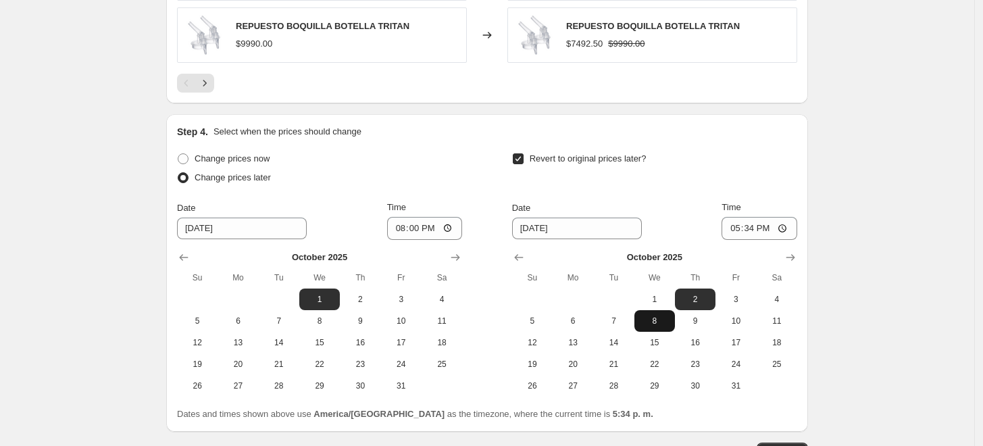
click at [661, 316] on span "8" at bounding box center [655, 321] width 30 height 11
type input "[DATE]"
click at [756, 217] on input "17:34" at bounding box center [760, 228] width 76 height 23
type input "23:59"
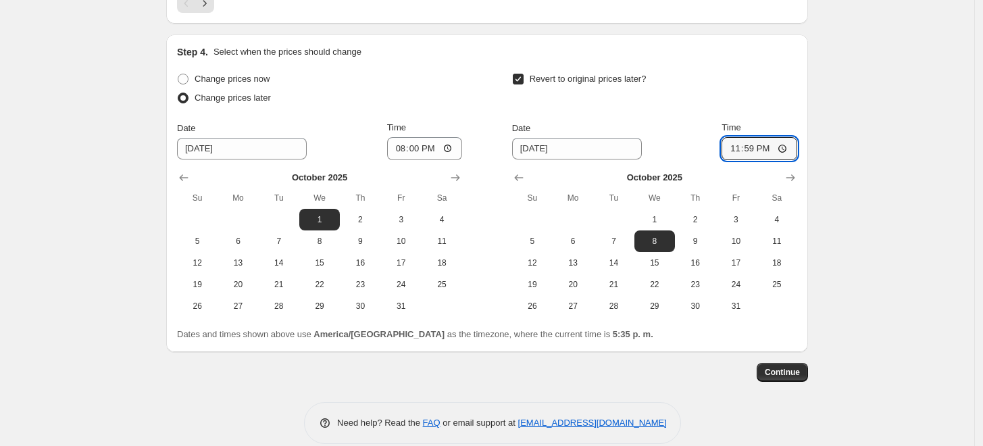
scroll to position [1681, 0]
click at [779, 366] on span "Continue" at bounding box center [782, 371] width 35 height 11
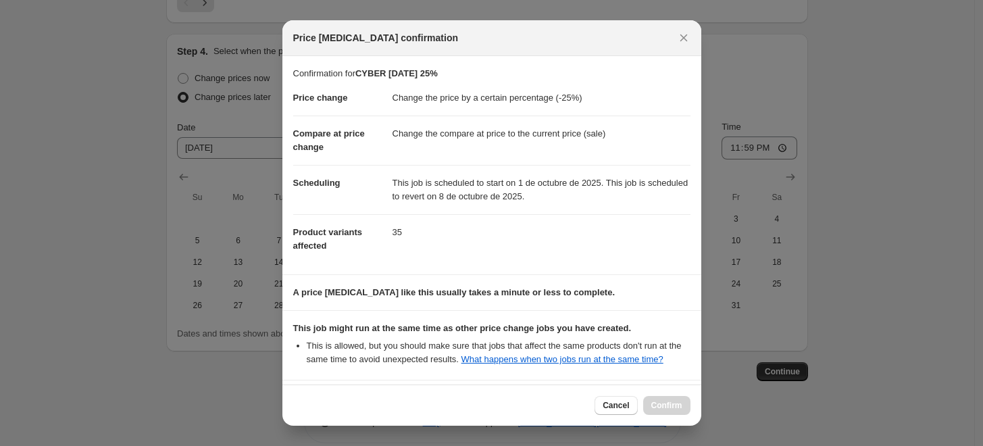
scroll to position [119, 0]
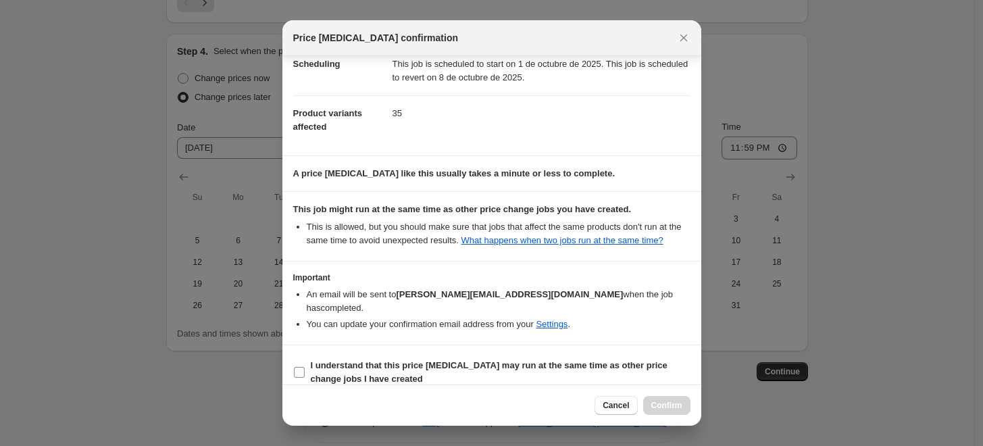
click at [298, 367] on input "I understand that this price [MEDICAL_DATA] may run at the same time as other p…" at bounding box center [299, 372] width 11 height 11
checkbox input "true"
click at [680, 403] on span "Confirm" at bounding box center [667, 405] width 31 height 11
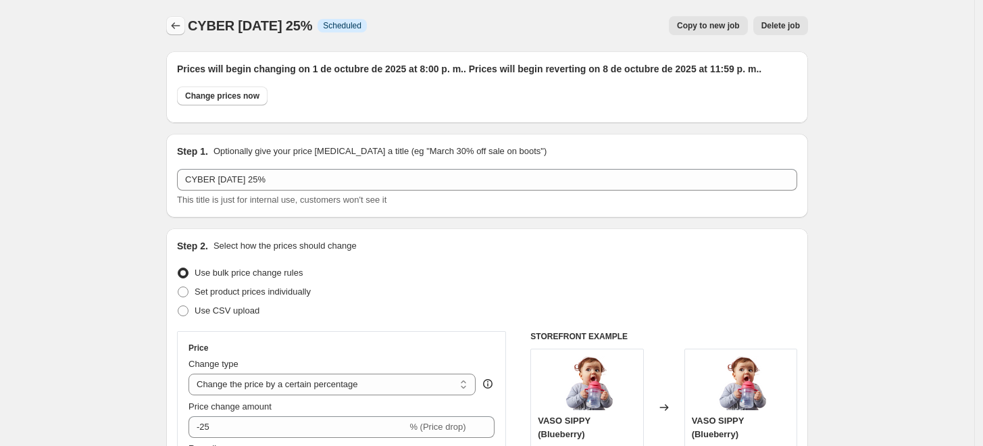
click at [177, 25] on icon "Price change jobs" at bounding box center [176, 26] width 14 height 14
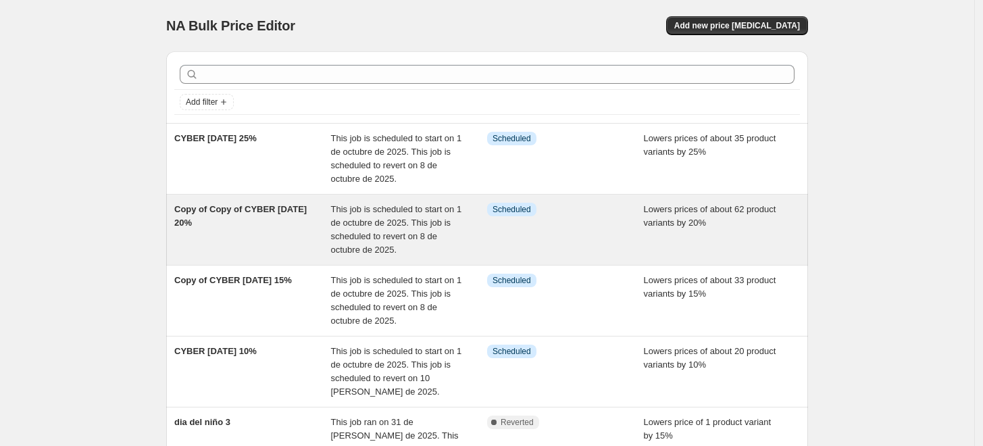
click at [242, 211] on span "Copy of Copy of CYBER [DATE] 20%" at bounding box center [240, 216] width 132 height 24
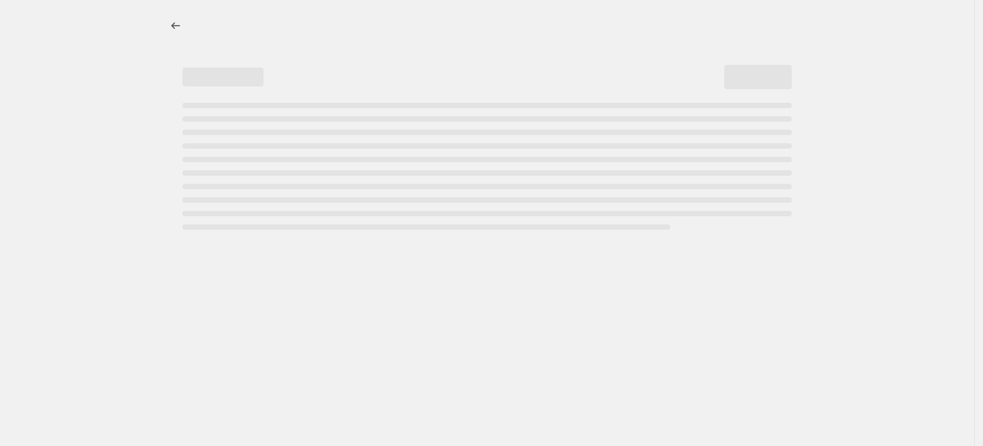
select select "percentage"
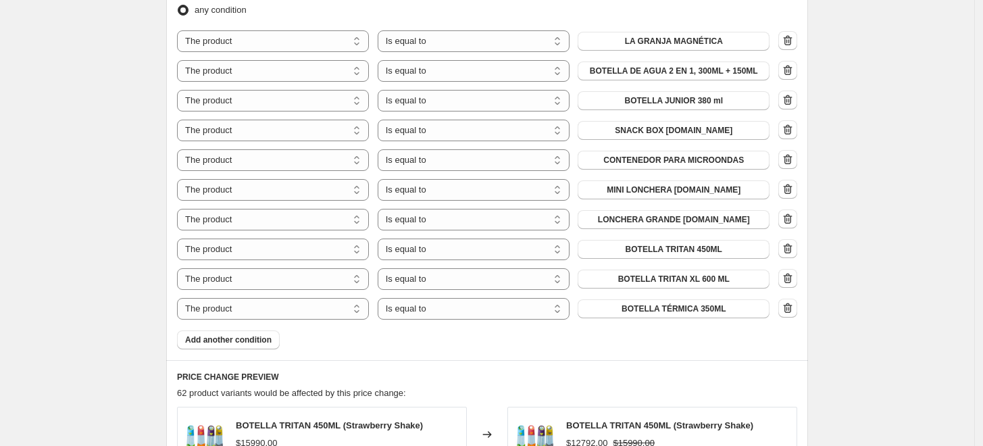
scroll to position [901, 0]
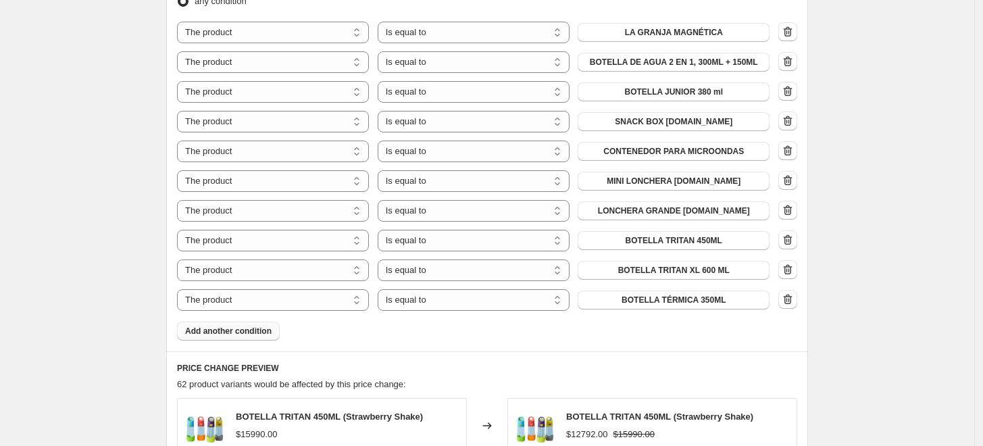
click at [239, 328] on span "Add another condition" at bounding box center [228, 331] width 87 height 11
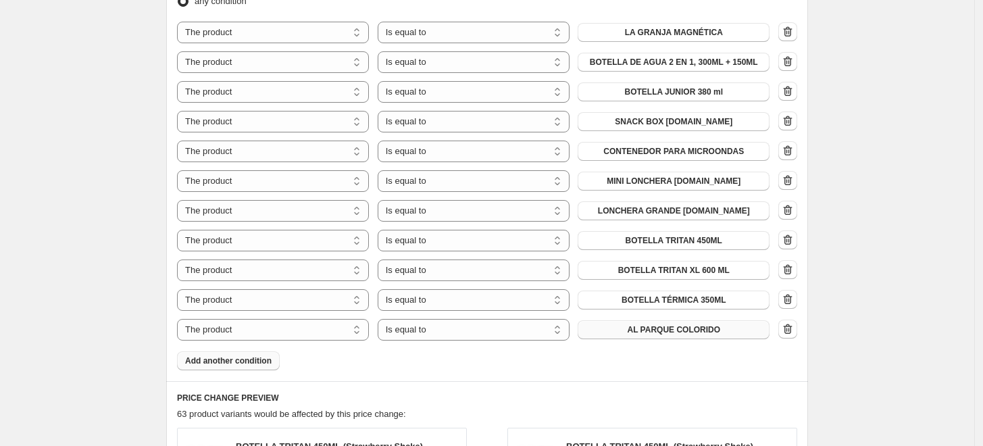
click at [661, 335] on button "AL PARQUE COLORIDO" at bounding box center [674, 329] width 192 height 19
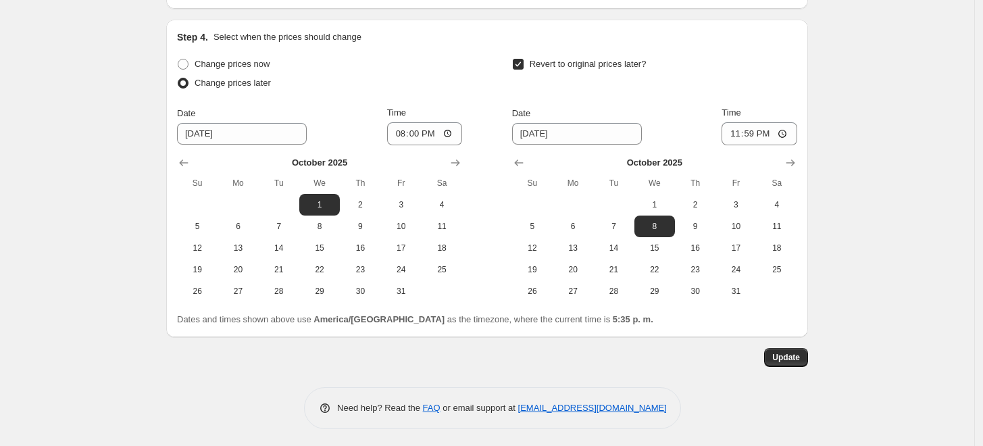
scroll to position [1667, 0]
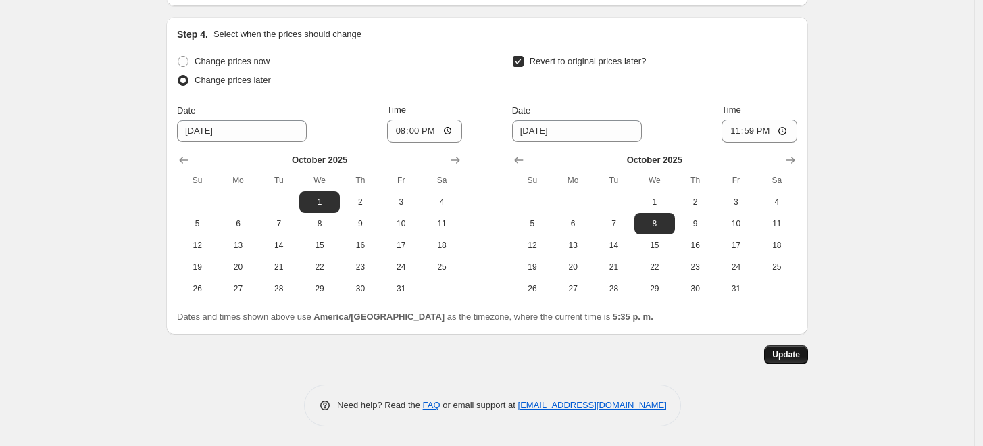
click at [791, 356] on span "Update" at bounding box center [786, 354] width 28 height 11
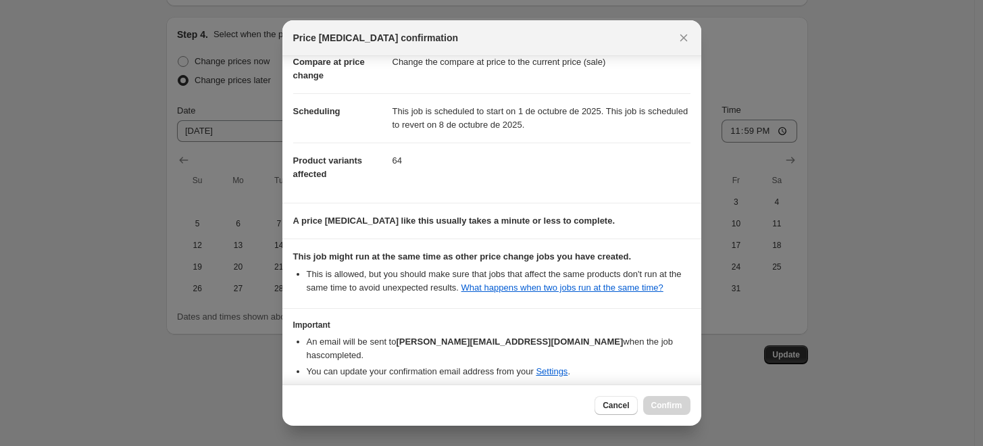
scroll to position [119, 0]
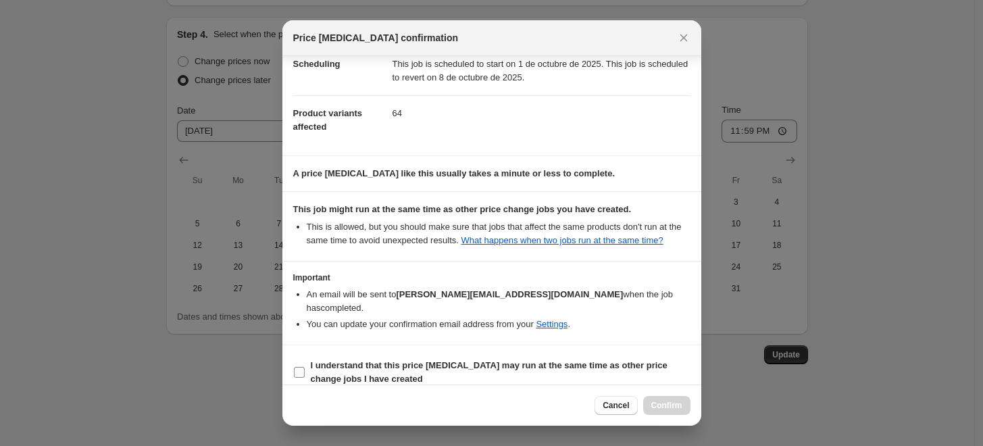
click at [301, 367] on input "I understand that this price [MEDICAL_DATA] may run at the same time as other p…" at bounding box center [299, 372] width 11 height 11
checkbox input "true"
click at [666, 403] on span "Confirm" at bounding box center [667, 405] width 31 height 11
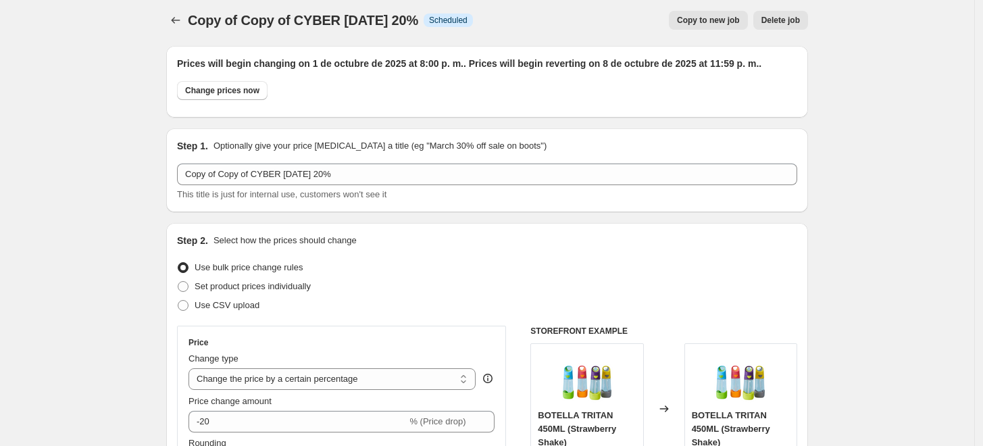
scroll to position [0, 0]
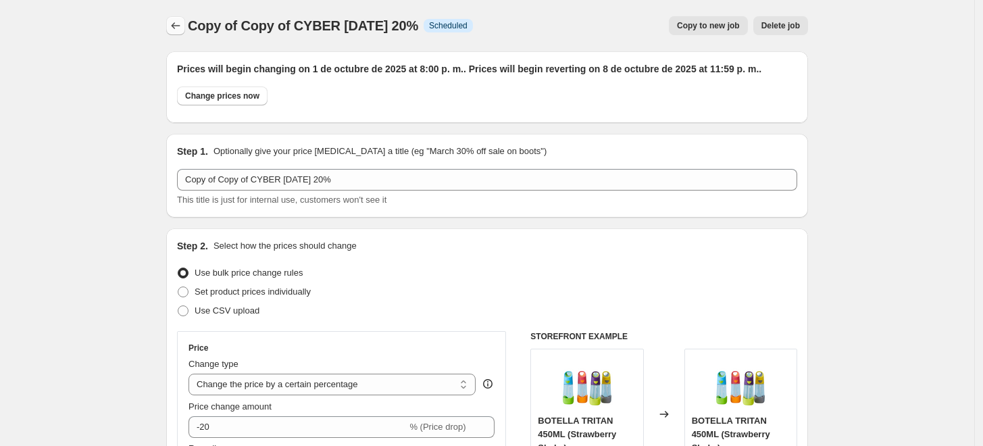
click at [182, 26] on icon "Price change jobs" at bounding box center [176, 26] width 14 height 14
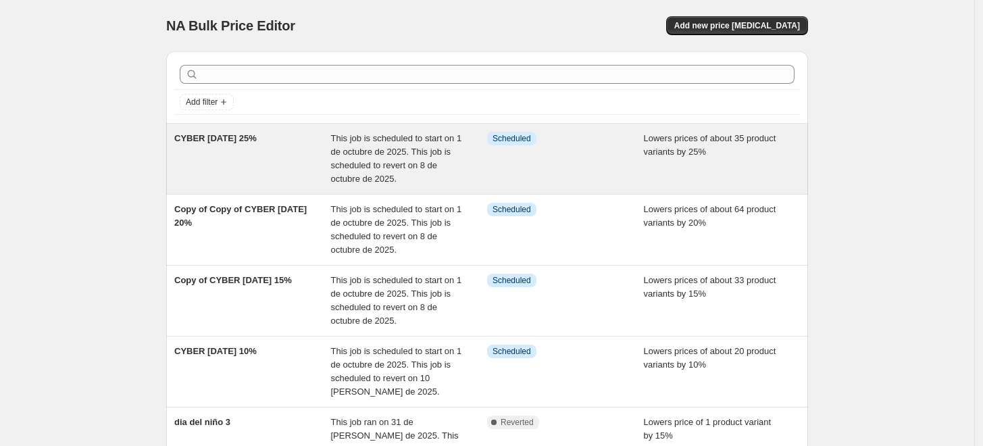
click at [261, 151] on div "CYBER [DATE] 25%" at bounding box center [252, 159] width 157 height 54
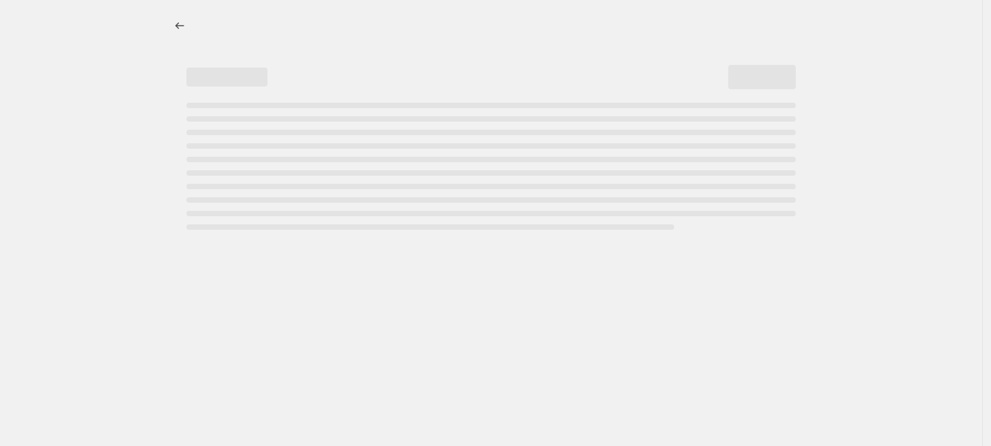
select select "percentage"
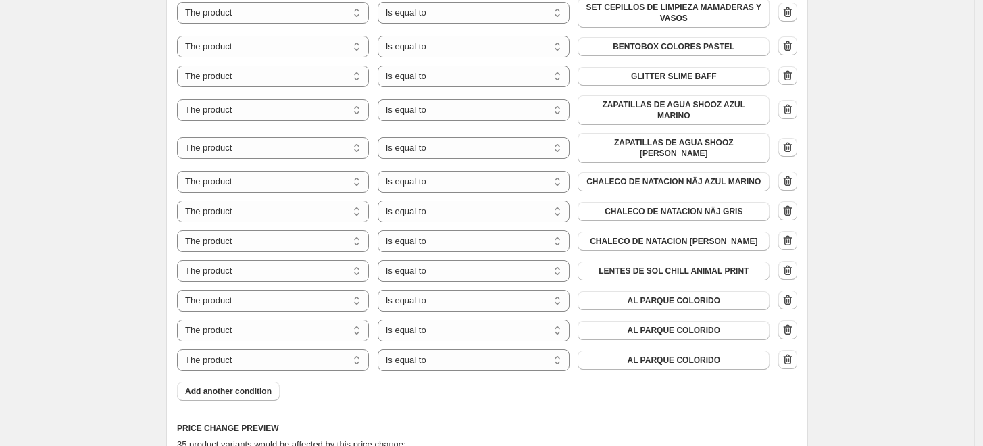
scroll to position [1051, 0]
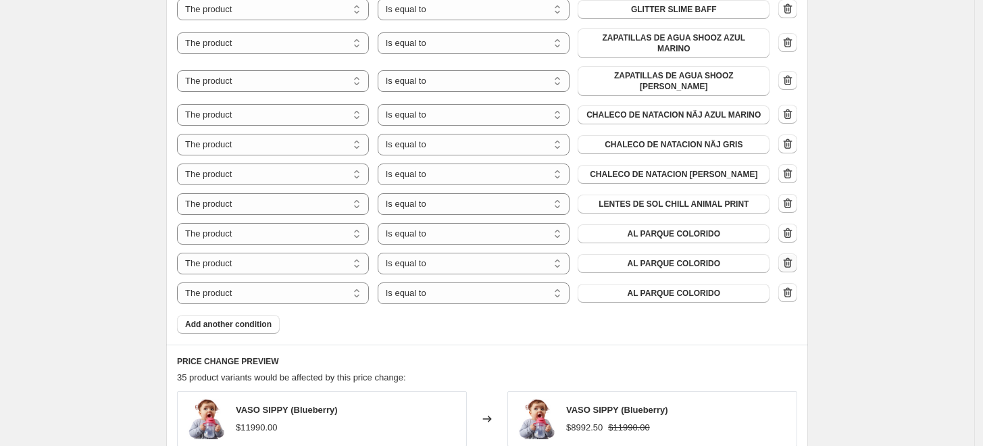
click at [793, 256] on icon "button" at bounding box center [788, 263] width 14 height 14
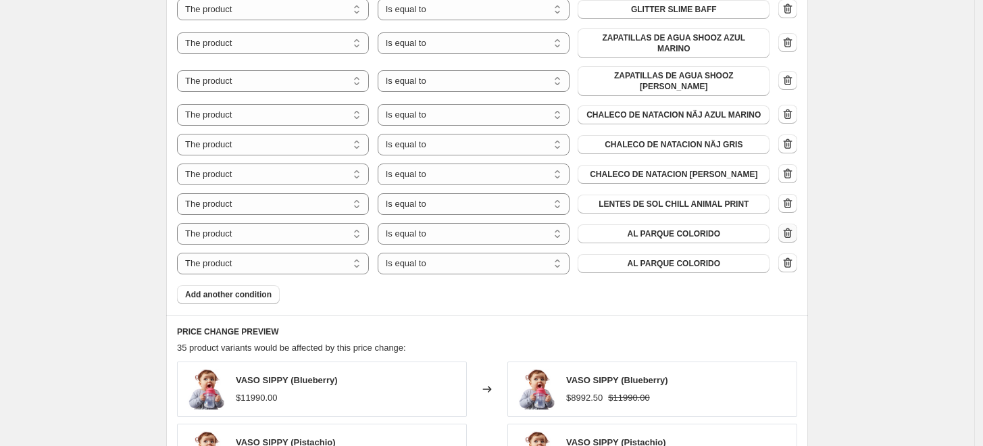
click at [795, 226] on icon "button" at bounding box center [788, 233] width 14 height 14
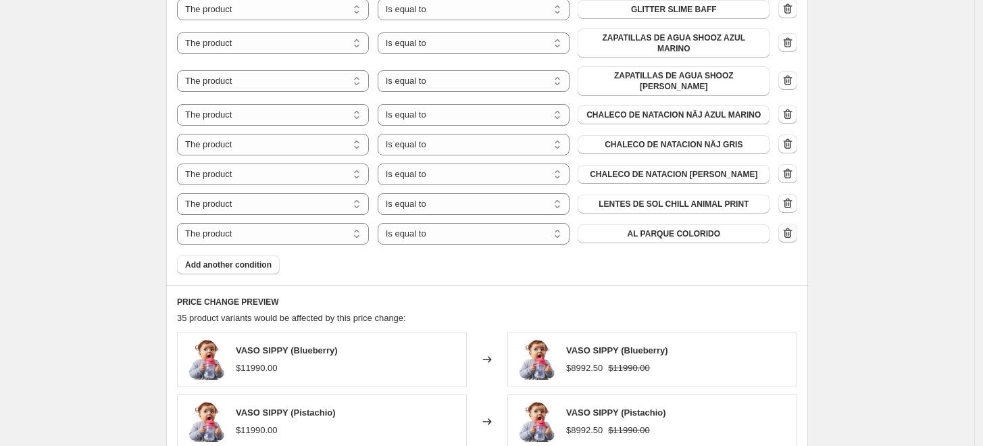
click at [791, 226] on icon "button" at bounding box center [788, 233] width 14 height 14
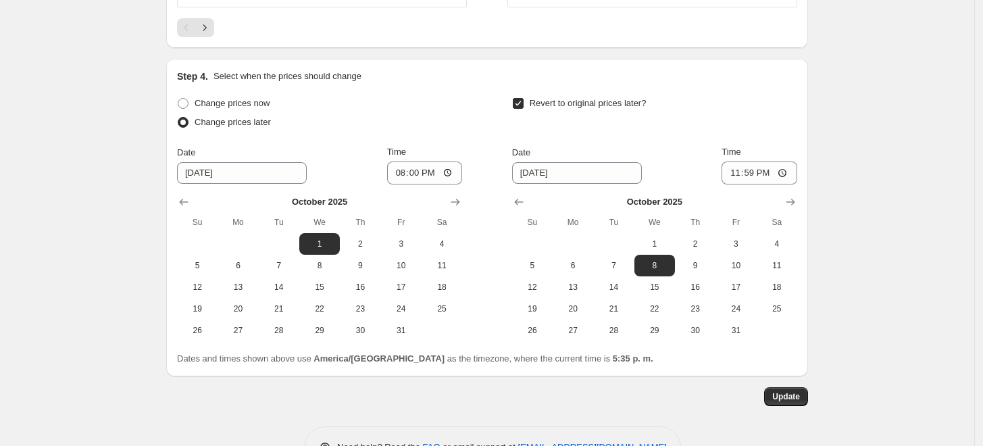
scroll to position [1675, 0]
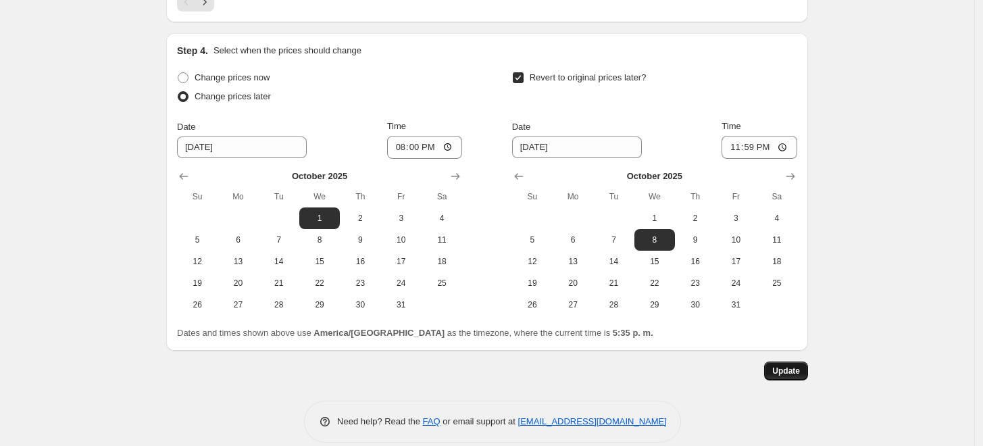
click at [785, 366] on span "Update" at bounding box center [786, 371] width 28 height 11
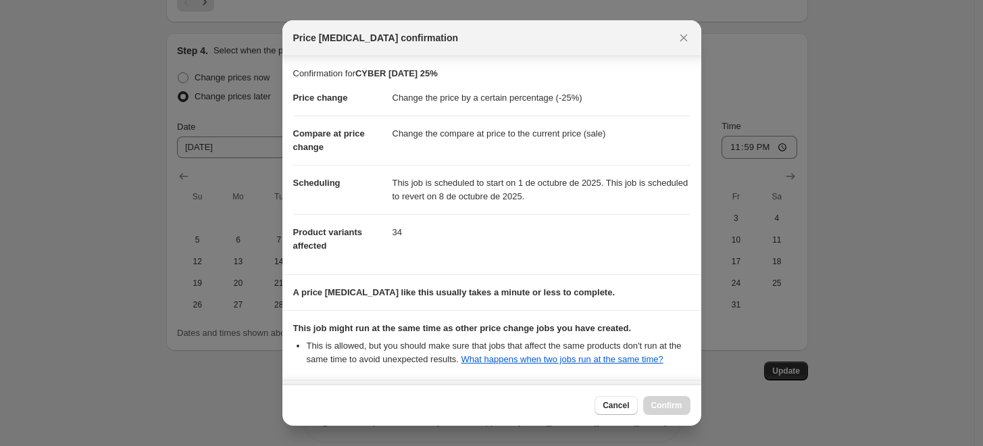
scroll to position [119, 0]
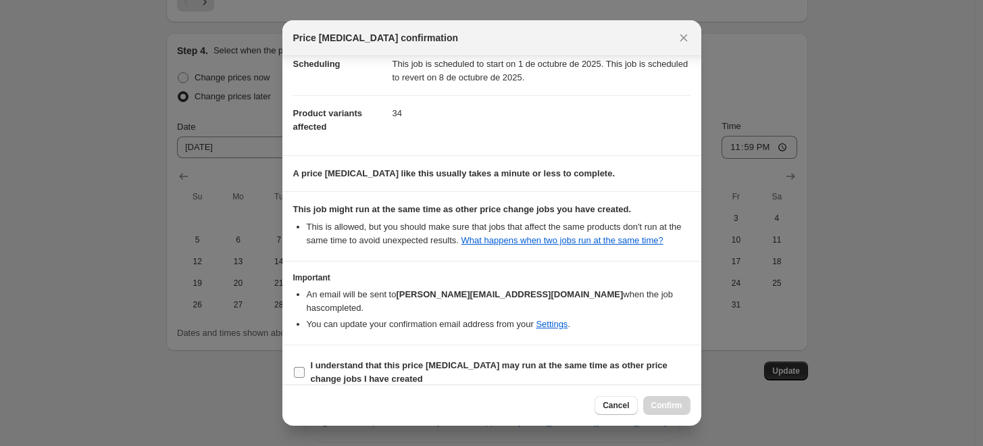
click at [307, 356] on label "I understand that this price [MEDICAL_DATA] may run at the same time as other p…" at bounding box center [491, 372] width 397 height 32
click at [305, 367] on input "I understand that this price [MEDICAL_DATA] may run at the same time as other p…" at bounding box center [299, 372] width 11 height 11
checkbox input "true"
click at [672, 408] on span "Confirm" at bounding box center [667, 405] width 31 height 11
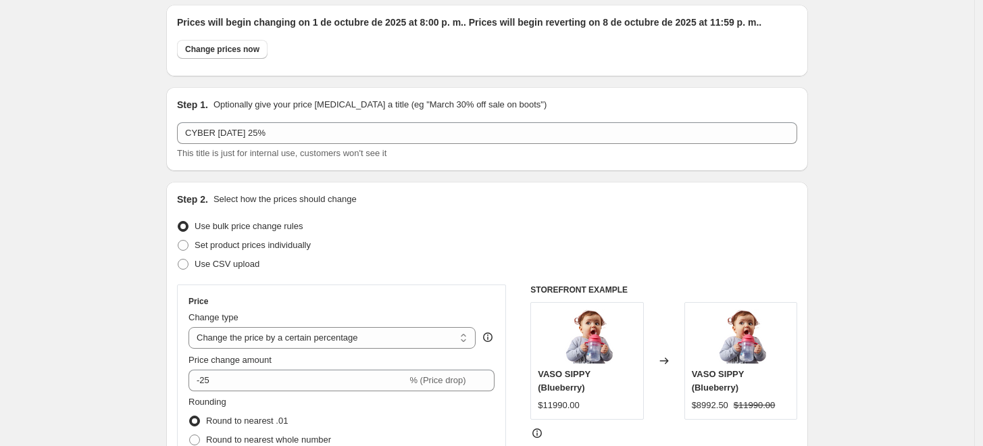
scroll to position [0, 0]
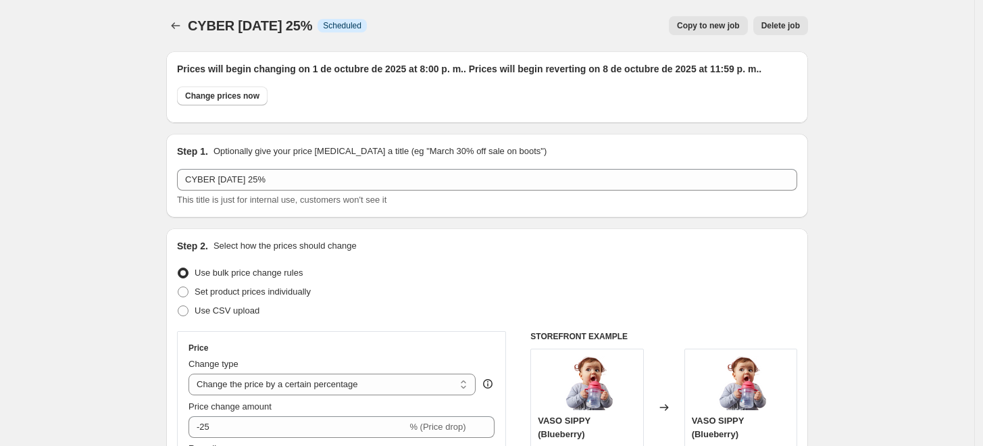
click at [188, 28] on div at bounding box center [177, 25] width 22 height 19
click at [175, 26] on icon "Price change jobs" at bounding box center [176, 26] width 14 height 14
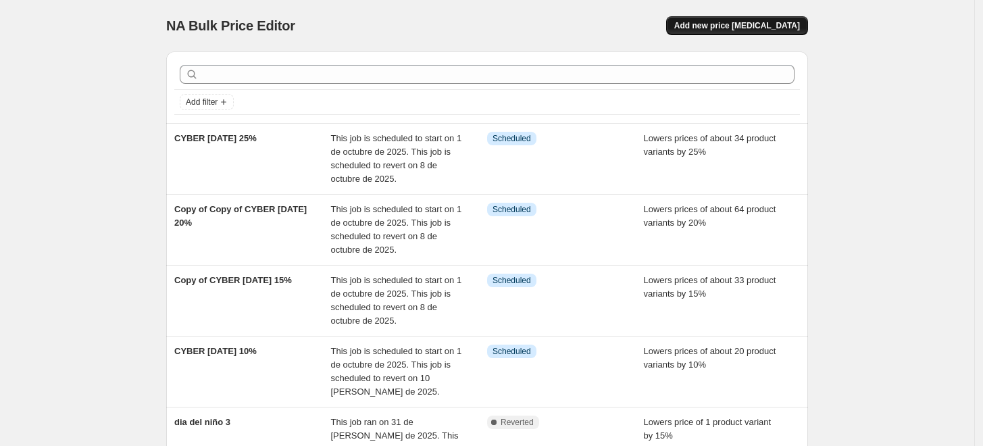
click at [735, 22] on span "Add new price [MEDICAL_DATA]" at bounding box center [737, 25] width 126 height 11
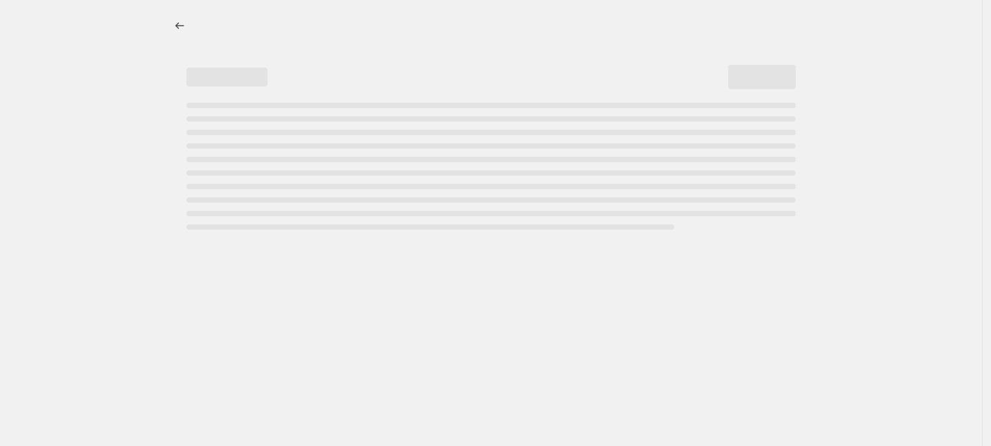
select select "percentage"
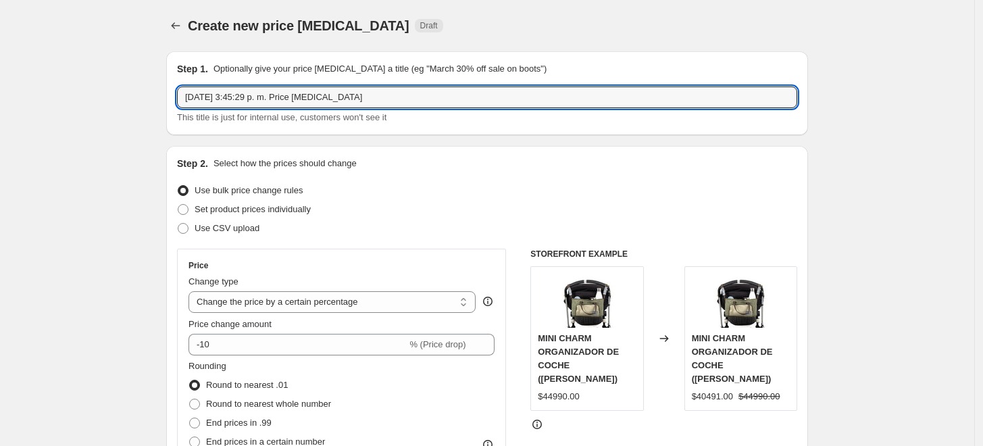
drag, startPoint x: 383, startPoint y: 100, endPoint x: 173, endPoint y: 103, distance: 210.2
click at [173, 103] on div "Step 1. Optionally give your price [MEDICAL_DATA] a title (eg "March 30% off sa…" at bounding box center [487, 93] width 642 height 84
type input "c"
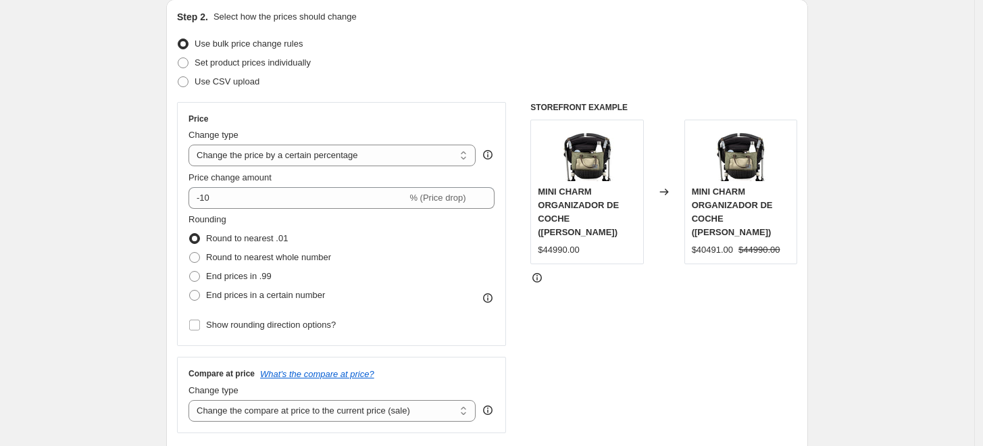
scroll to position [150, 0]
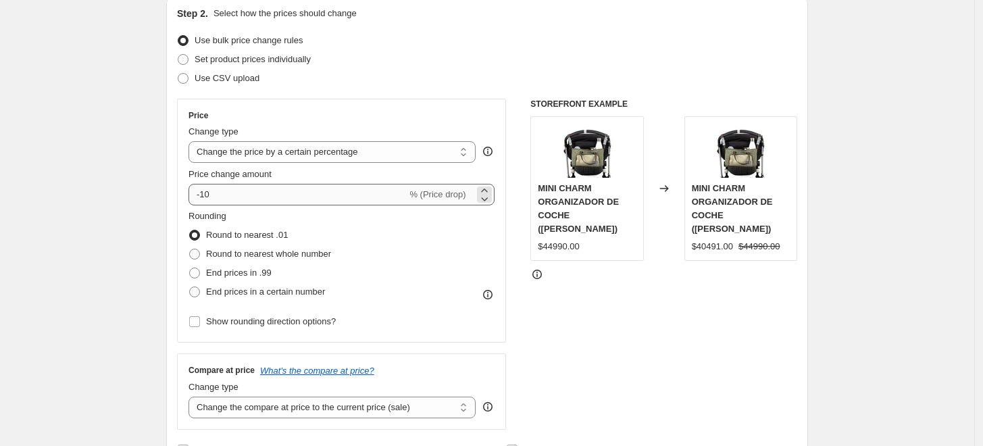
type input "CYBER [DATE] 30%"
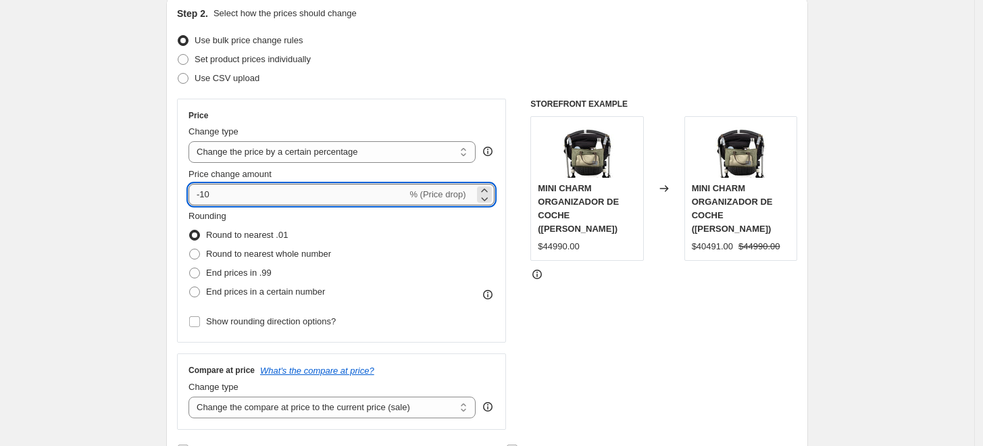
click at [210, 197] on input "-10" at bounding box center [298, 195] width 218 height 22
type input "-30"
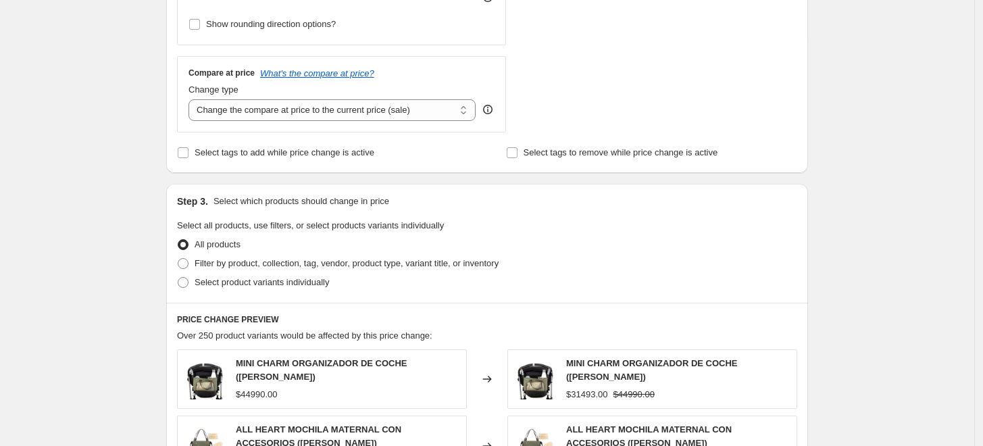
scroll to position [450, 0]
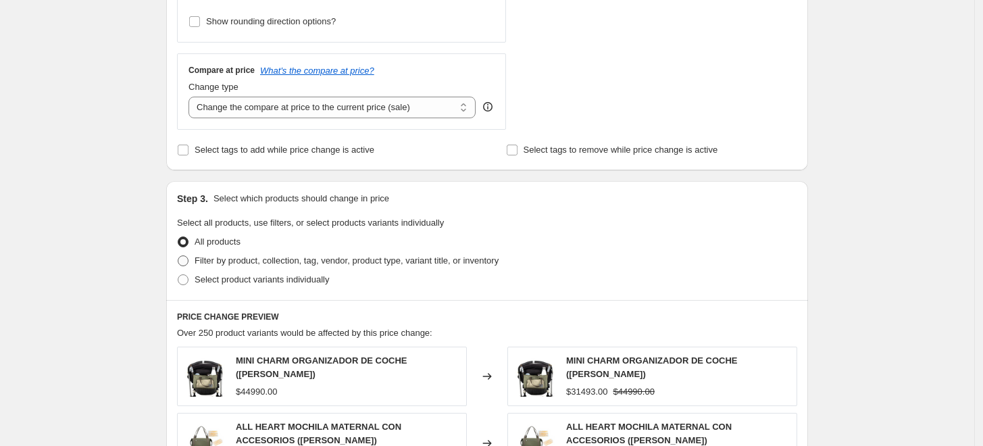
click at [189, 262] on span at bounding box center [183, 260] width 11 height 11
click at [178, 256] on input "Filter by product, collection, tag, vendor, product type, variant title, or inv…" at bounding box center [178, 255] width 1 height 1
radio input "true"
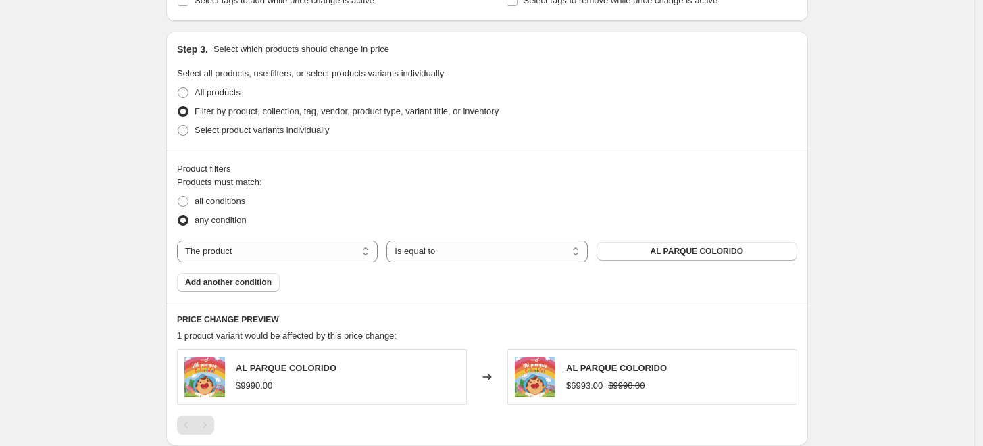
scroll to position [600, 0]
click at [664, 253] on span "AL PARQUE COLORIDO" at bounding box center [697, 250] width 93 height 11
click at [647, 256] on button "AL PARQUE COLORIDO" at bounding box center [697, 250] width 201 height 19
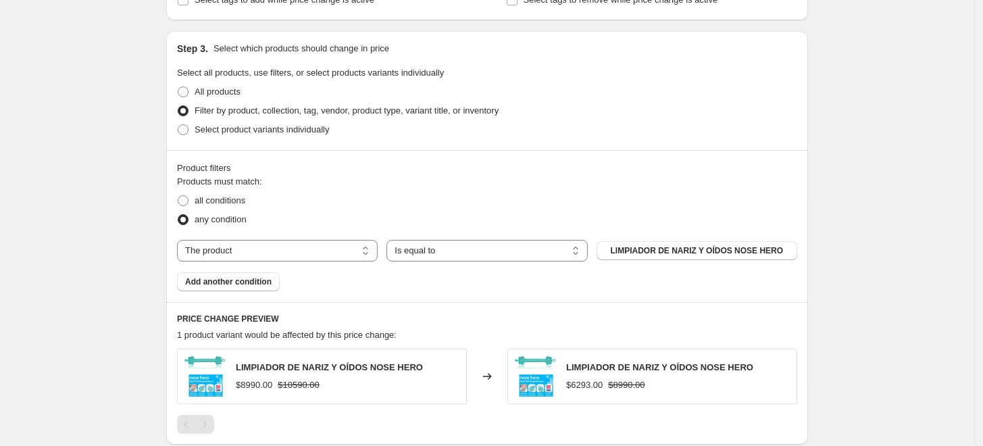
click at [228, 285] on span "Add another condition" at bounding box center [228, 281] width 87 height 11
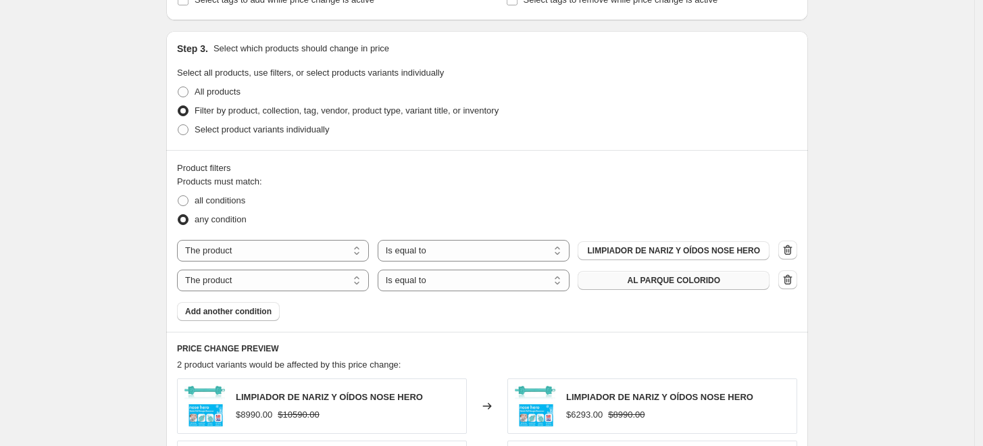
click at [615, 282] on button "AL PARQUE COLORIDO" at bounding box center [674, 280] width 192 height 19
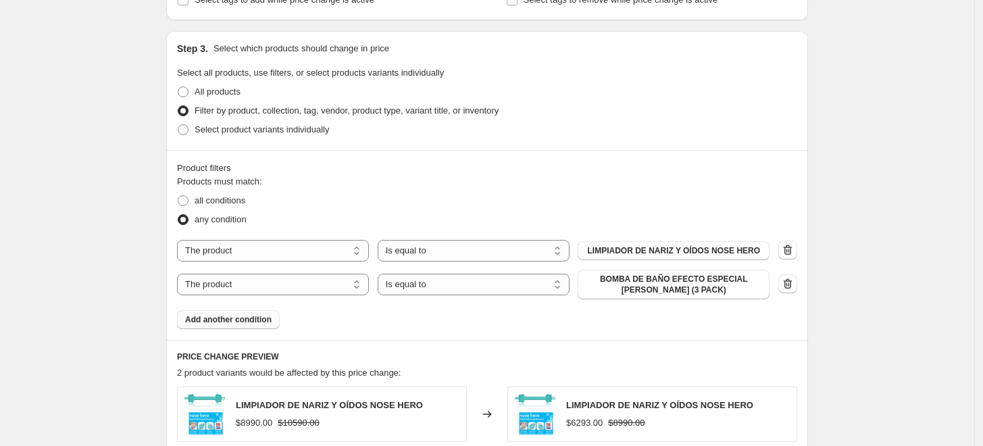
click at [260, 322] on span "Add another condition" at bounding box center [228, 319] width 87 height 11
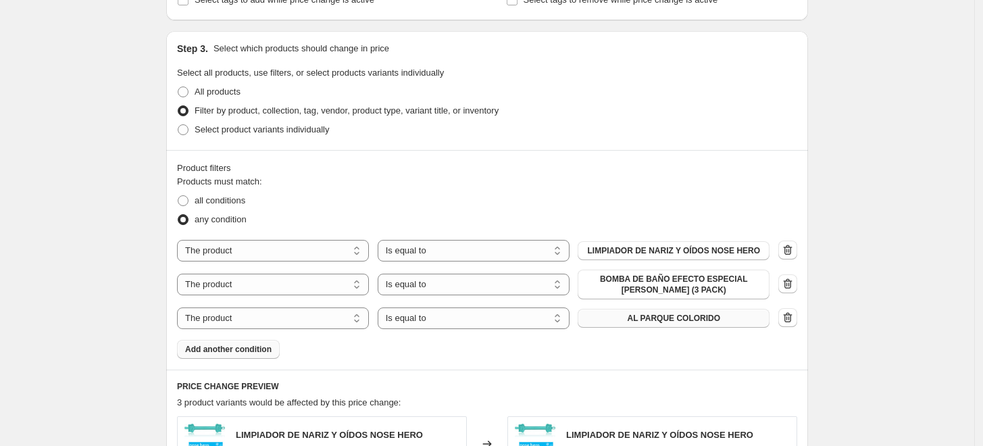
click at [631, 323] on button "AL PARQUE COLORIDO" at bounding box center [674, 318] width 192 height 19
click at [266, 349] on span "Add another condition" at bounding box center [228, 349] width 87 height 11
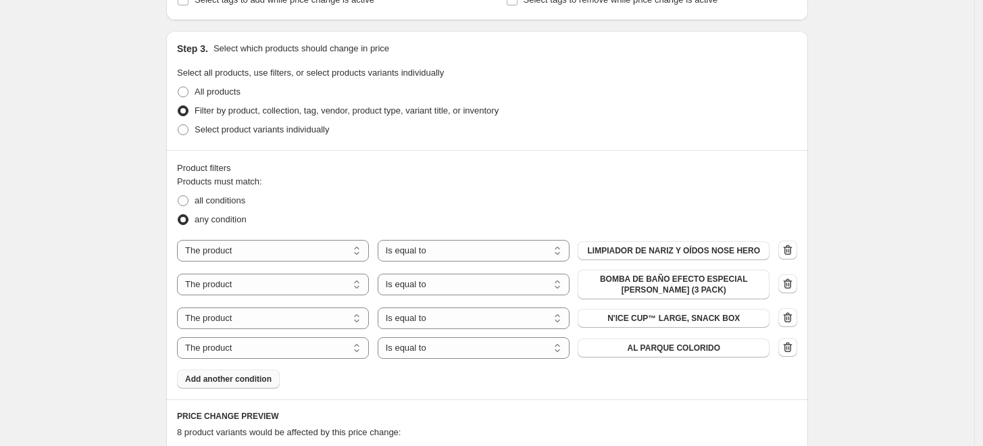
scroll to position [676, 0]
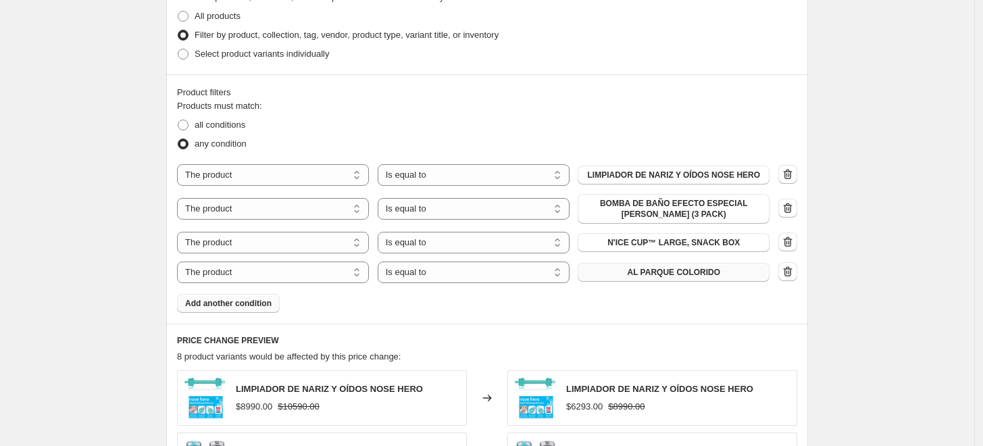
click at [689, 276] on span "AL PARQUE COLORIDO" at bounding box center [673, 272] width 93 height 11
click at [224, 308] on span "Add another condition" at bounding box center [228, 303] width 87 height 11
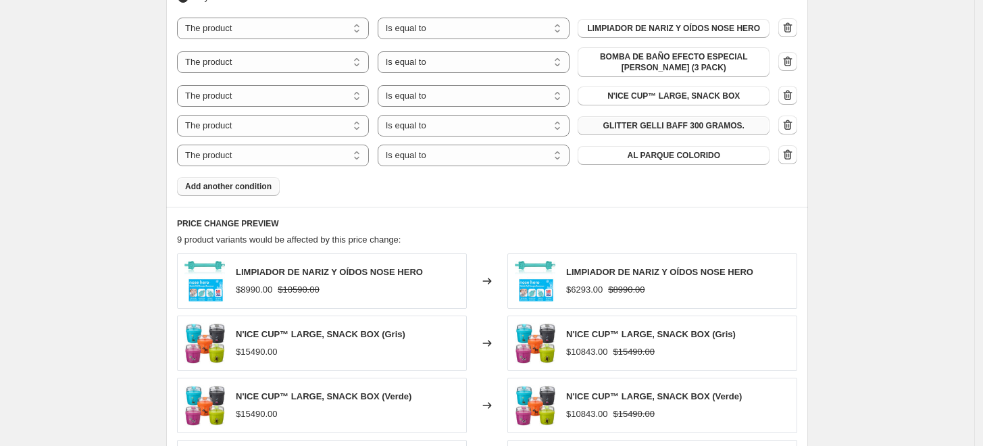
scroll to position [826, 0]
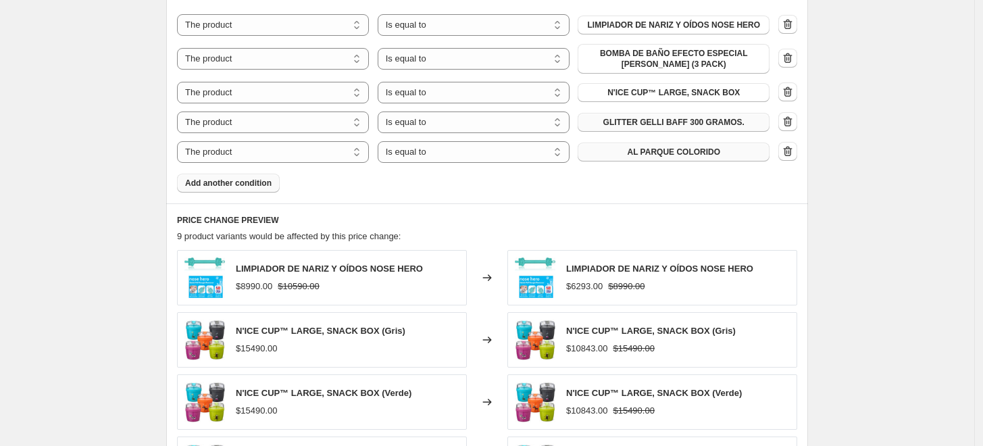
click at [658, 157] on button "AL PARQUE COLORIDO" at bounding box center [674, 152] width 192 height 19
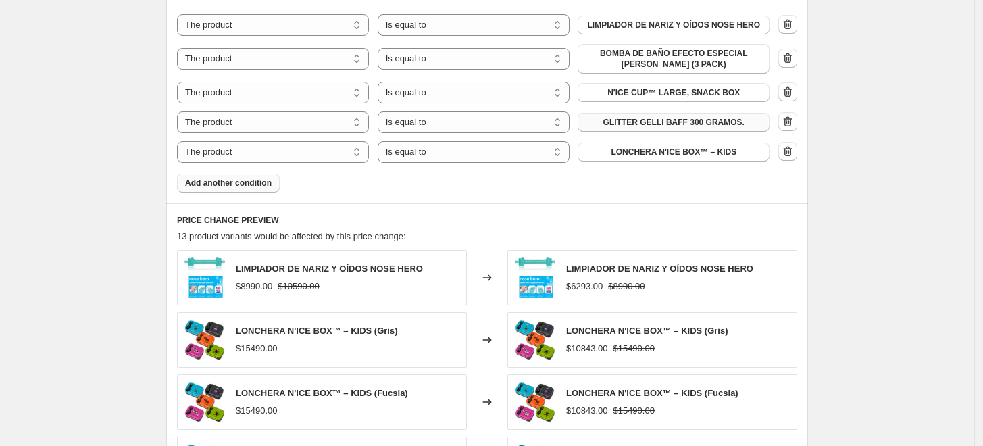
click at [201, 182] on span "Add another condition" at bounding box center [228, 183] width 87 height 11
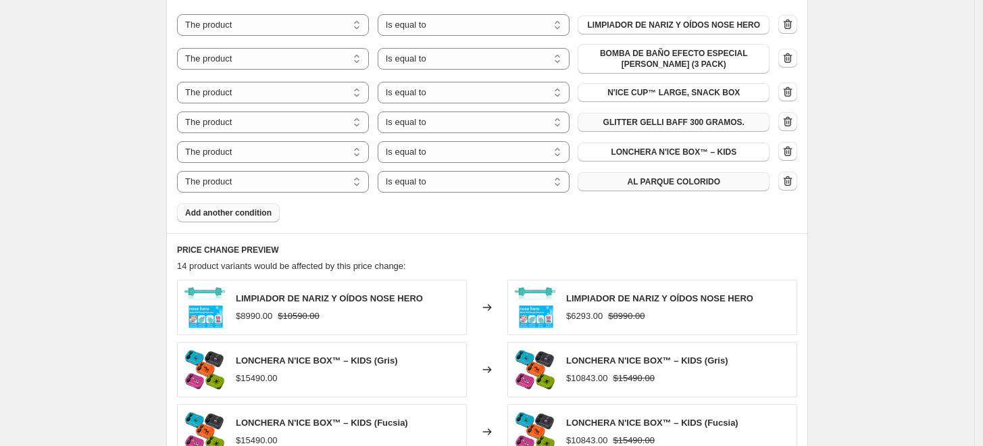
click at [683, 185] on span "AL PARQUE COLORIDO" at bounding box center [673, 181] width 93 height 11
click at [204, 222] on div "Product filters Products must match: all conditions any condition The product T…" at bounding box center [487, 78] width 642 height 309
click at [211, 215] on span "Add another condition" at bounding box center [228, 212] width 87 height 11
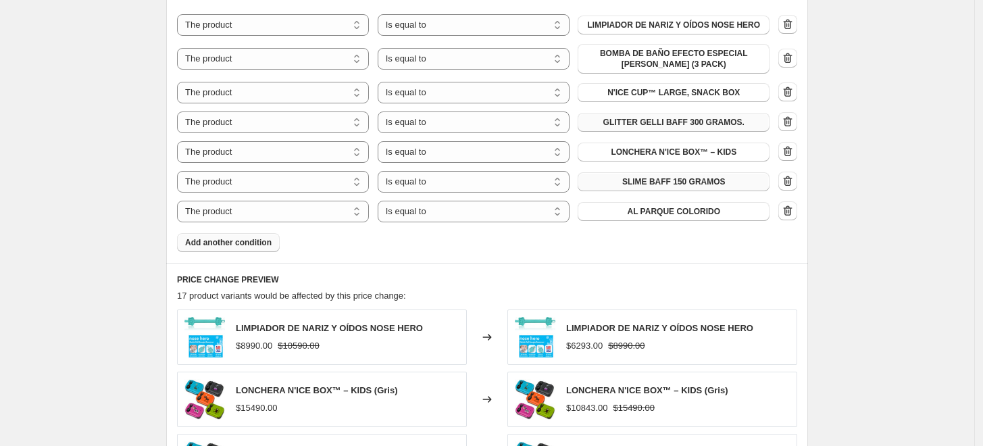
click at [237, 247] on span "Add another condition" at bounding box center [228, 242] width 87 height 11
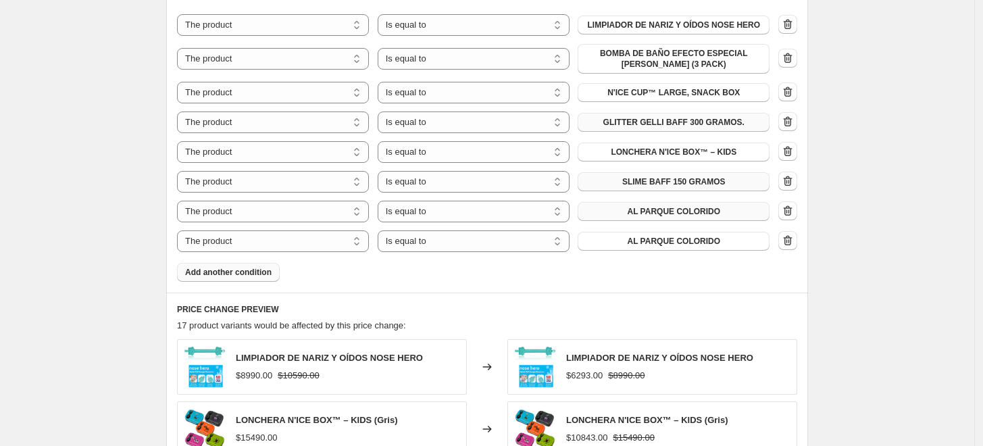
click at [690, 212] on span "AL PARQUE COLORIDO" at bounding box center [673, 211] width 93 height 11
click at [685, 242] on span "AL PARQUE COLORIDO" at bounding box center [673, 241] width 93 height 11
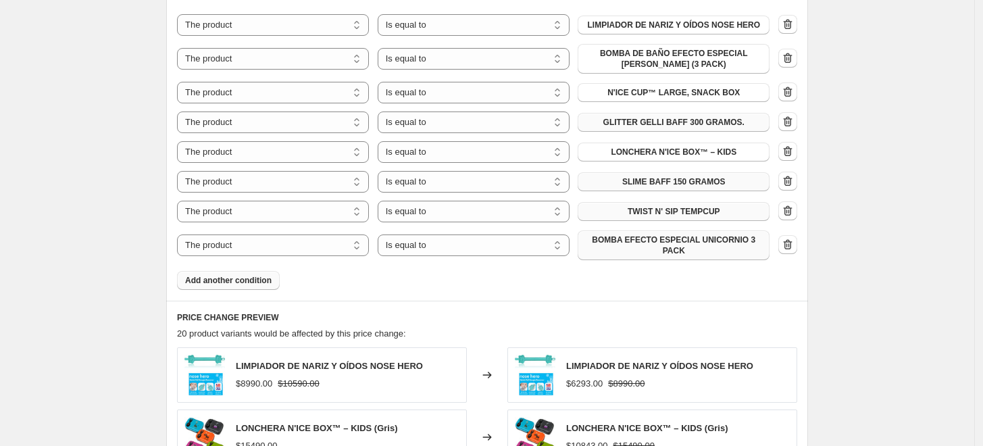
click at [253, 275] on span "Add another condition" at bounding box center [228, 280] width 87 height 11
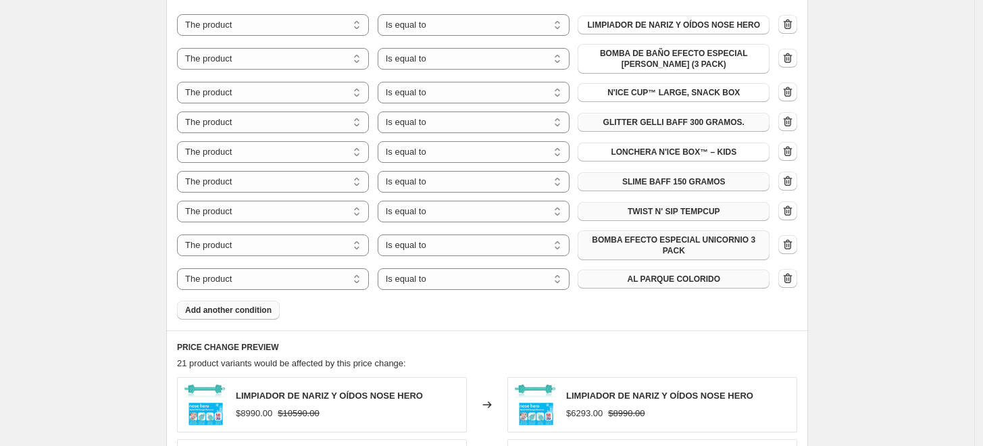
click at [636, 275] on span "AL PARQUE COLORIDO" at bounding box center [673, 279] width 93 height 11
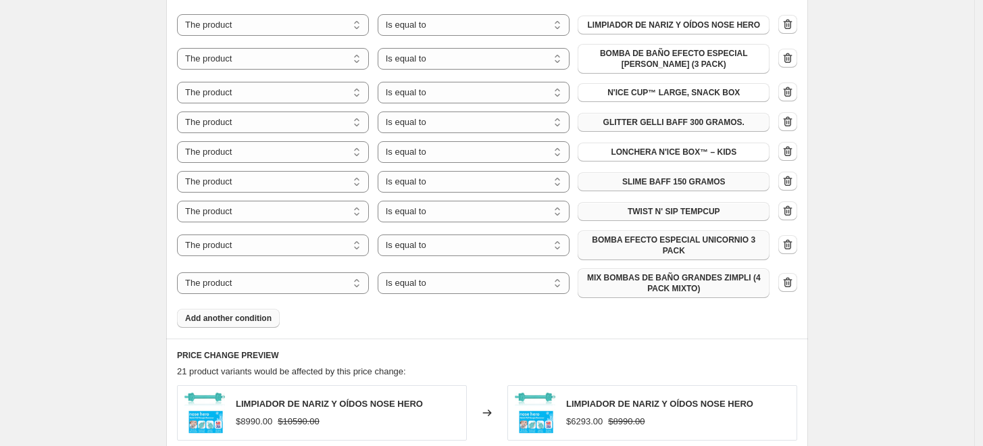
click at [251, 313] on span "Add another condition" at bounding box center [228, 318] width 87 height 11
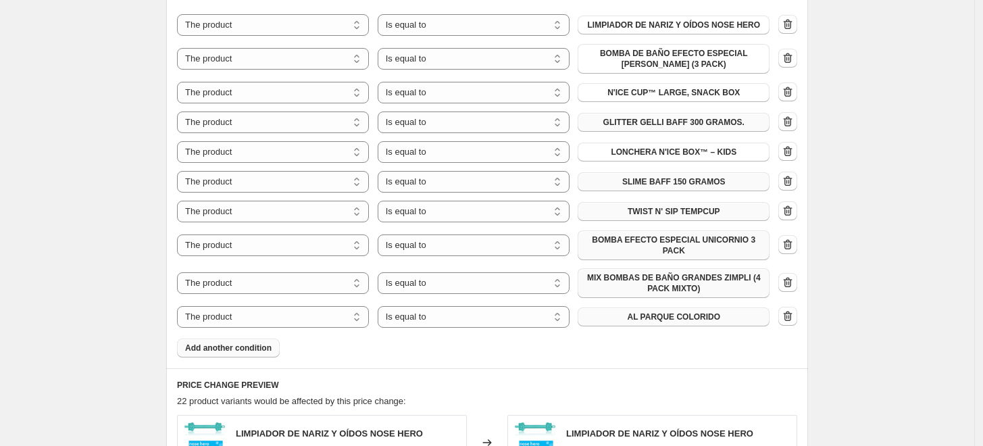
click at [714, 316] on button "AL PARQUE COLORIDO" at bounding box center [674, 317] width 192 height 19
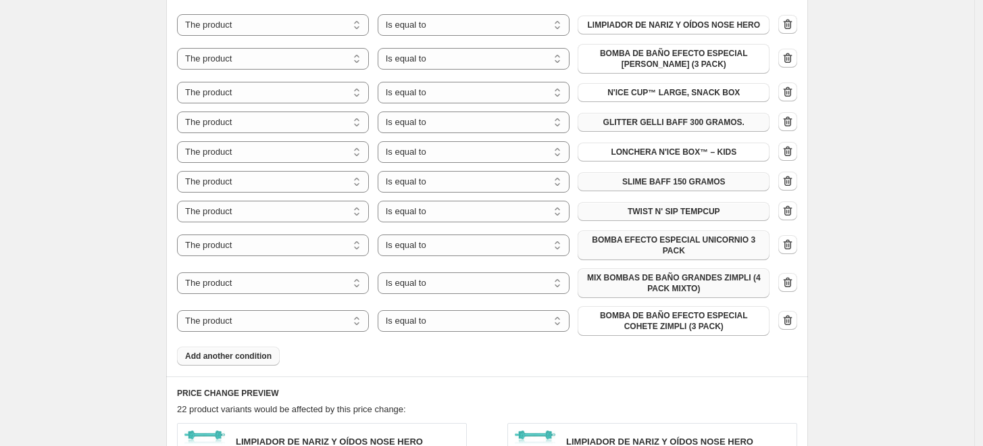
click at [222, 353] on span "Add another condition" at bounding box center [228, 356] width 87 height 11
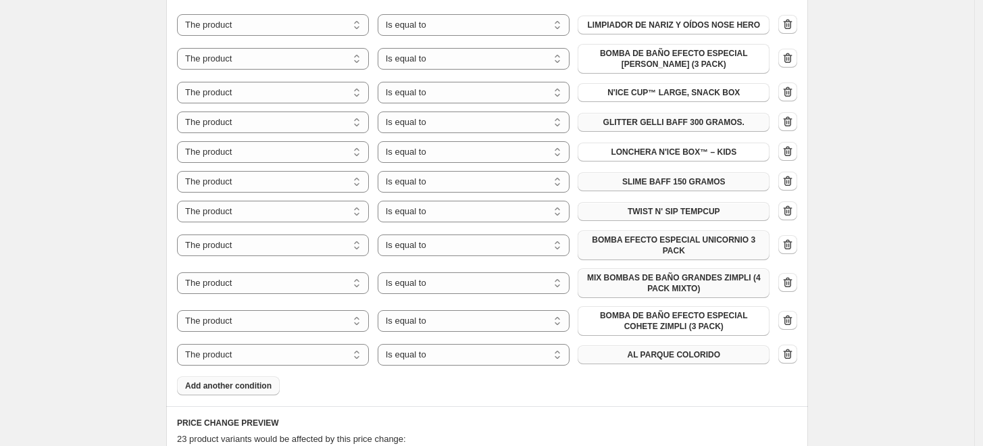
click at [676, 349] on span "AL PARQUE COLORIDO" at bounding box center [673, 354] width 93 height 11
click at [266, 380] on span "Add another condition" at bounding box center [228, 385] width 87 height 11
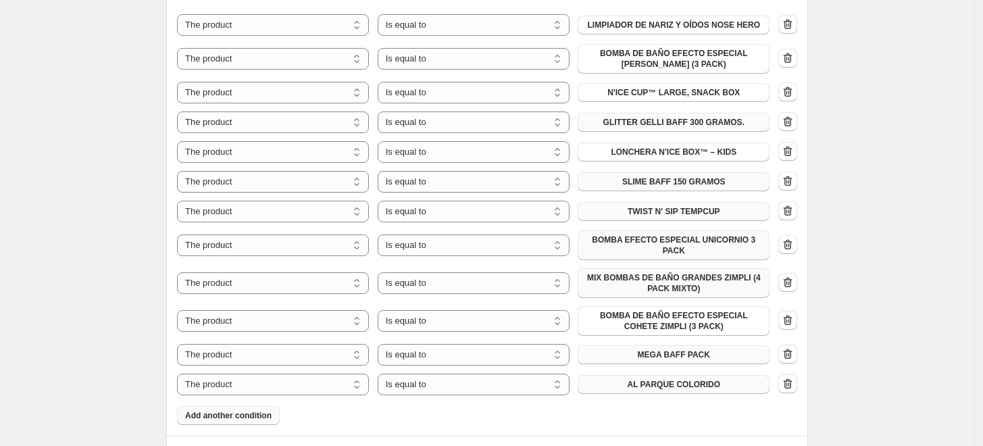
click at [672, 379] on span "AL PARQUE COLORIDO" at bounding box center [673, 384] width 93 height 11
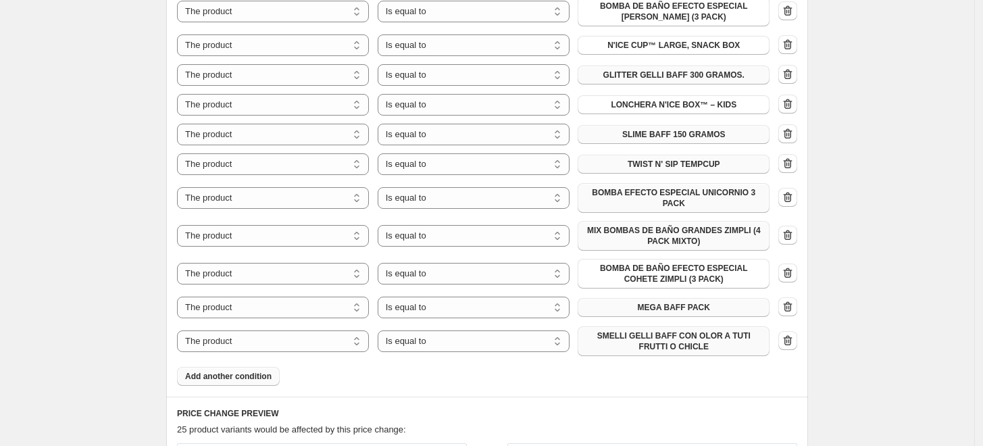
scroll to position [901, 0]
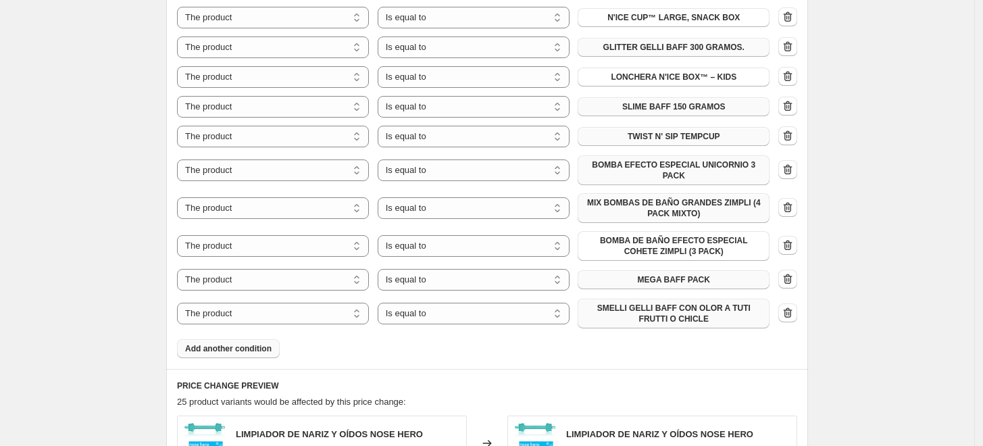
click at [263, 346] on button "Add another condition" at bounding box center [228, 348] width 103 height 19
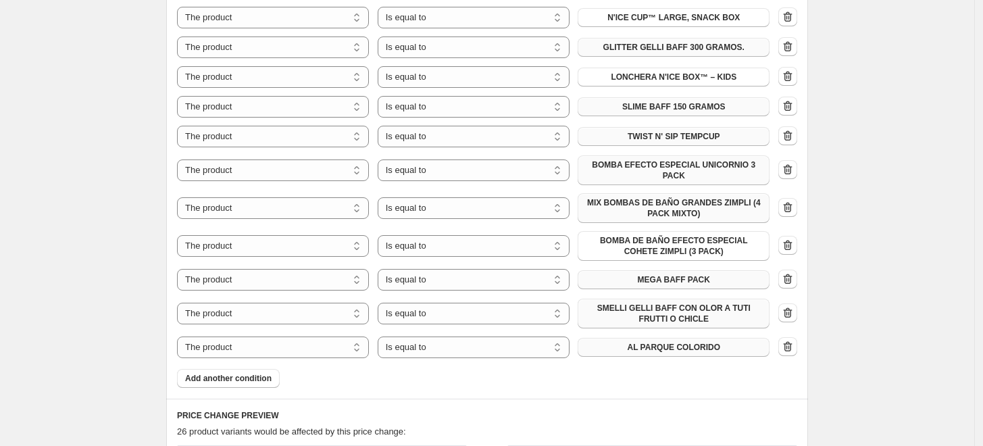
click at [609, 341] on button "AL PARQUE COLORIDO" at bounding box center [674, 347] width 192 height 19
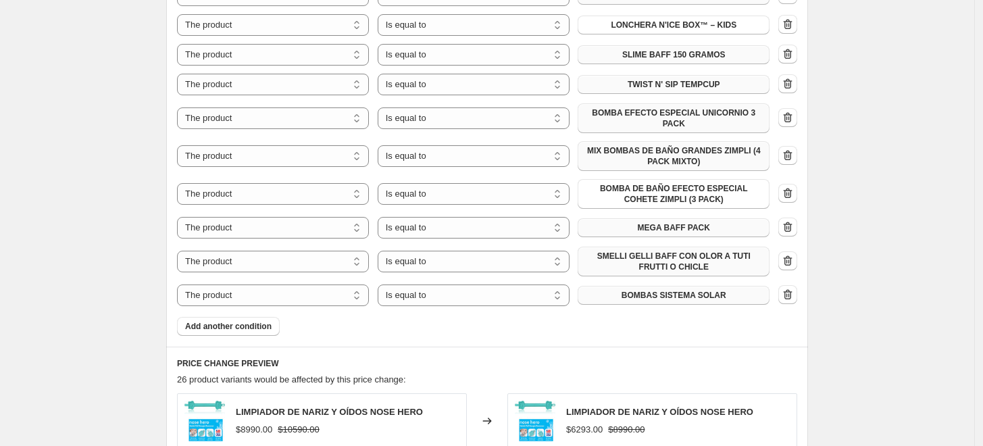
scroll to position [976, 0]
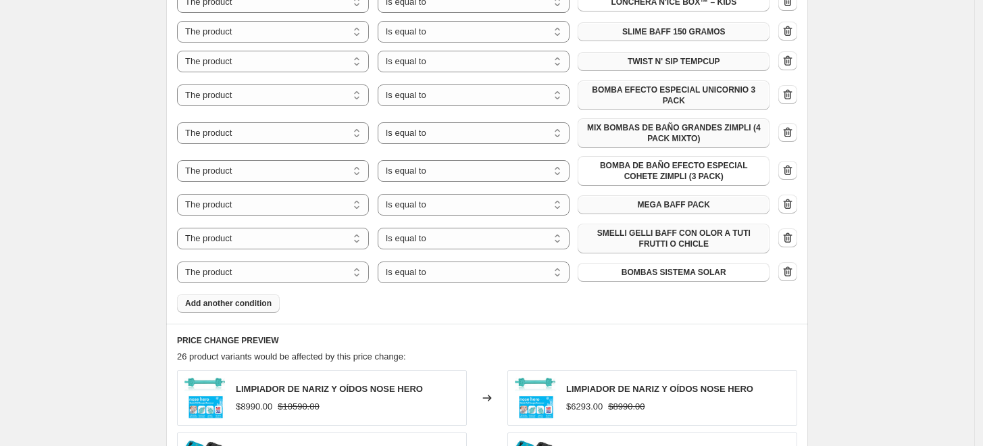
click at [248, 298] on span "Add another condition" at bounding box center [228, 303] width 87 height 11
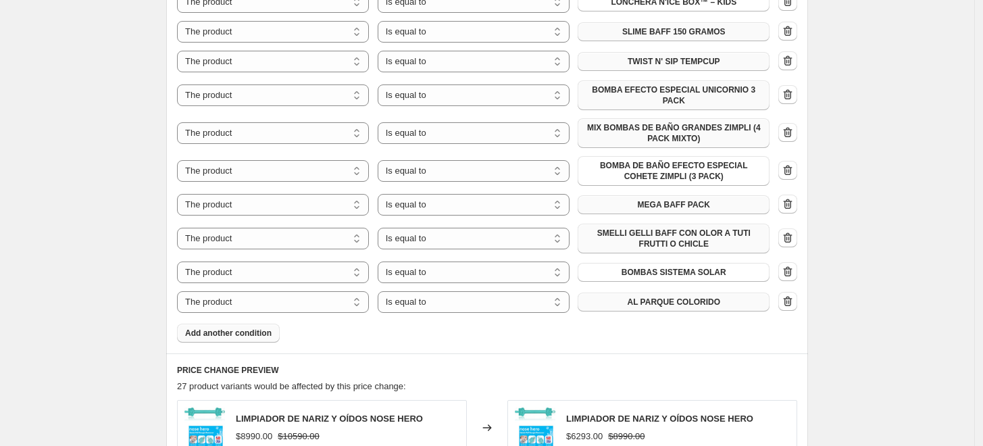
click at [662, 299] on button "AL PARQUE COLORIDO" at bounding box center [674, 302] width 192 height 19
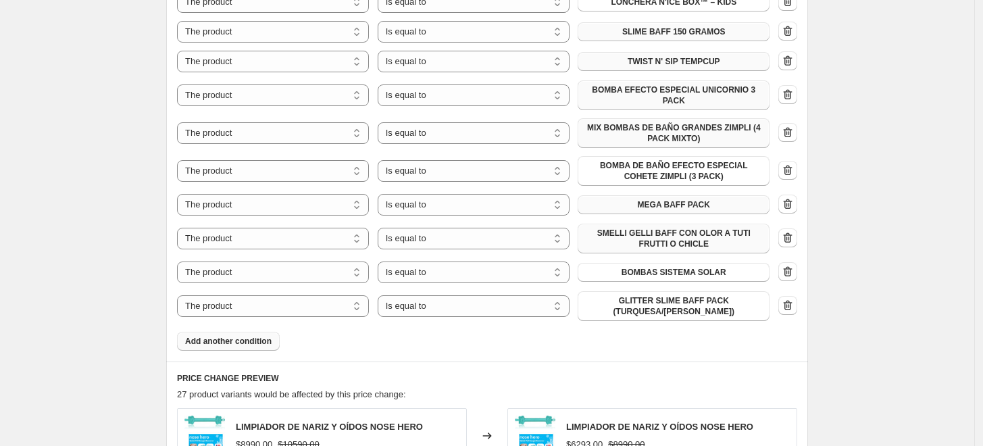
click at [248, 336] on span "Add another condition" at bounding box center [228, 341] width 87 height 11
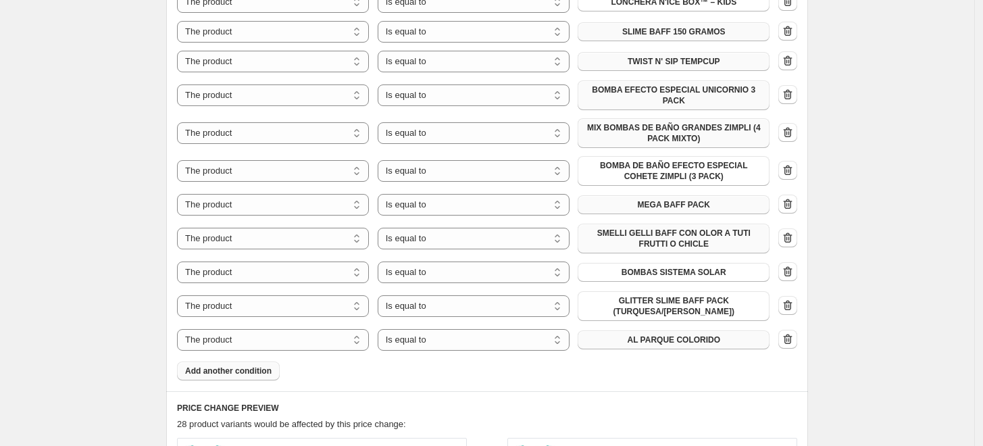
click at [673, 335] on span "AL PARQUE COLORIDO" at bounding box center [673, 340] width 93 height 11
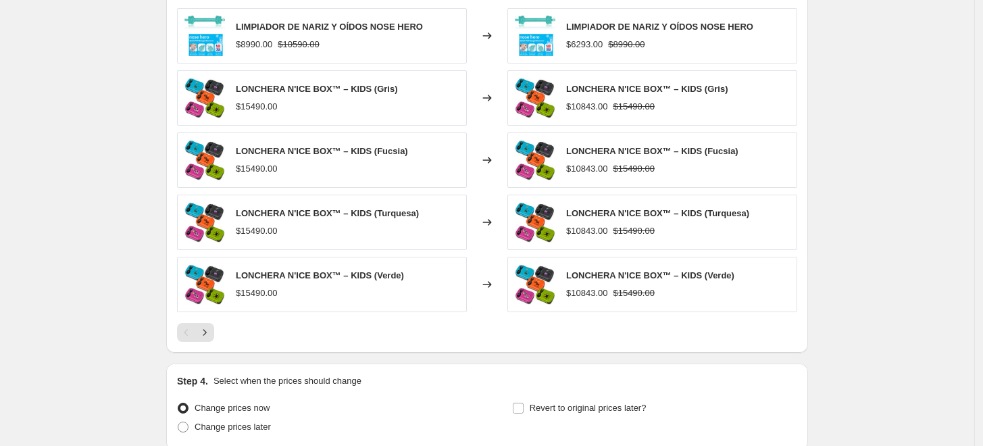
scroll to position [1427, 0]
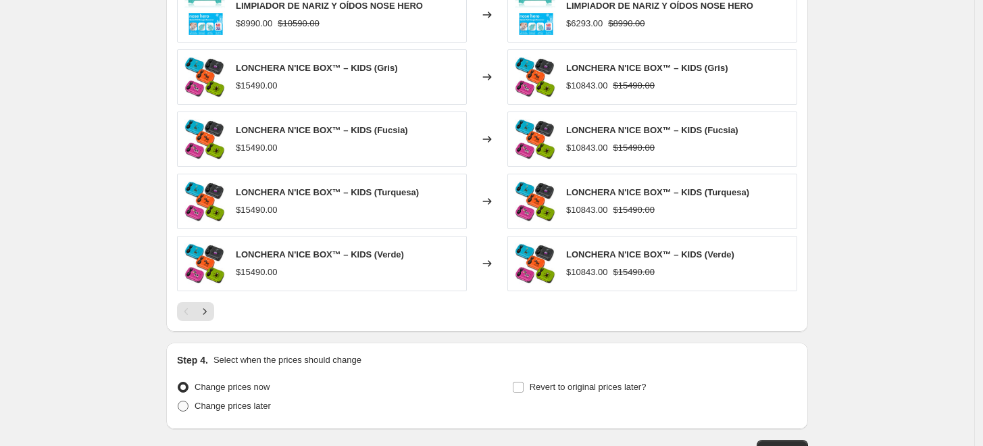
click at [264, 401] on span "Change prices later" at bounding box center [233, 406] width 76 height 10
click at [178, 401] on input "Change prices later" at bounding box center [178, 401] width 1 height 1
radio input "true"
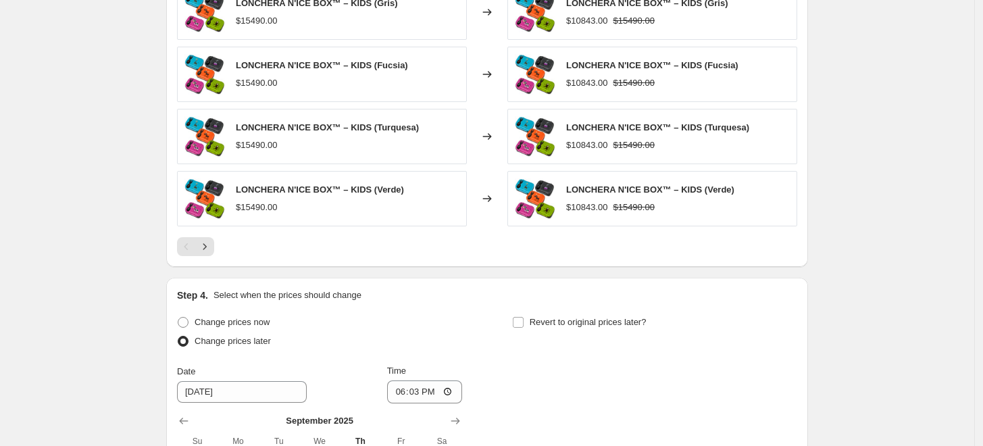
scroll to position [1577, 0]
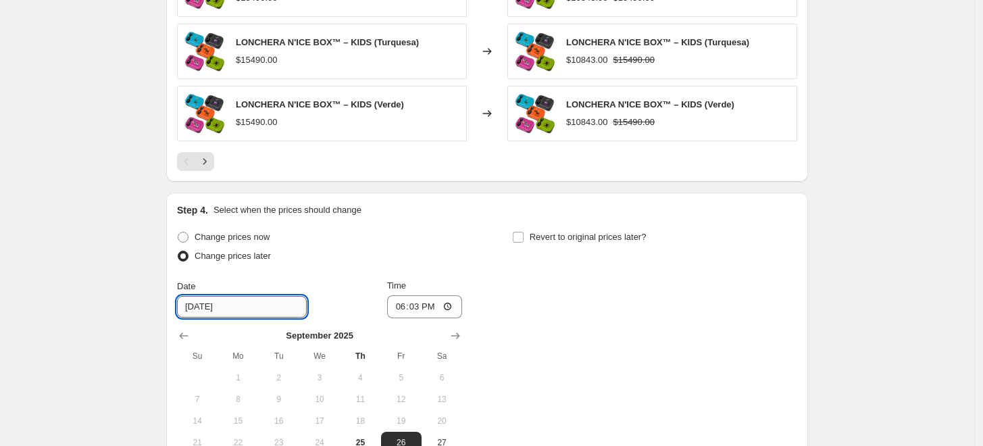
click at [254, 301] on input "[DATE]" at bounding box center [242, 307] width 130 height 22
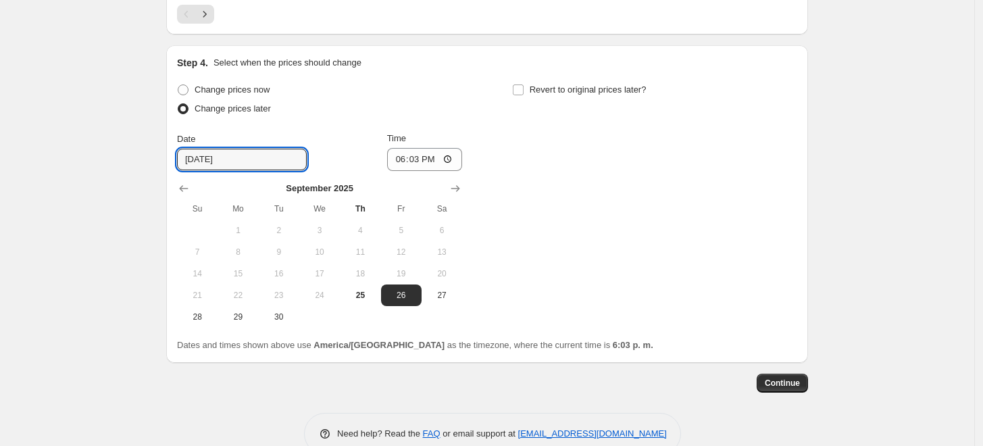
scroll to position [1727, 0]
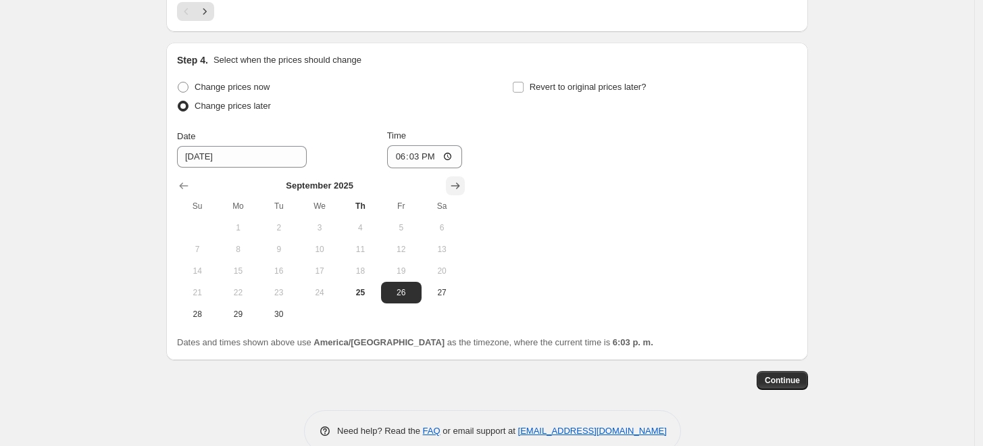
click at [460, 182] on icon "Show next month, October 2025" at bounding box center [455, 185] width 9 height 7
click at [325, 222] on span "1" at bounding box center [320, 227] width 30 height 11
type input "[DATE]"
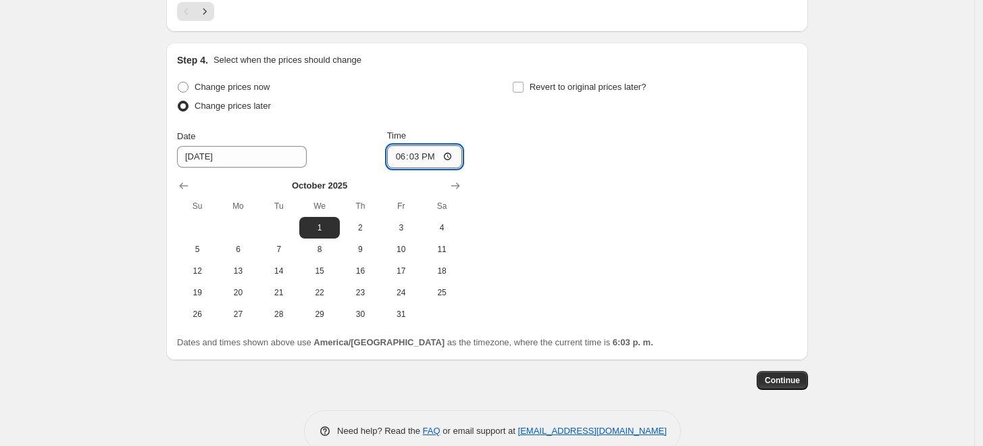
click at [428, 145] on input "18:03" at bounding box center [425, 156] width 76 height 23
click at [424, 147] on input "18:03" at bounding box center [425, 156] width 76 height 23
type input "20:00"
click at [524, 82] on input "Revert to original prices later?" at bounding box center [518, 87] width 11 height 11
checkbox input "true"
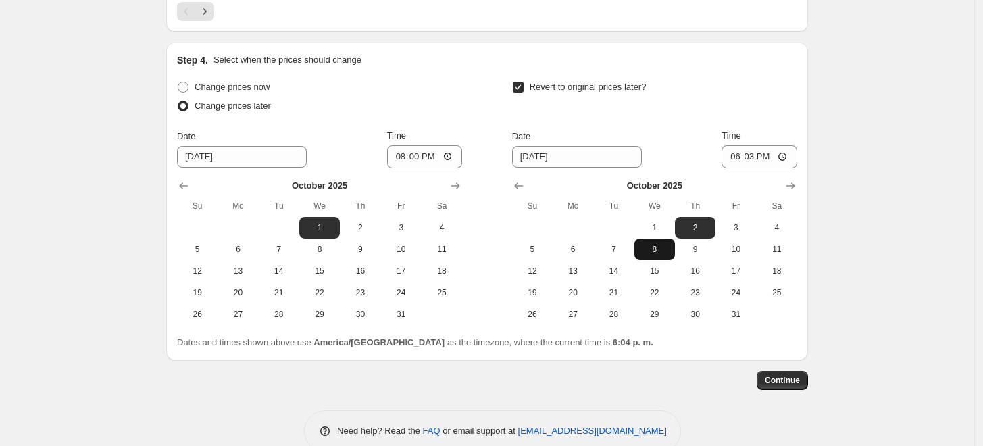
click at [652, 244] on span "8" at bounding box center [655, 249] width 30 height 11
type input "[DATE]"
click at [758, 147] on input "18:03" at bounding box center [760, 156] width 76 height 23
type input "23:59"
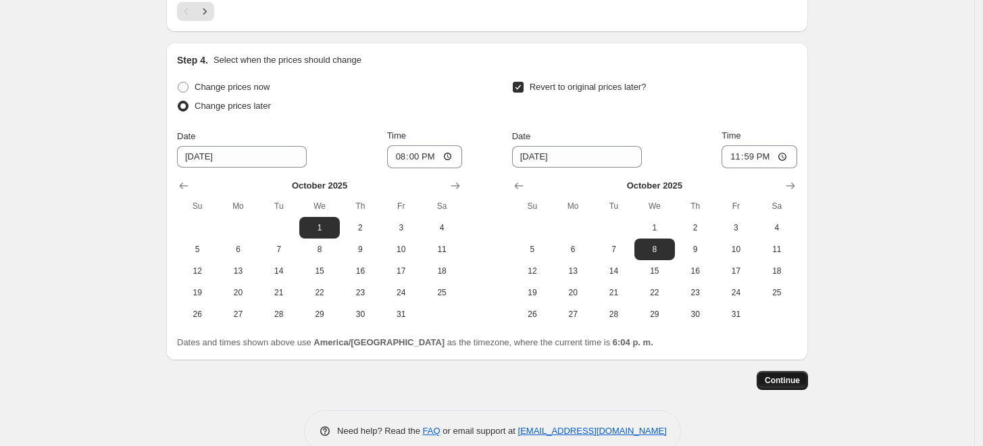
click at [790, 375] on span "Continue" at bounding box center [782, 380] width 35 height 11
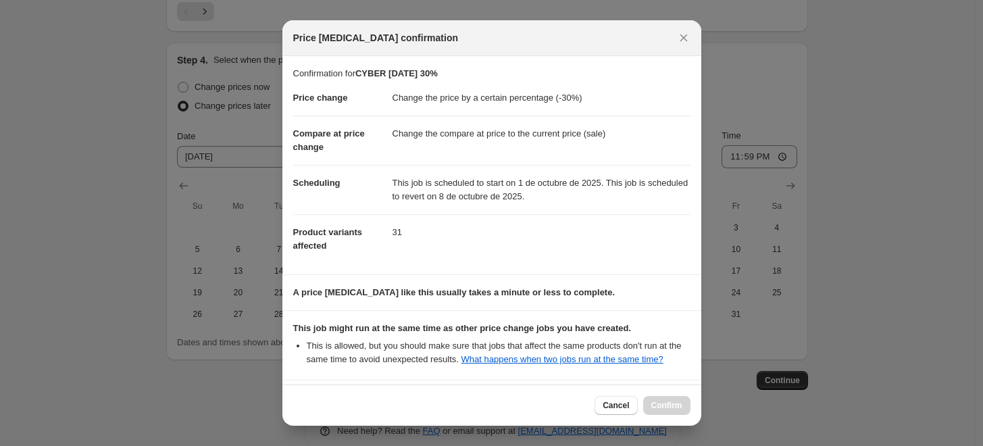
scroll to position [202, 0]
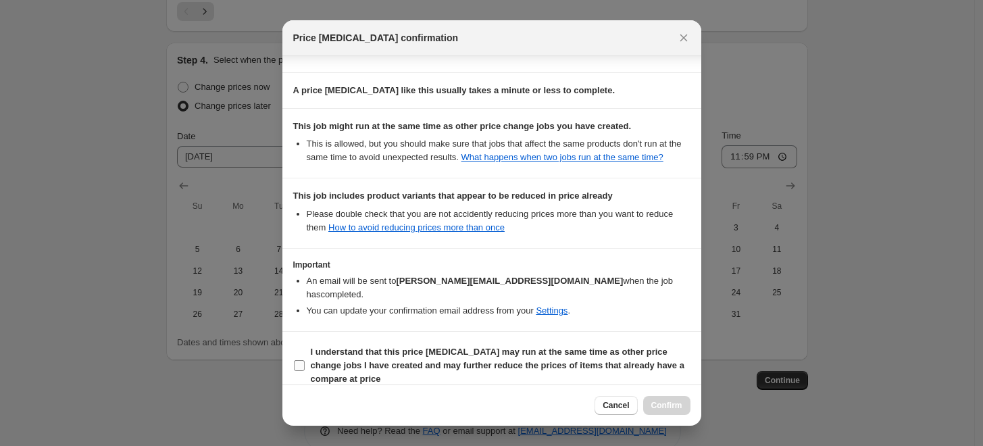
click at [298, 357] on label "I understand that this price [MEDICAL_DATA] may run at the same time as other p…" at bounding box center [491, 366] width 397 height 46
click at [298, 360] on input "I understand that this price [MEDICAL_DATA] may run at the same time as other p…" at bounding box center [299, 365] width 11 height 11
checkbox input "true"
click at [666, 404] on span "Confirm" at bounding box center [667, 405] width 31 height 11
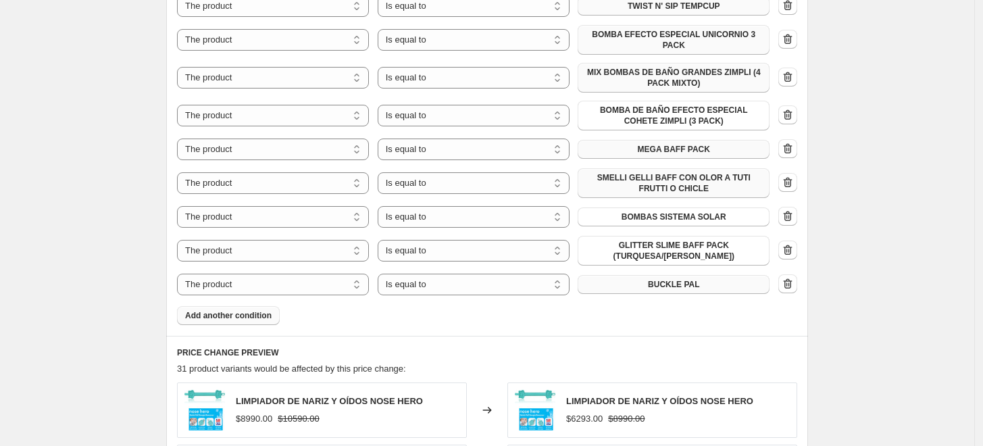
scroll to position [1126, 0]
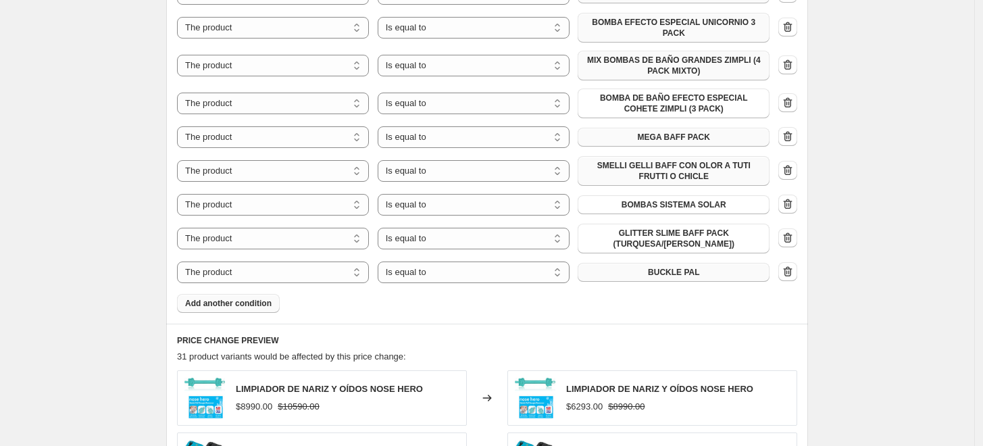
click at [243, 298] on span "Add another condition" at bounding box center [228, 303] width 87 height 11
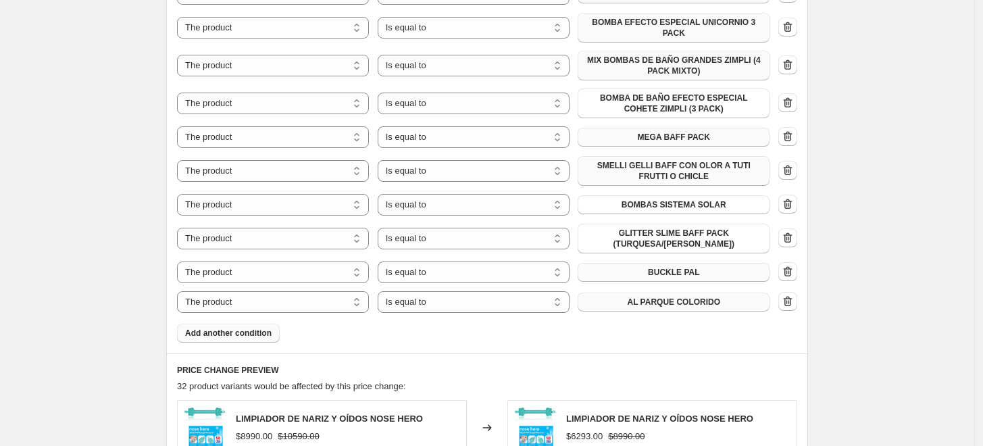
click at [642, 297] on span "AL PARQUE COLORIDO" at bounding box center [673, 302] width 93 height 11
click at [70, 127] on div "CYBER [DATE] 30%. This page is ready CYBER [DATE] 30% Info Scheduled Copy to ne…" at bounding box center [487, 29] width 975 height 2311
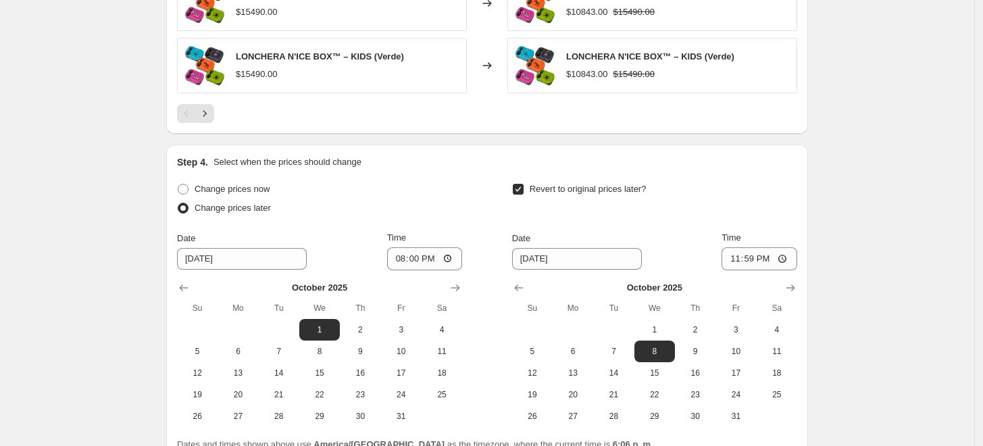
scroll to position [1857, 0]
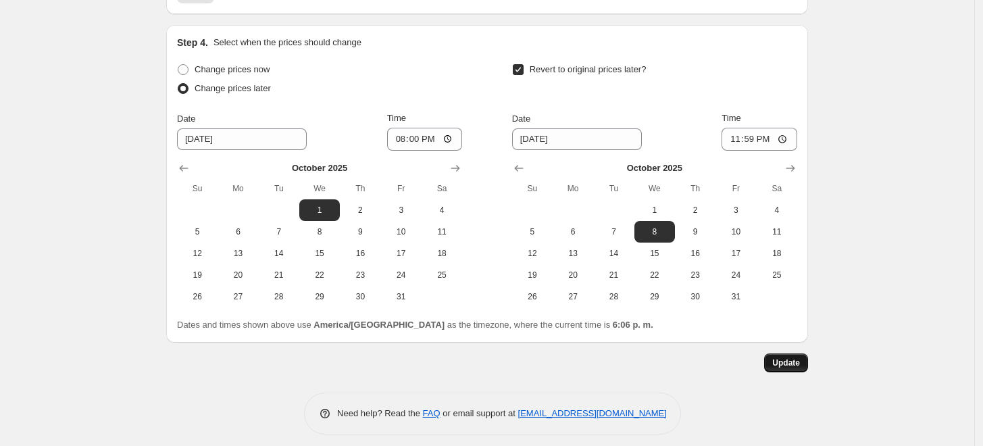
click at [785, 358] on span "Update" at bounding box center [786, 363] width 28 height 11
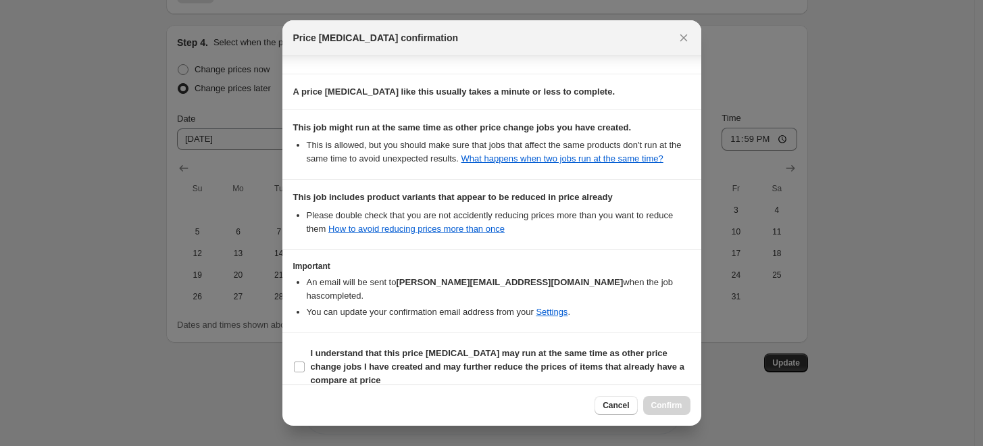
scroll to position [202, 0]
click at [299, 360] on input "I understand that this price [MEDICAL_DATA] may run at the same time as other p…" at bounding box center [299, 365] width 11 height 11
checkbox input "true"
click at [670, 403] on span "Confirm" at bounding box center [667, 405] width 31 height 11
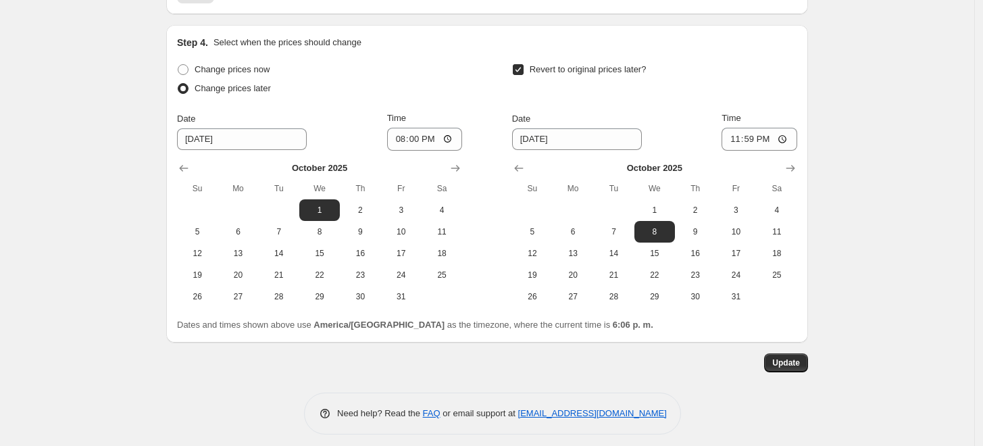
scroll to position [0, 0]
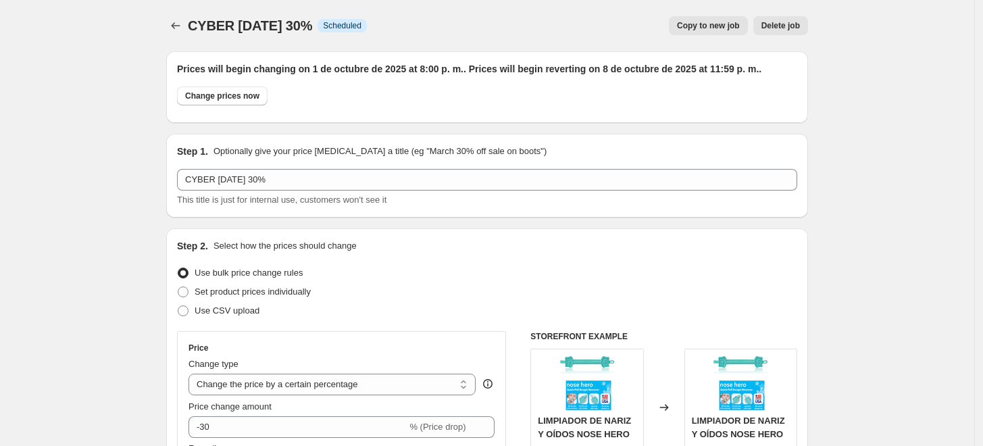
click at [720, 26] on span "Copy to new job" at bounding box center [708, 25] width 63 height 11
select select "percentage"
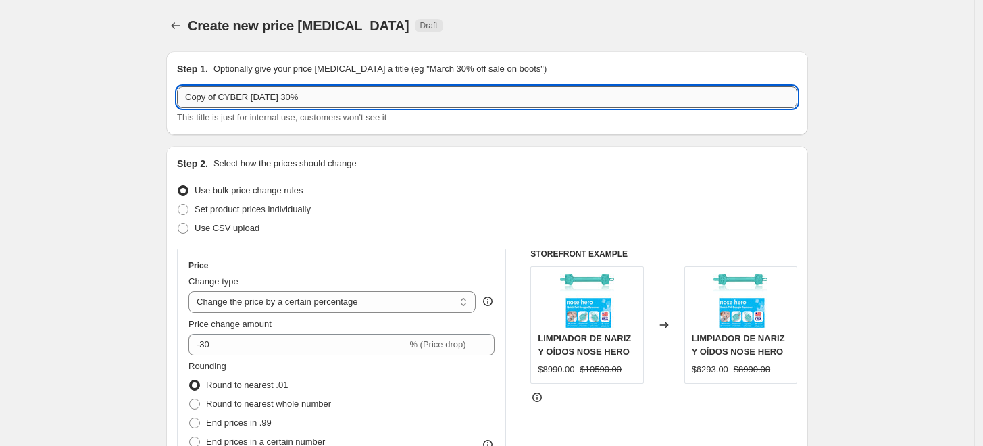
click at [294, 97] on input "Copy of CYBER [DATE] 30%" at bounding box center [487, 98] width 620 height 22
drag, startPoint x: 223, startPoint y: 96, endPoint x: 168, endPoint y: 99, distance: 55.5
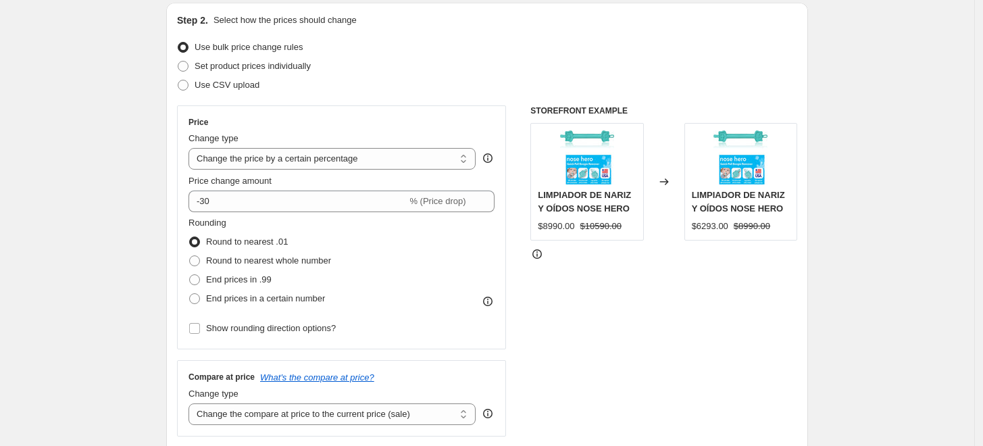
scroll to position [150, 0]
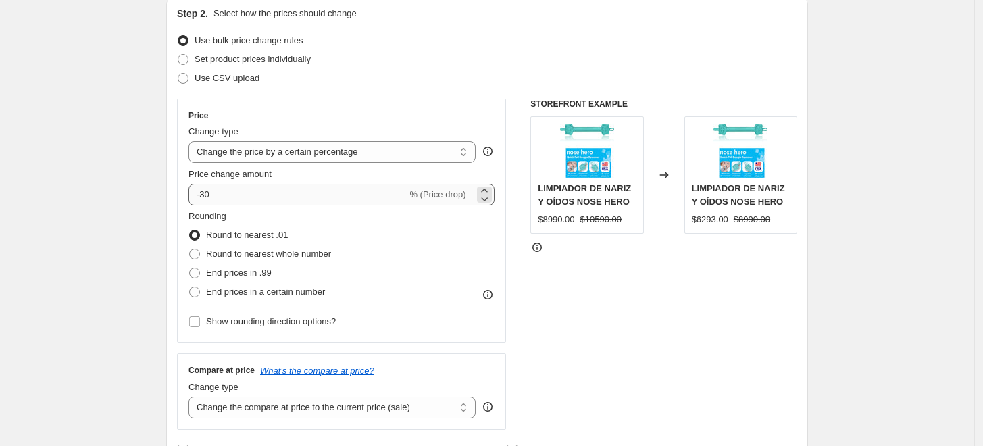
type input "CYBER [DATE] 40%"
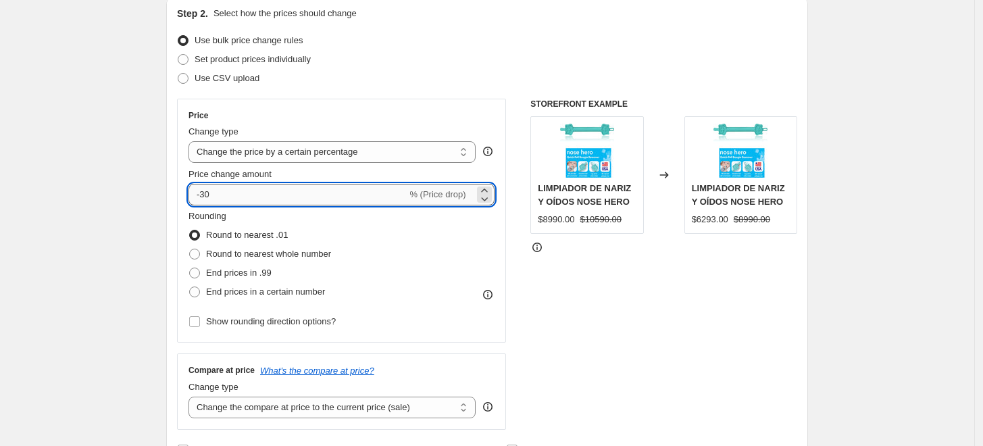
click at [207, 187] on input "-30" at bounding box center [298, 195] width 218 height 22
type input "-40"
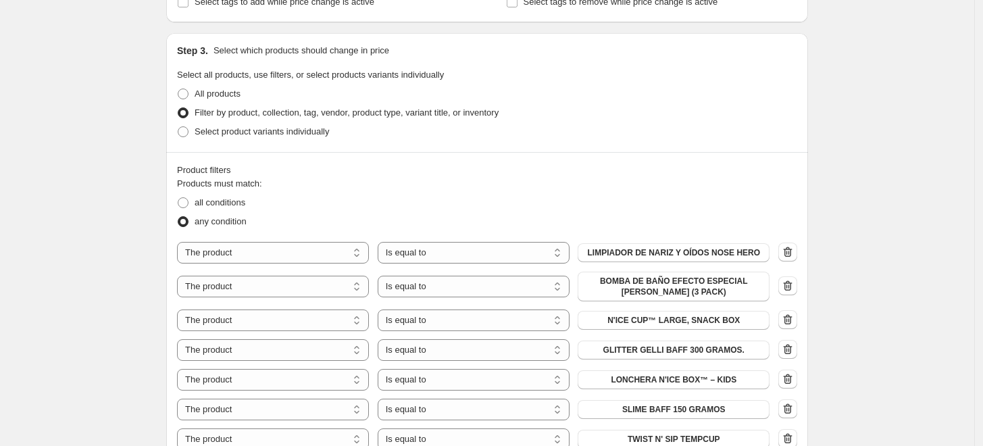
scroll to position [600, 0]
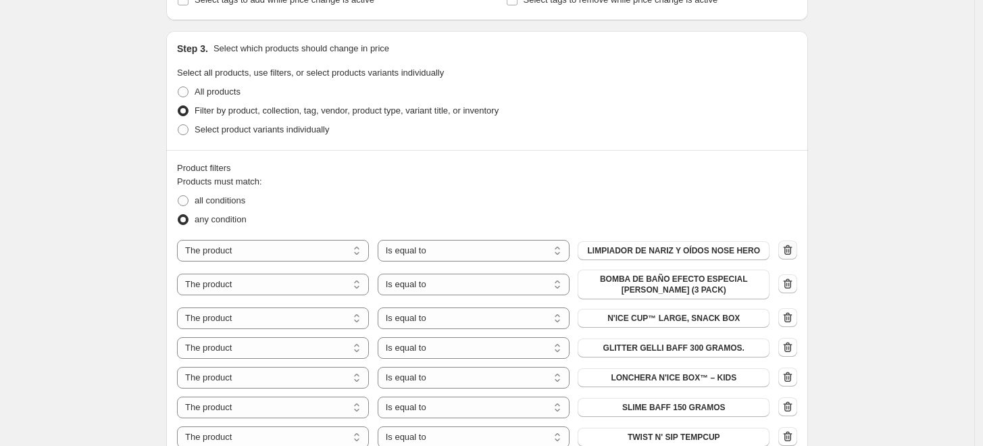
click at [787, 251] on icon "button" at bounding box center [788, 250] width 14 height 14
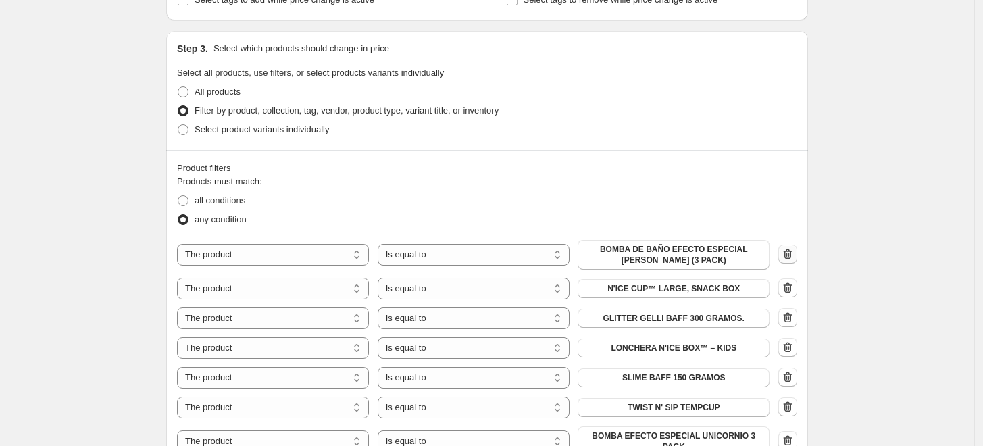
click at [793, 255] on icon "button" at bounding box center [788, 254] width 9 height 10
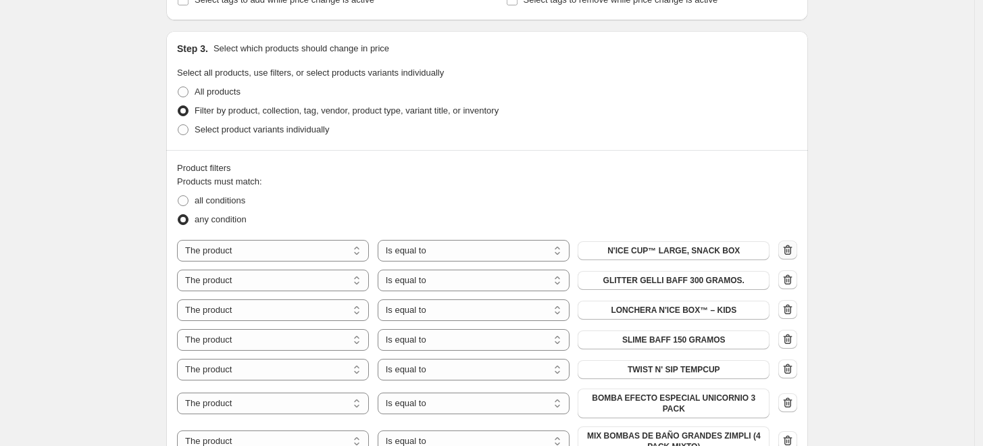
click at [795, 255] on icon "button" at bounding box center [788, 250] width 14 height 14
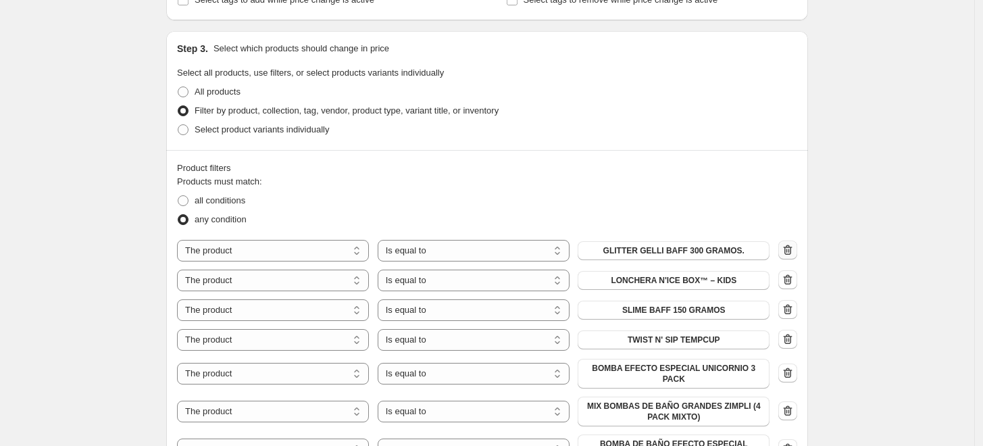
click at [795, 255] on icon "button" at bounding box center [788, 250] width 14 height 14
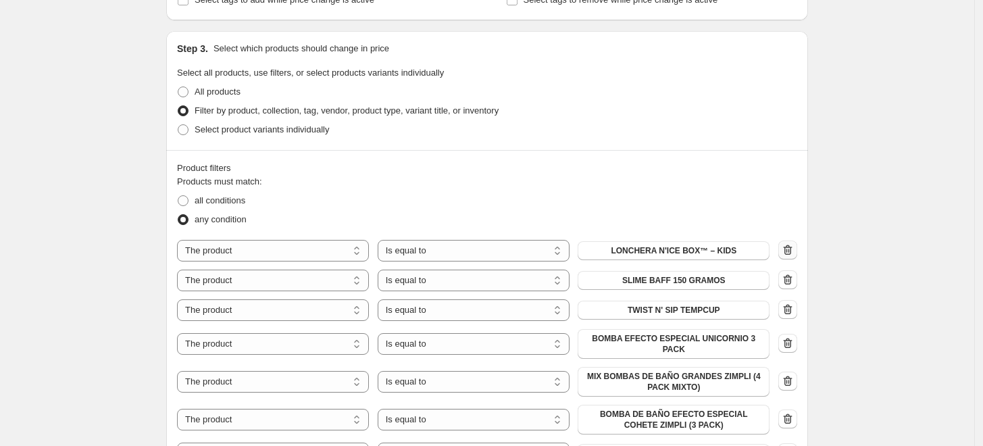
click at [795, 255] on icon "button" at bounding box center [788, 250] width 14 height 14
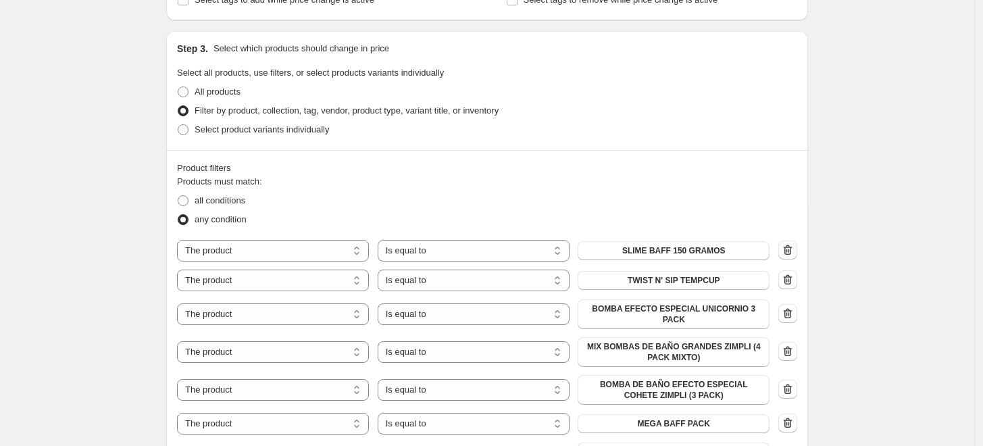
click at [795, 255] on icon "button" at bounding box center [788, 250] width 14 height 14
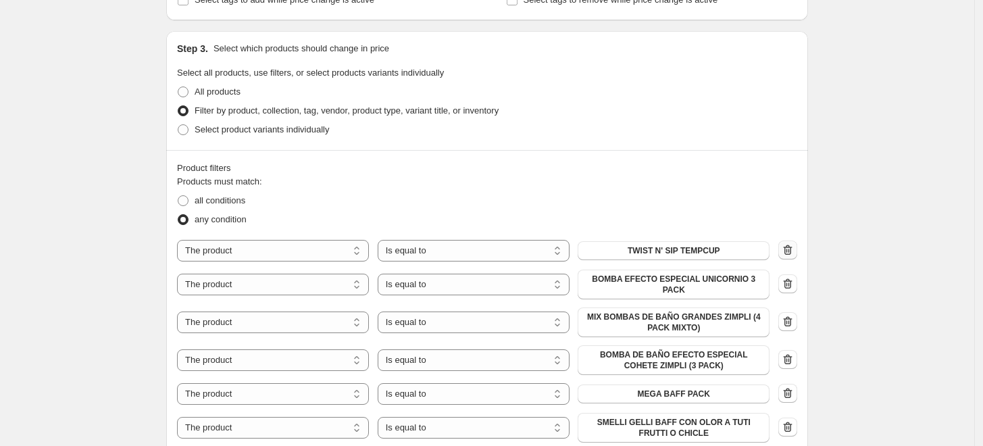
click at [795, 255] on icon "button" at bounding box center [788, 250] width 14 height 14
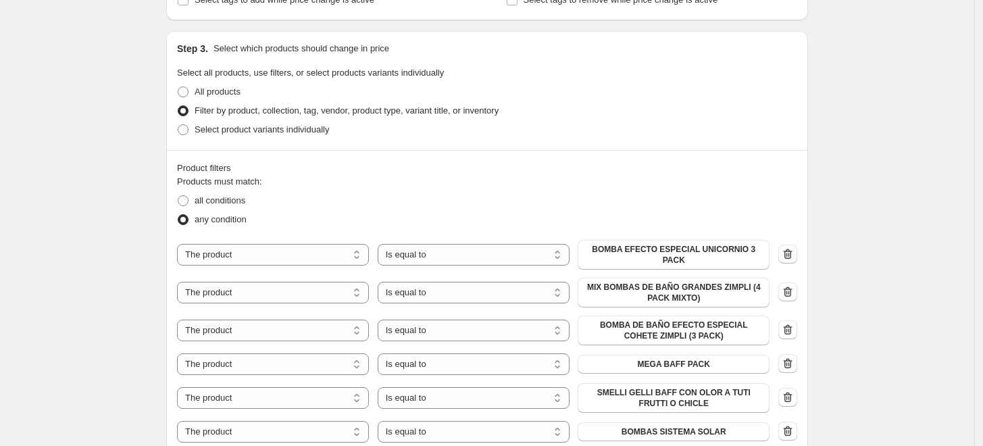
click at [795, 255] on icon "button" at bounding box center [788, 254] width 14 height 14
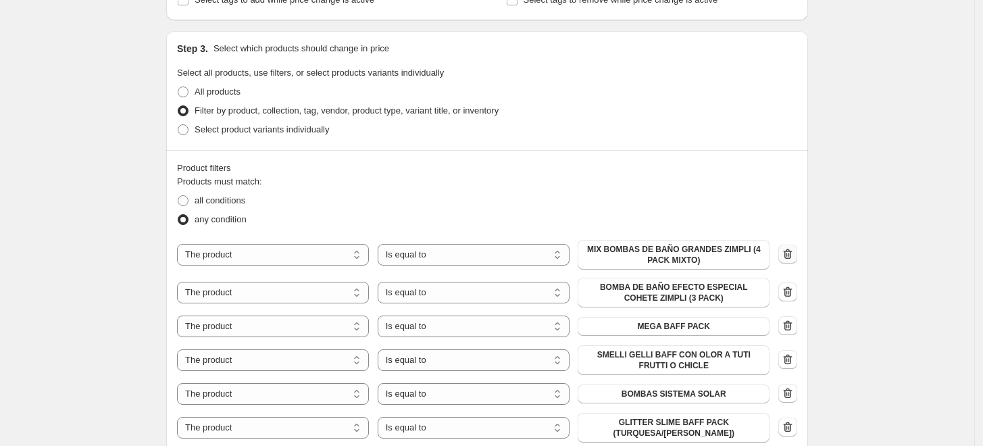
click at [793, 255] on icon "button" at bounding box center [788, 254] width 9 height 10
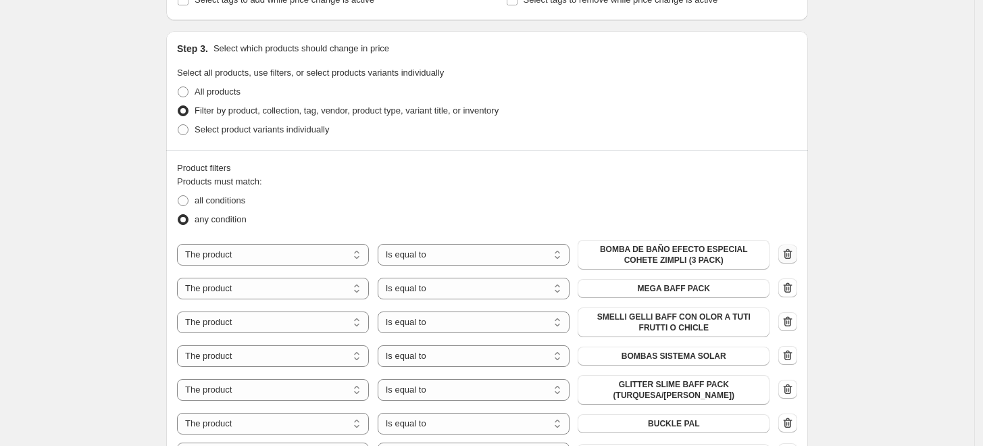
click at [793, 255] on icon "button" at bounding box center [788, 254] width 9 height 10
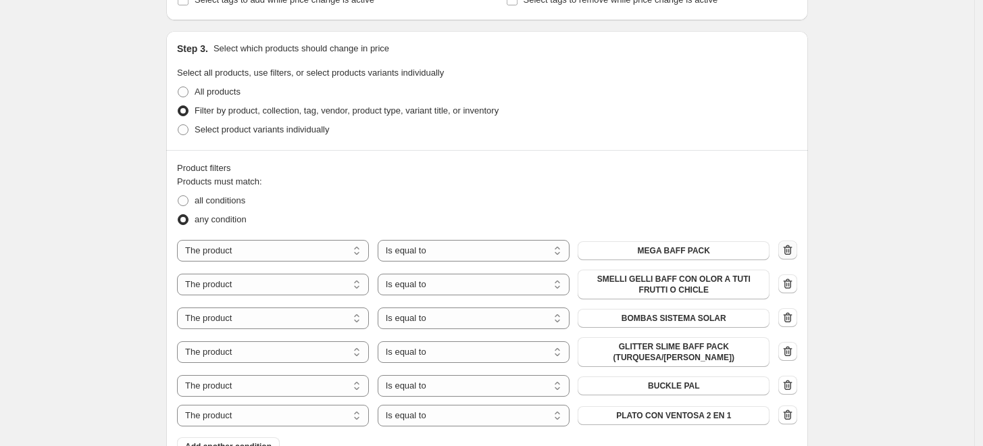
click at [795, 255] on icon "button" at bounding box center [788, 250] width 14 height 14
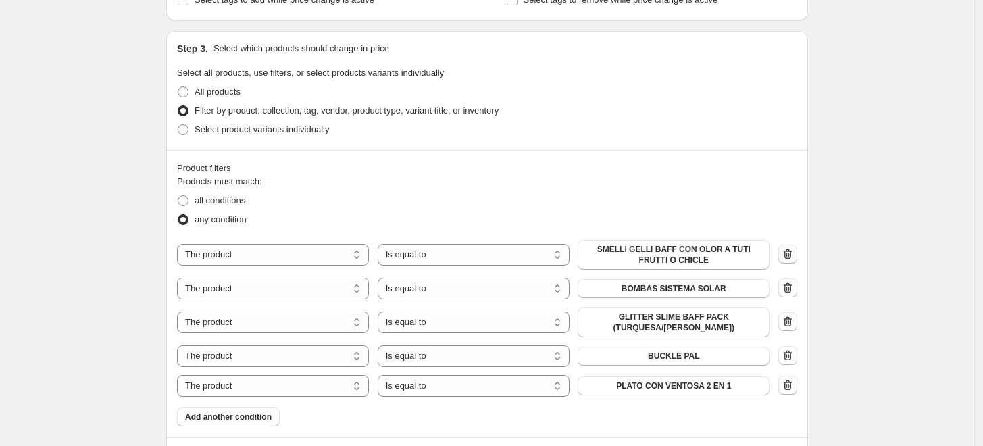
click at [793, 255] on icon "button" at bounding box center [788, 254] width 9 height 10
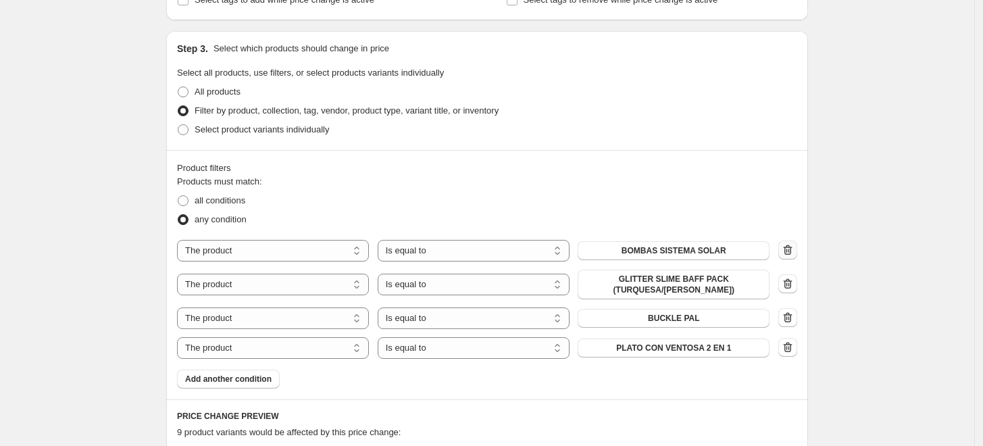
click at [795, 255] on icon "button" at bounding box center [788, 250] width 14 height 14
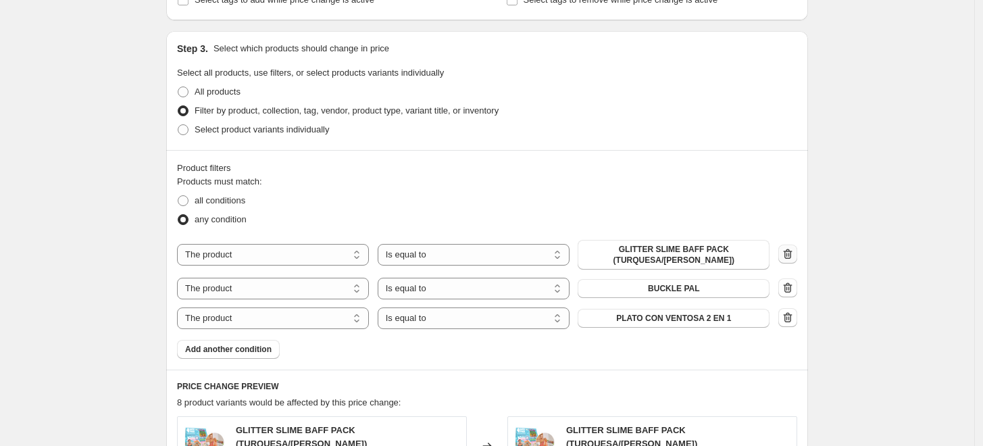
click at [793, 255] on icon "button" at bounding box center [788, 254] width 9 height 10
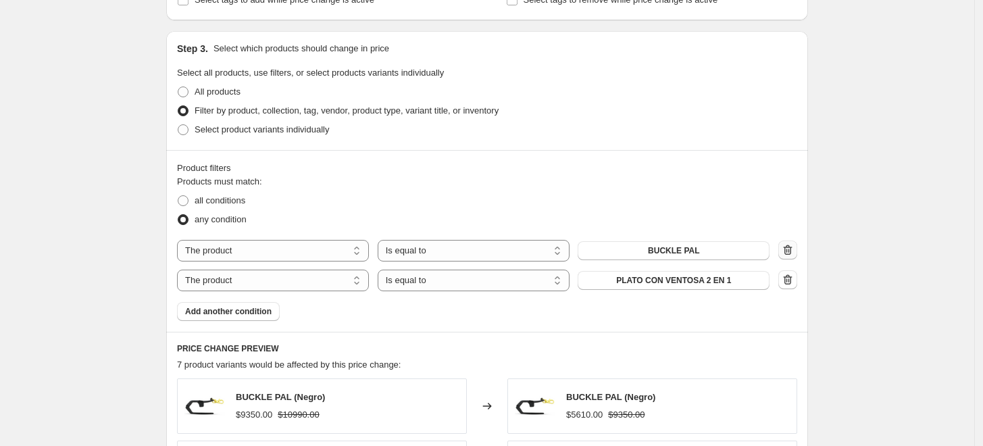
click at [795, 255] on icon "button" at bounding box center [788, 250] width 14 height 14
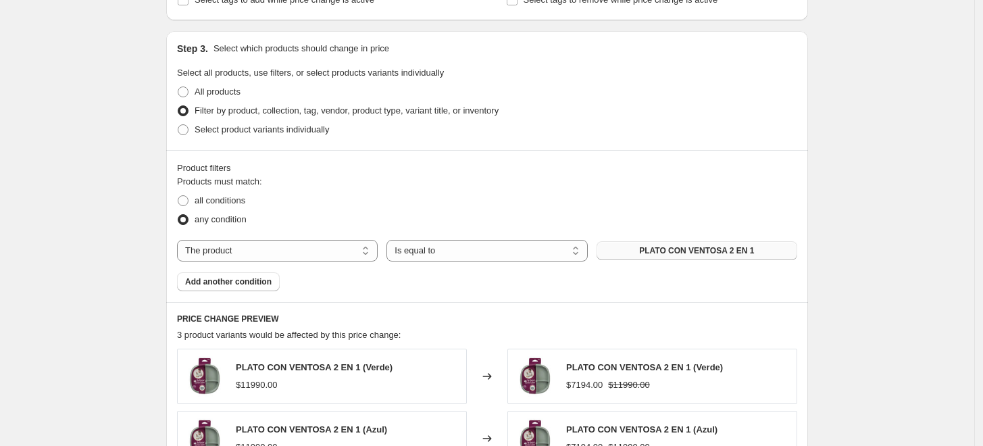
click at [677, 250] on span "PLATO CON VENTOSA 2 EN 1" at bounding box center [696, 250] width 115 height 11
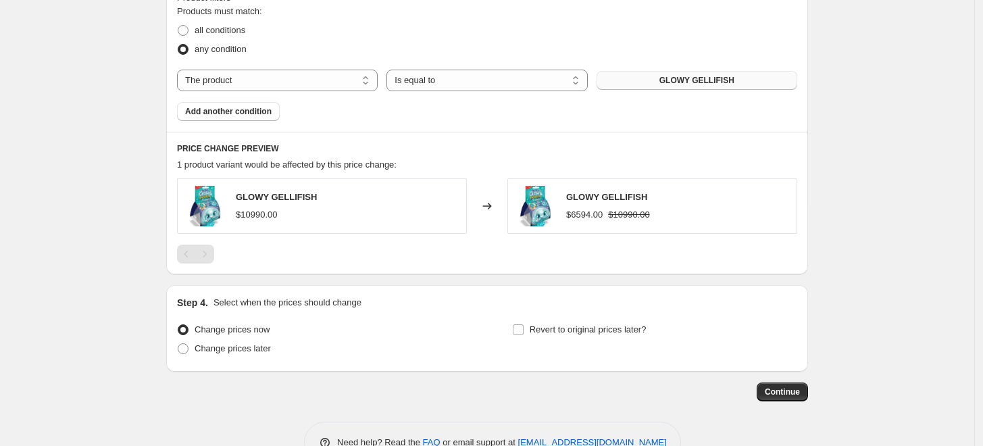
scroll to position [808, 0]
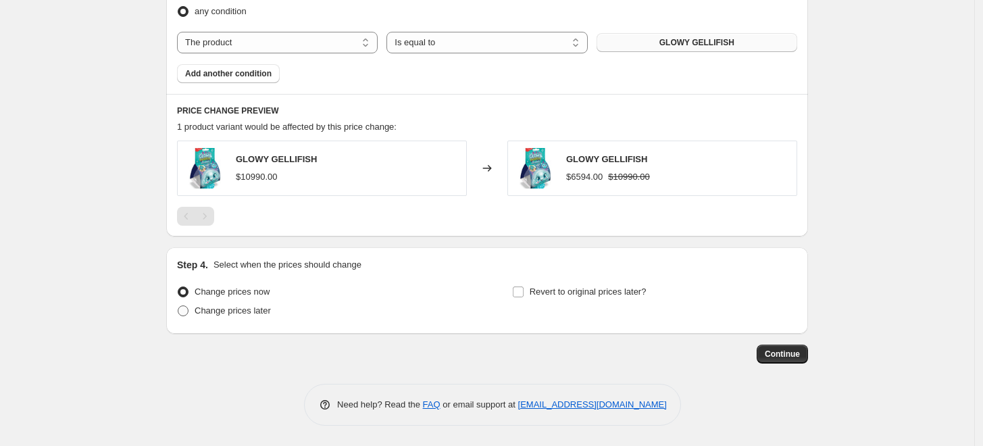
click at [260, 312] on span "Change prices later" at bounding box center [233, 310] width 76 height 10
click at [178, 306] on input "Change prices later" at bounding box center [178, 305] width 1 height 1
radio input "true"
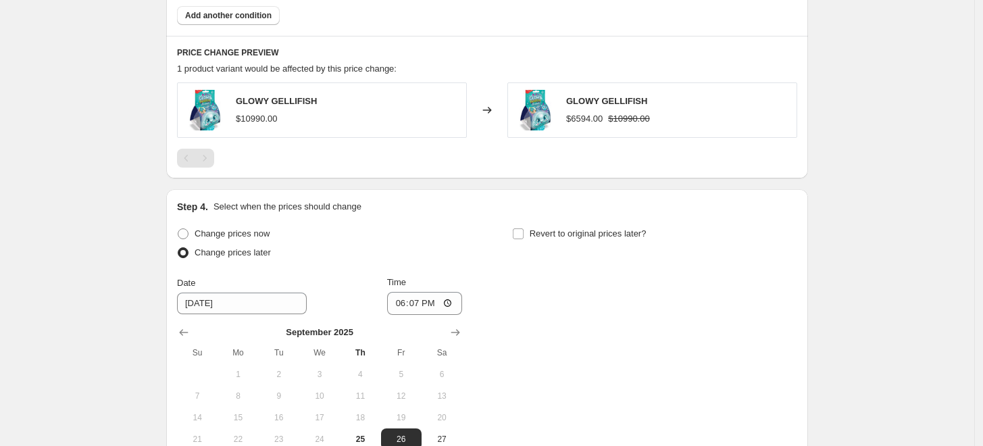
scroll to position [958, 0]
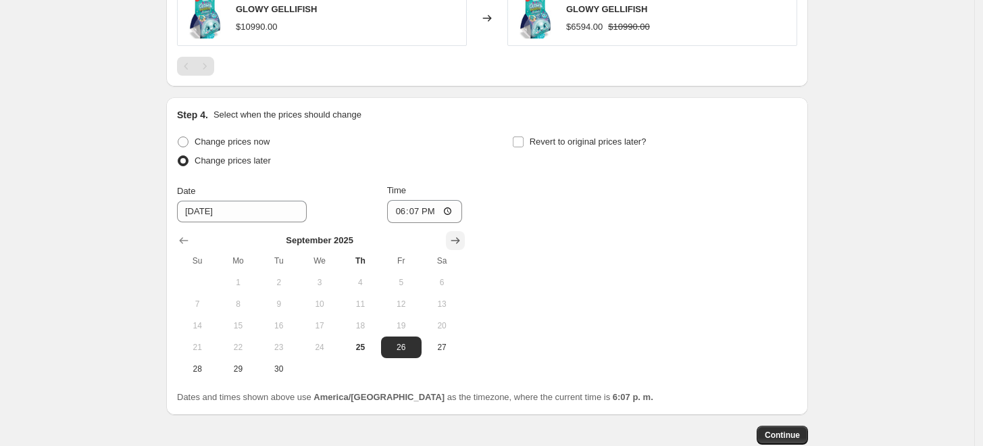
click at [452, 245] on icon "Show next month, October 2025" at bounding box center [456, 241] width 14 height 14
click at [325, 286] on span "1" at bounding box center [320, 282] width 30 height 11
type input "[DATE]"
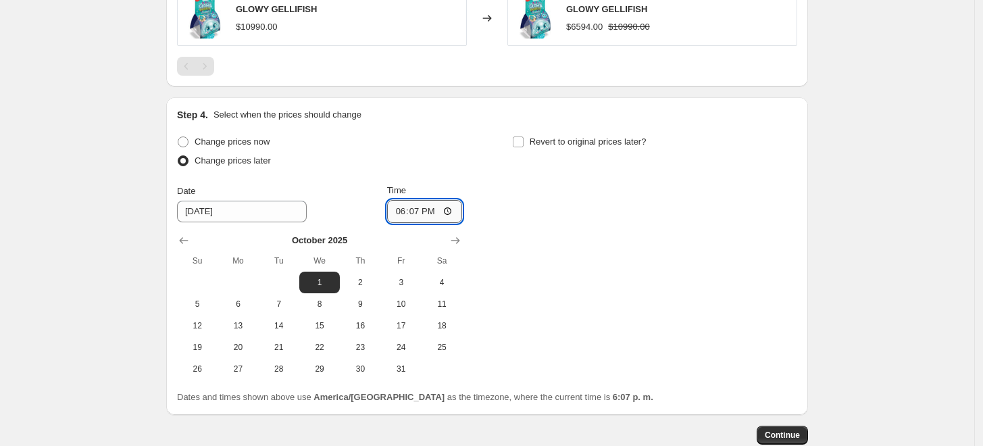
click at [422, 214] on input "18:07" at bounding box center [425, 211] width 76 height 23
type input "20:00"
click at [524, 145] on input "Revert to original prices later?" at bounding box center [518, 142] width 11 height 11
checkbox input "true"
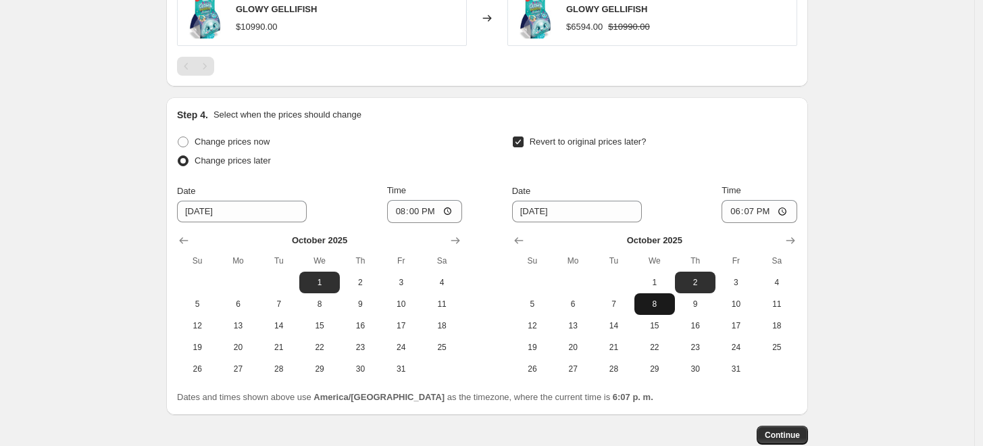
click at [661, 299] on span "8" at bounding box center [655, 304] width 30 height 11
type input "[DATE]"
click at [760, 210] on input "18:07" at bounding box center [760, 211] width 76 height 23
type input "23:59"
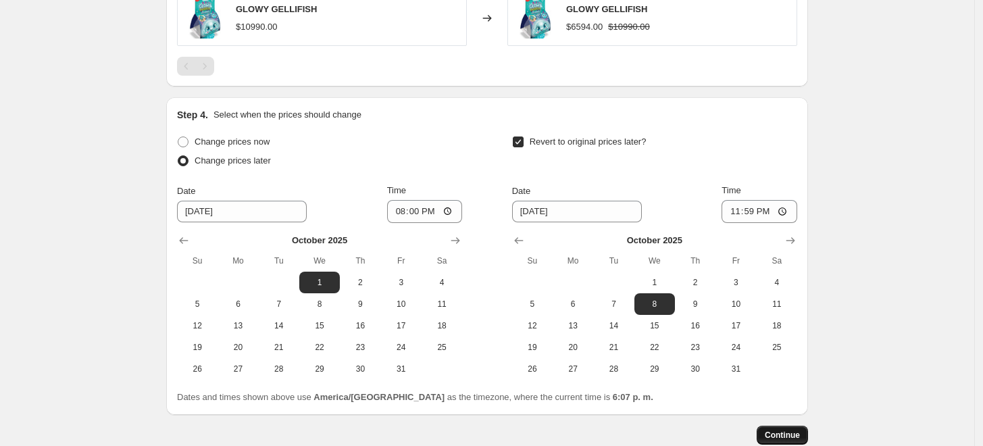
click at [784, 433] on span "Continue" at bounding box center [782, 435] width 35 height 11
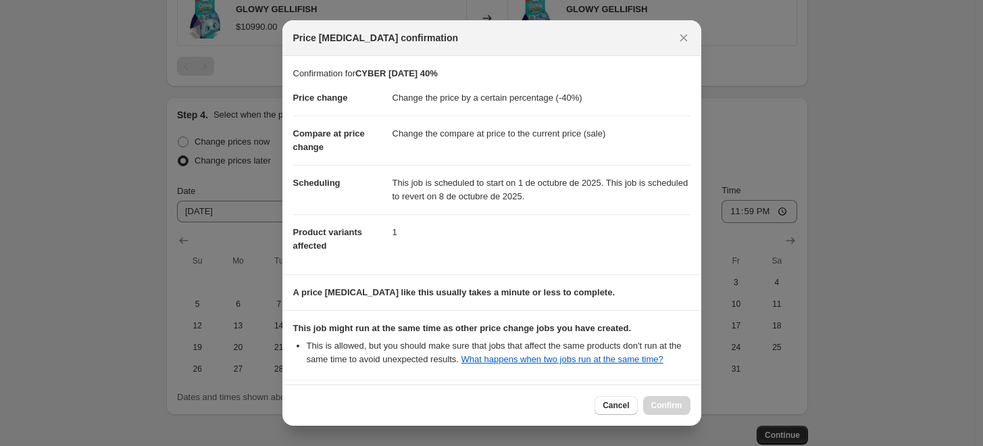
scroll to position [119, 0]
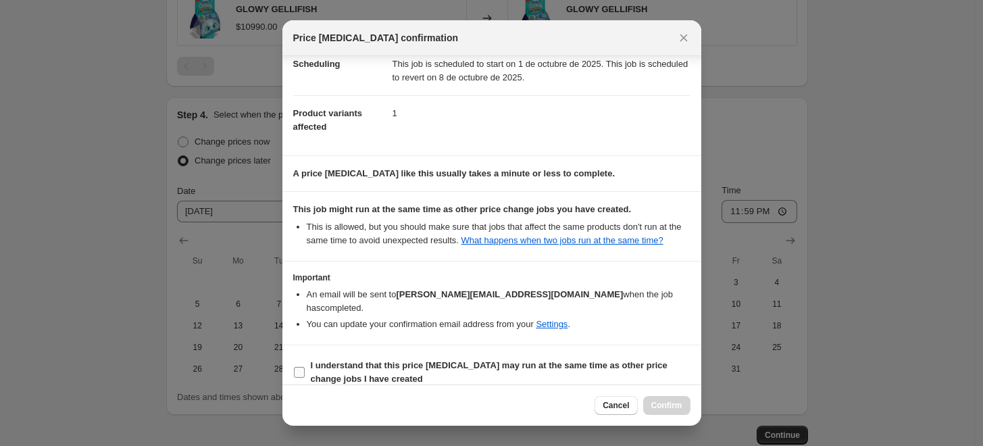
click at [301, 367] on input "I understand that this price [MEDICAL_DATA] may run at the same time as other p…" at bounding box center [299, 372] width 11 height 11
checkbox input "true"
click at [664, 406] on span "Confirm" at bounding box center [667, 405] width 31 height 11
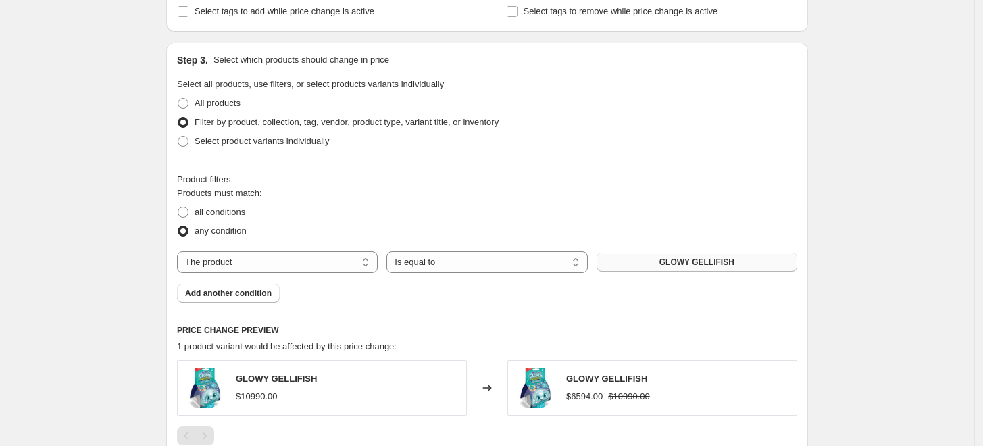
scroll to position [296, 0]
